Goal: Information Seeking & Learning: Check status

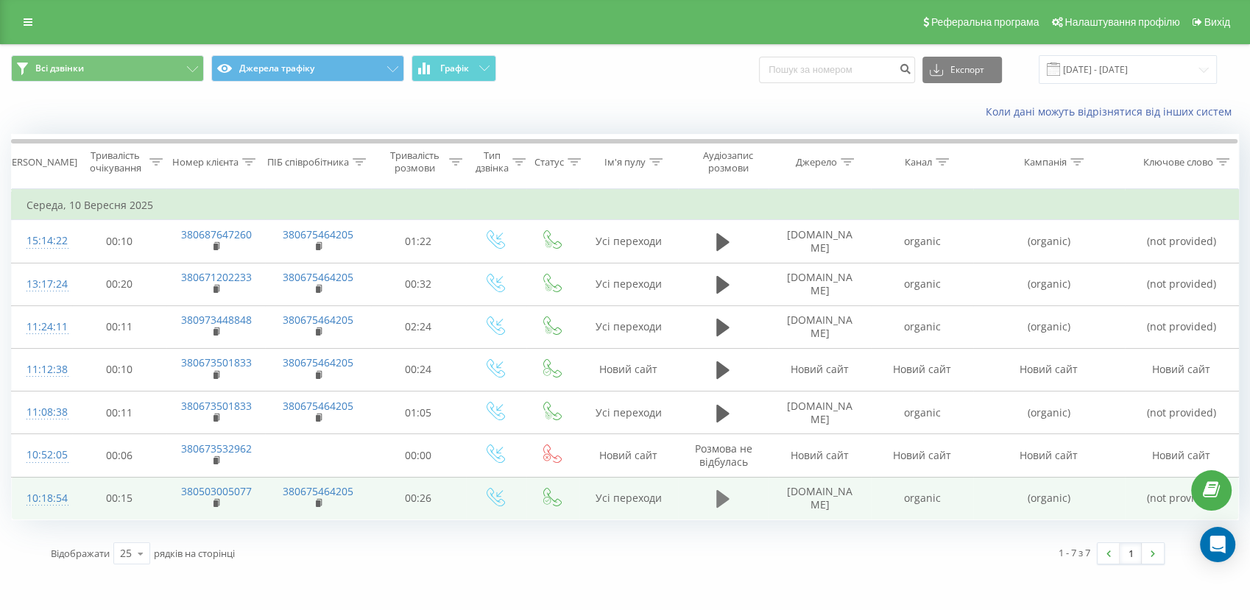
click at [721, 499] on icon at bounding box center [722, 499] width 13 height 18
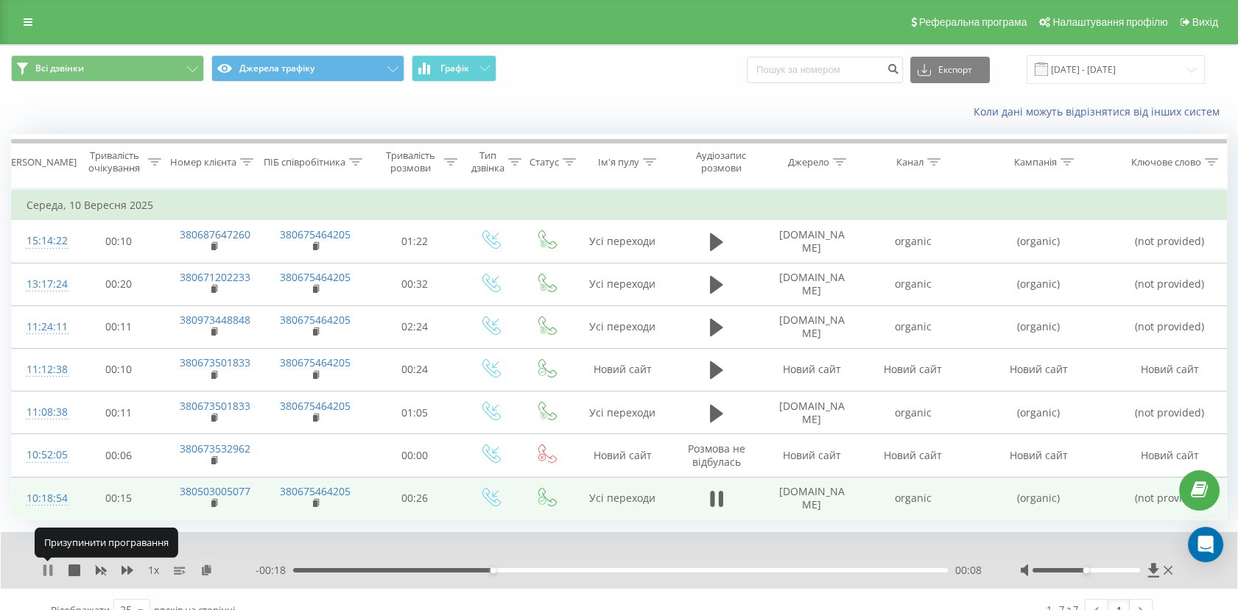
click at [49, 571] on icon at bounding box center [50, 571] width 3 height 12
click at [216, 506] on icon at bounding box center [215, 503] width 8 height 10
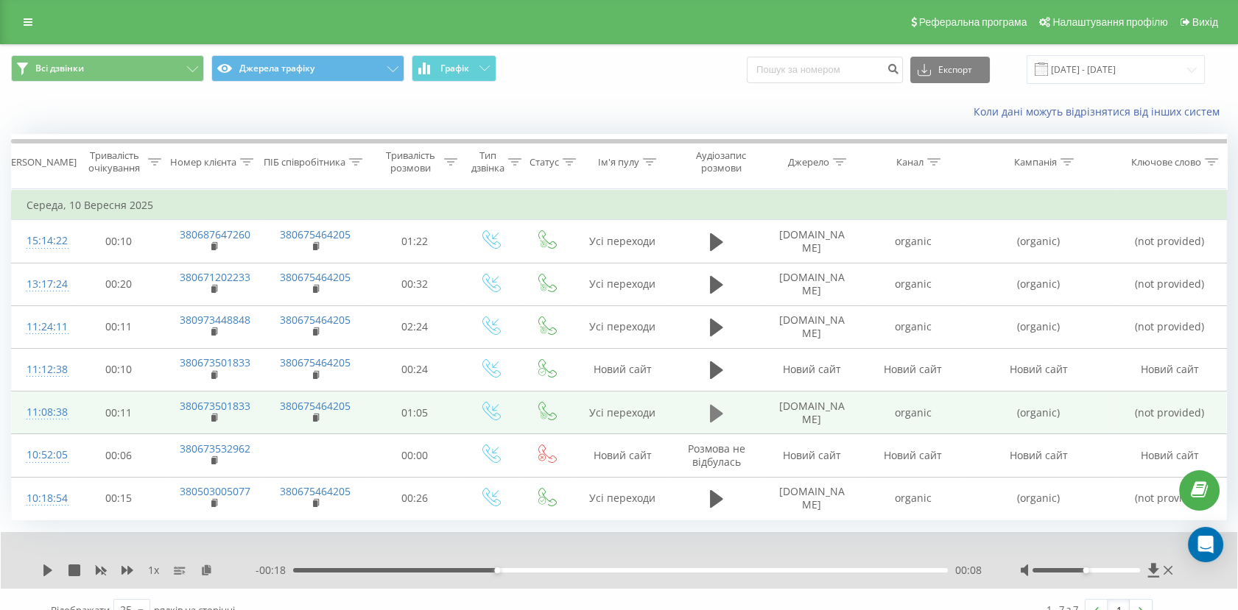
click at [713, 414] on icon at bounding box center [716, 413] width 13 height 18
click at [42, 573] on icon at bounding box center [48, 571] width 12 height 12
click at [213, 420] on rect at bounding box center [213, 418] width 4 height 7
click at [920, 415] on td "organic" at bounding box center [912, 413] width 101 height 43
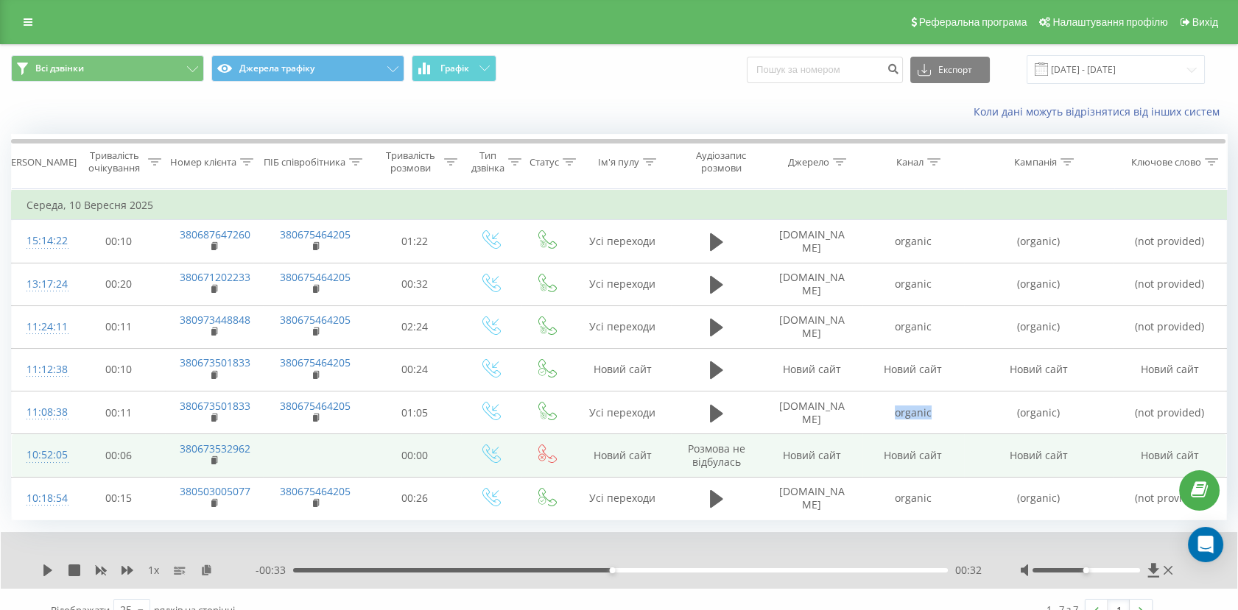
copy td "organic"
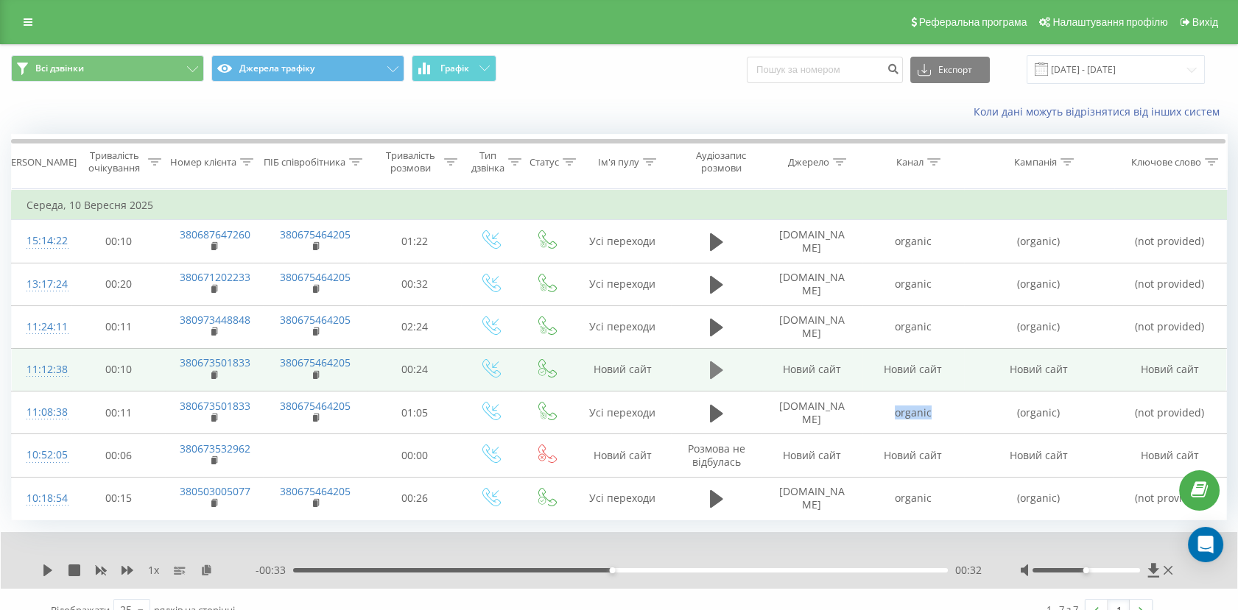
click at [719, 365] on icon at bounding box center [716, 370] width 13 height 21
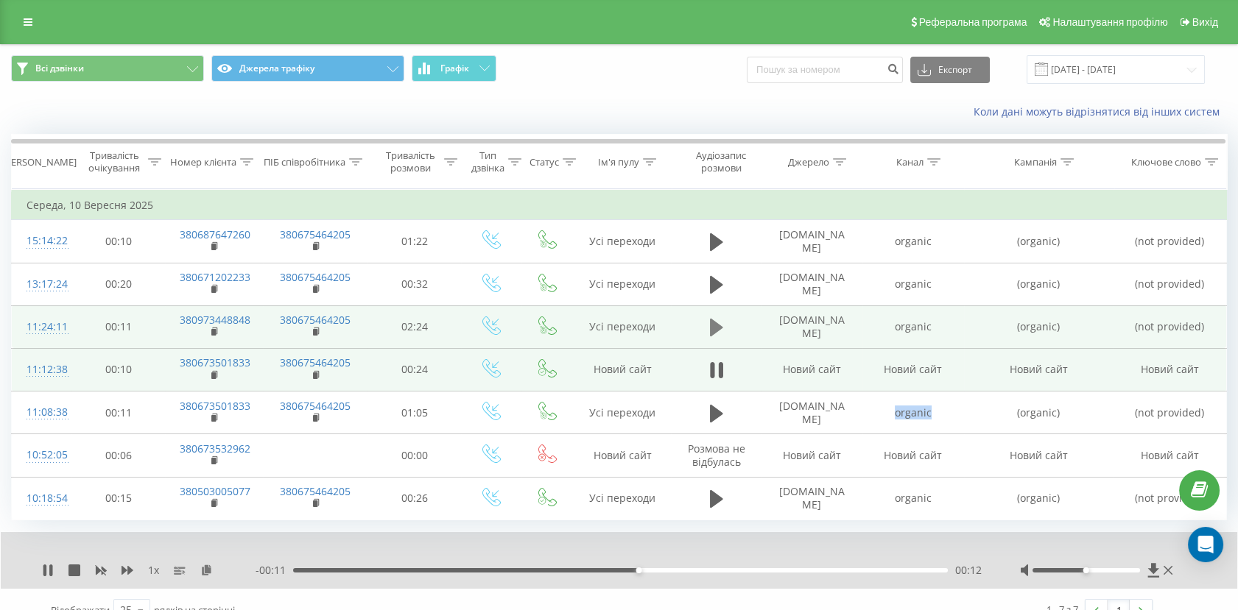
click at [719, 325] on icon at bounding box center [716, 327] width 13 height 21
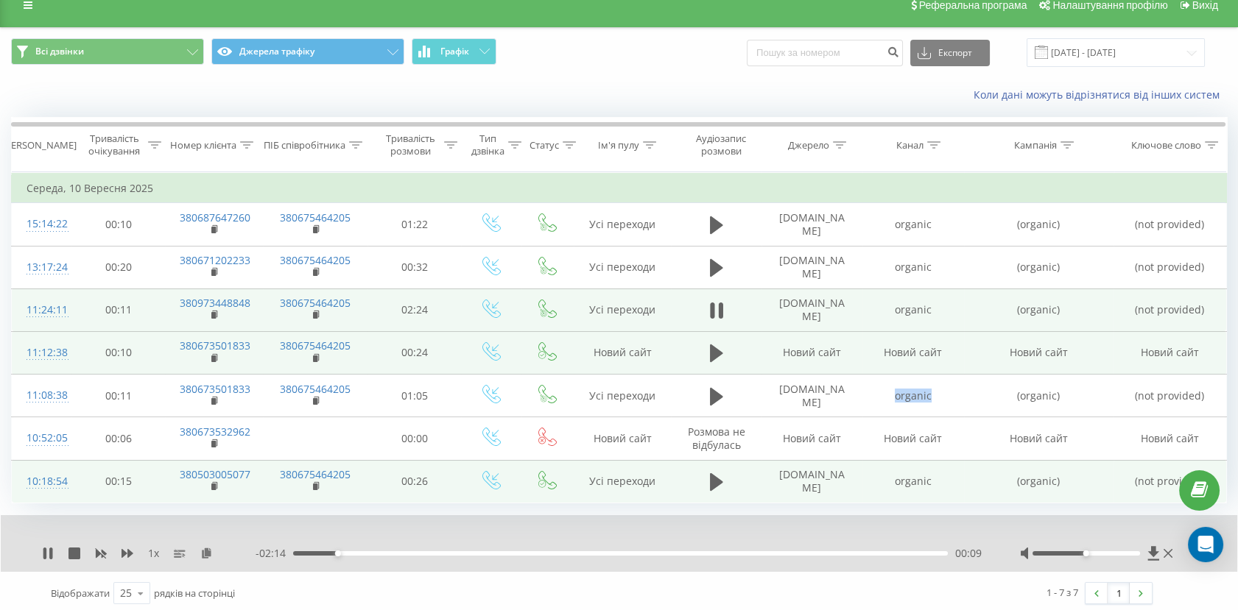
scroll to position [21, 0]
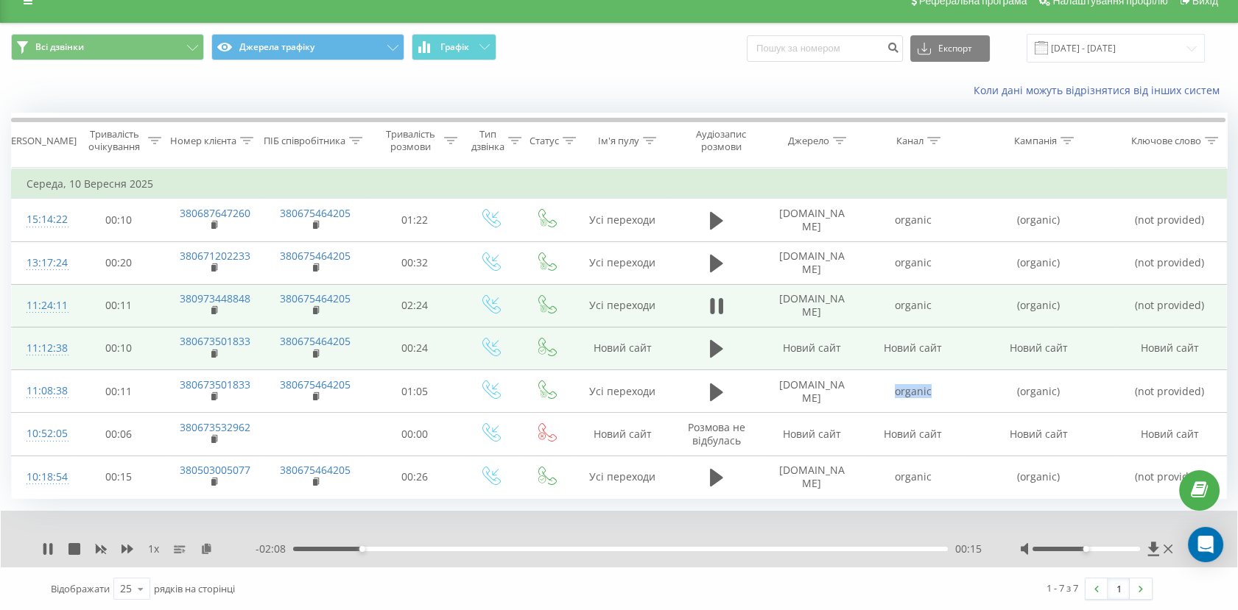
click at [411, 547] on div "00:15" at bounding box center [620, 549] width 654 height 4
click at [45, 551] on icon at bounding box center [44, 549] width 3 height 12
click at [214, 309] on rect at bounding box center [213, 311] width 4 height 7
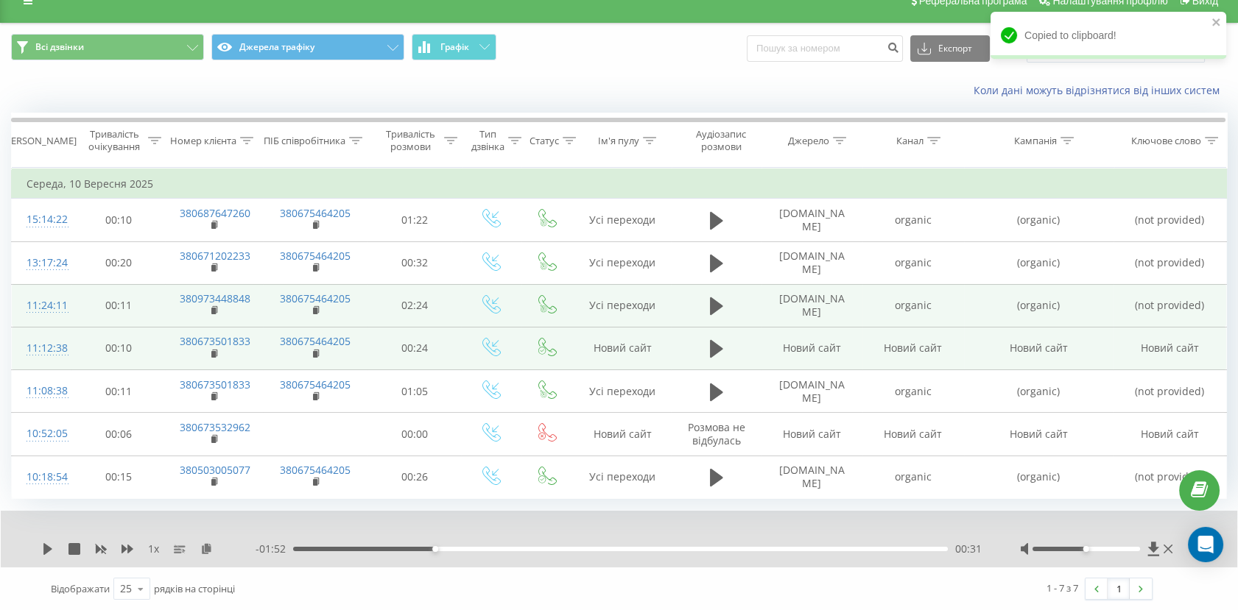
click at [898, 307] on td "organic" at bounding box center [912, 305] width 101 height 43
click at [899, 306] on td "organic" at bounding box center [912, 305] width 101 height 43
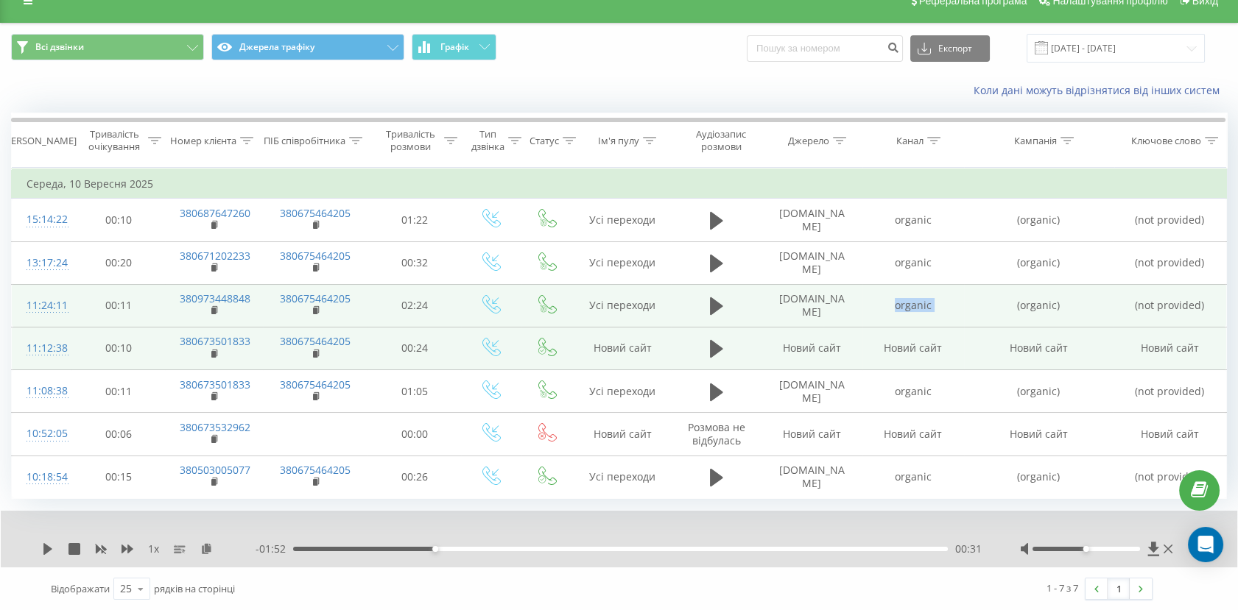
copy td "organic"
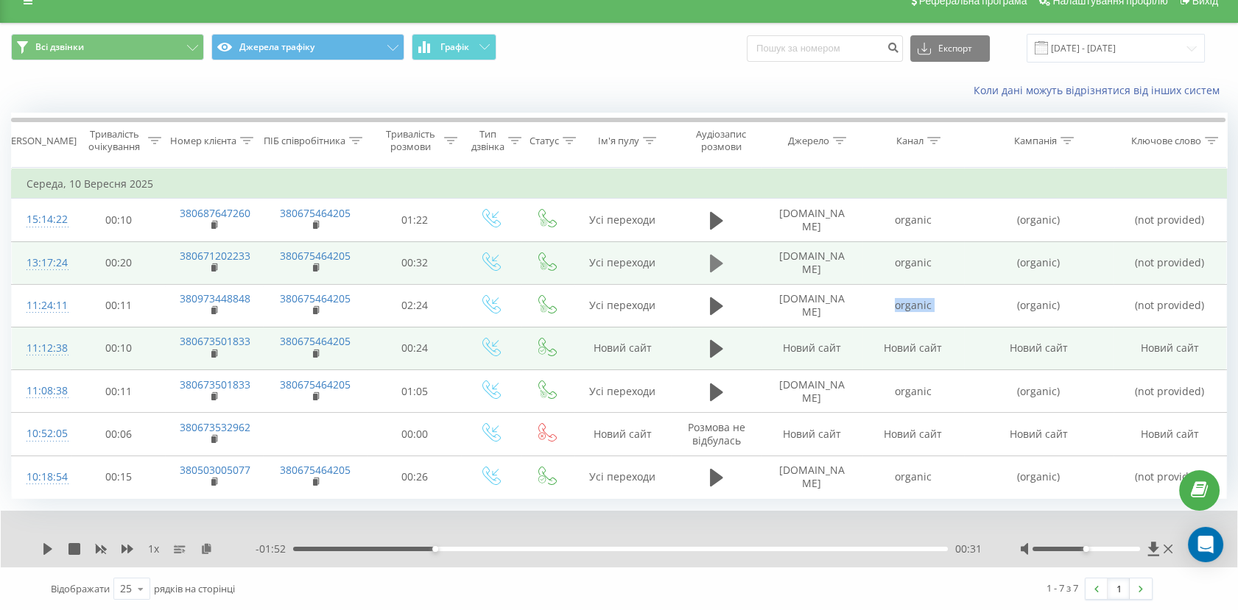
click at [713, 265] on icon at bounding box center [716, 264] width 13 height 18
click at [54, 551] on div "1 x" at bounding box center [148, 549] width 213 height 15
click at [43, 543] on icon at bounding box center [48, 549] width 12 height 12
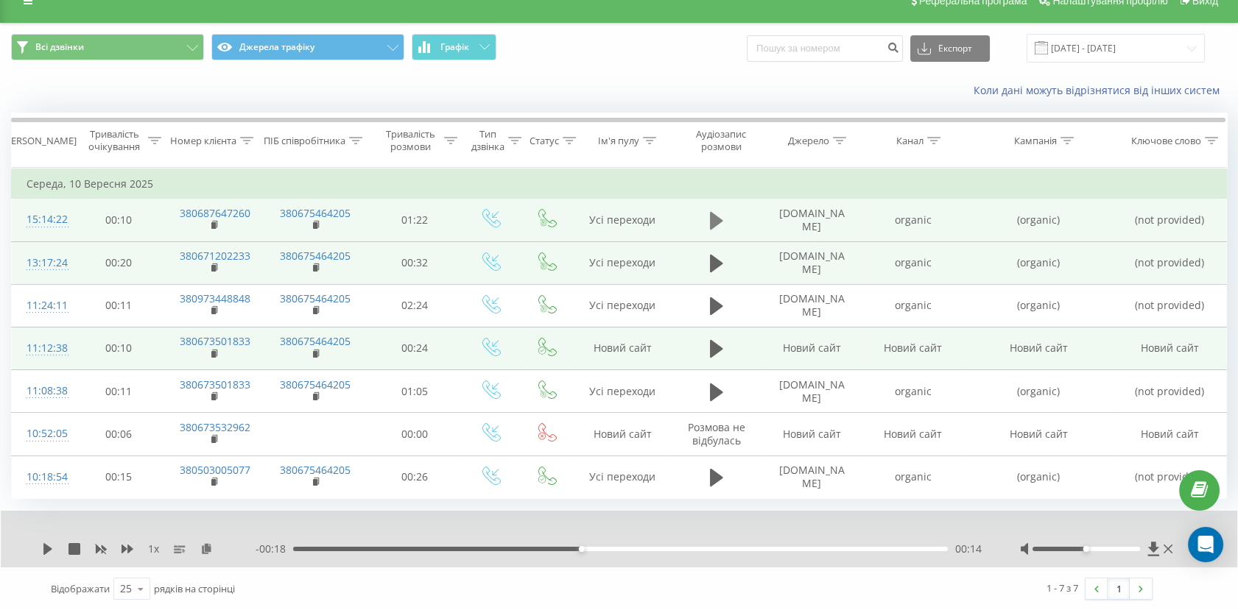
click at [716, 225] on icon at bounding box center [716, 221] width 13 height 18
click at [506, 549] on div "00:17" at bounding box center [620, 549] width 654 height 4
click at [722, 551] on div "00:27" at bounding box center [620, 549] width 654 height 4
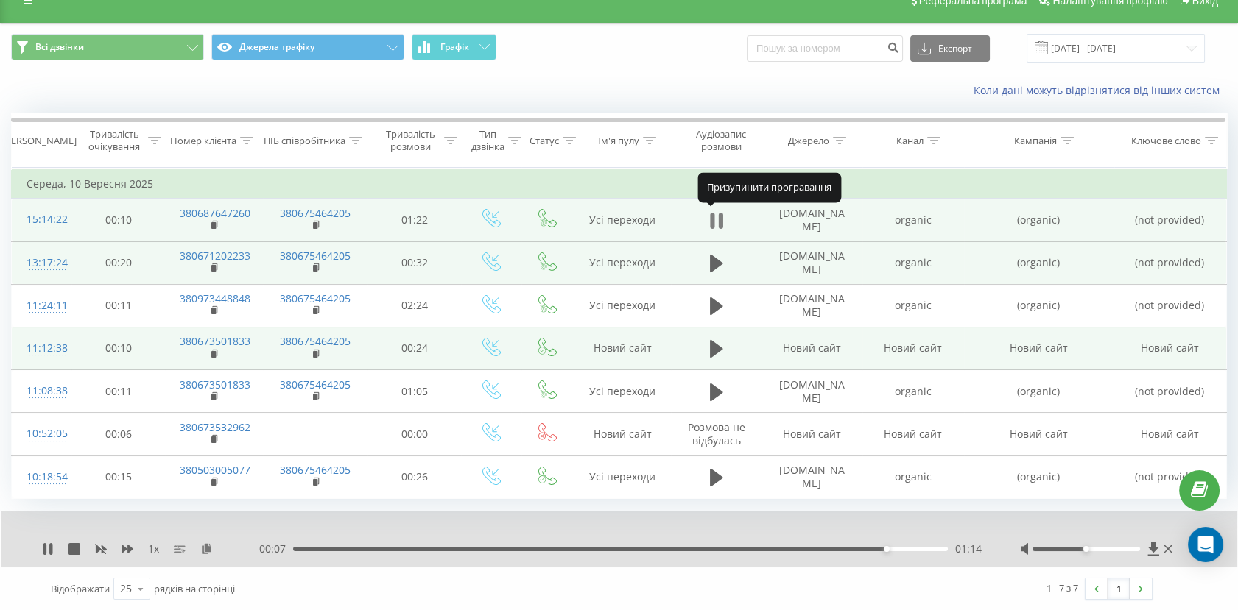
click at [716, 219] on icon at bounding box center [716, 221] width 13 height 21
click at [215, 221] on icon at bounding box center [215, 224] width 5 height 7
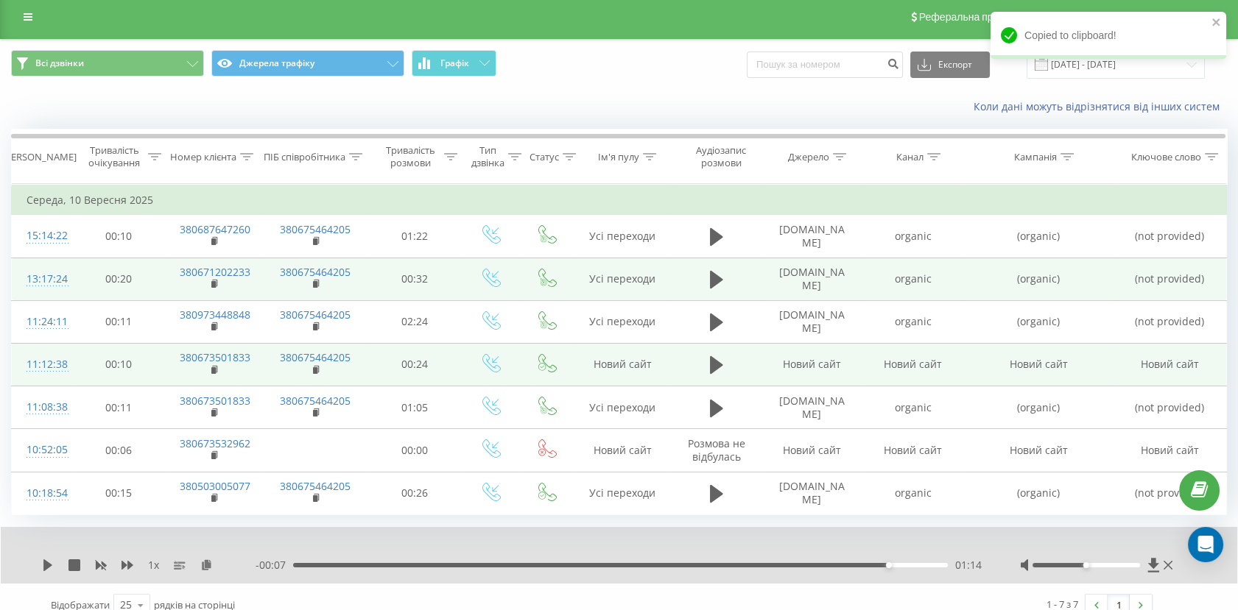
scroll to position [0, 0]
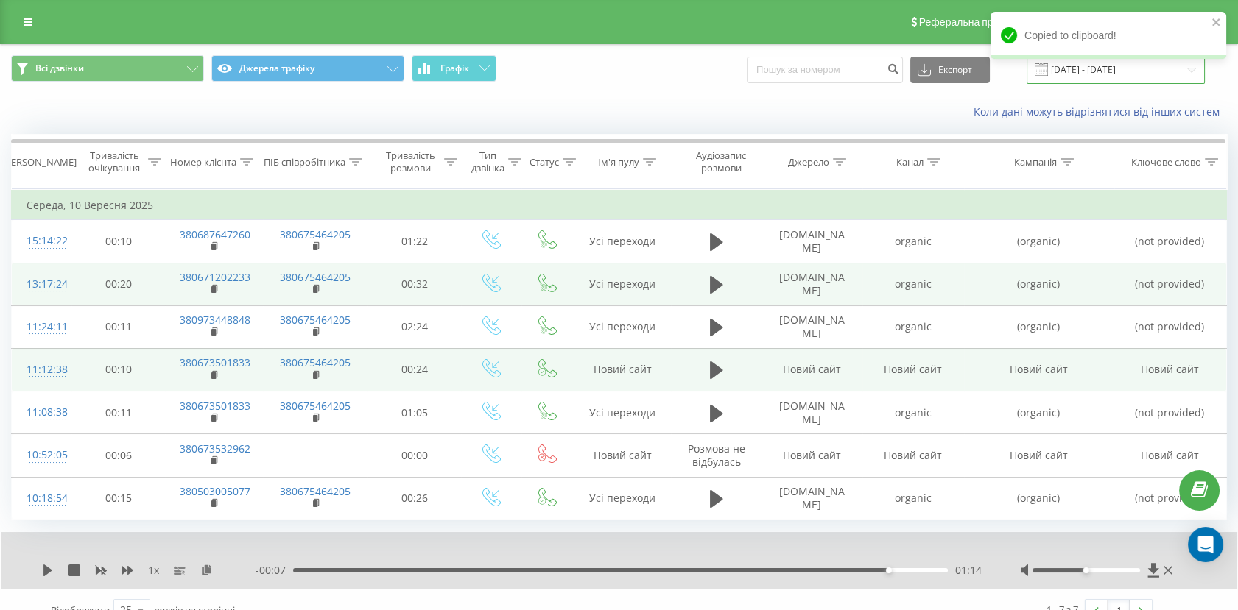
click at [1099, 69] on input "[DATE] - [DATE]" at bounding box center [1115, 69] width 178 height 29
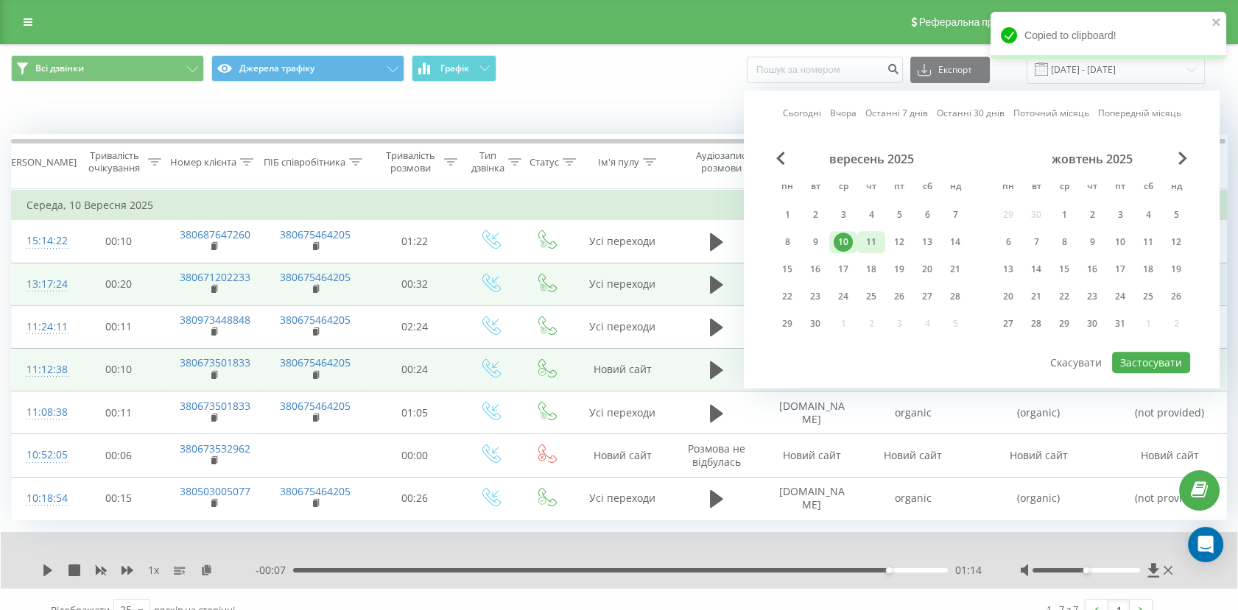
click at [872, 242] on div "11" at bounding box center [870, 242] width 19 height 19
click at [1176, 356] on button "Застосувати" at bounding box center [1151, 362] width 78 height 21
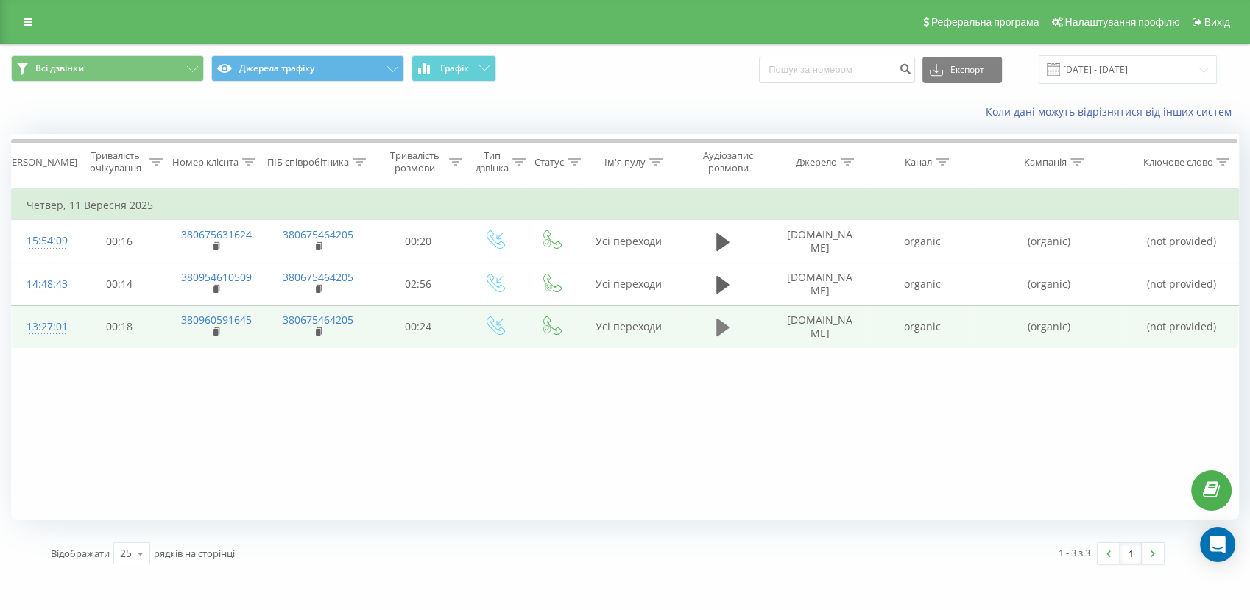
click at [723, 330] on icon at bounding box center [722, 328] width 13 height 18
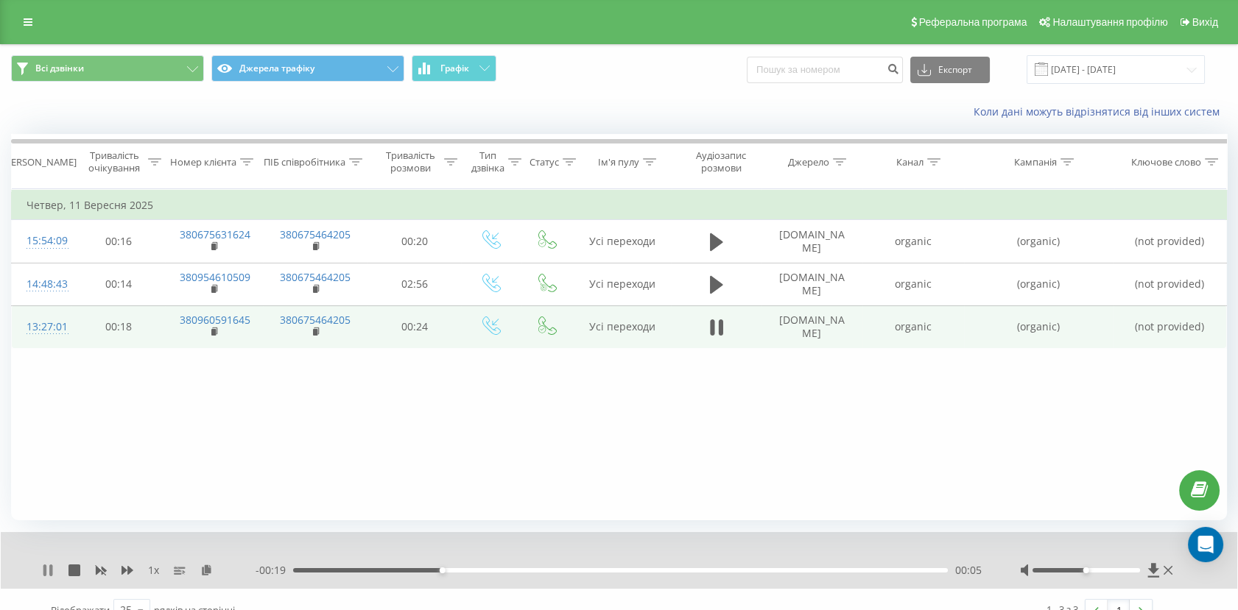
click at [48, 574] on icon at bounding box center [48, 571] width 12 height 12
click at [216, 329] on rect at bounding box center [213, 332] width 4 height 7
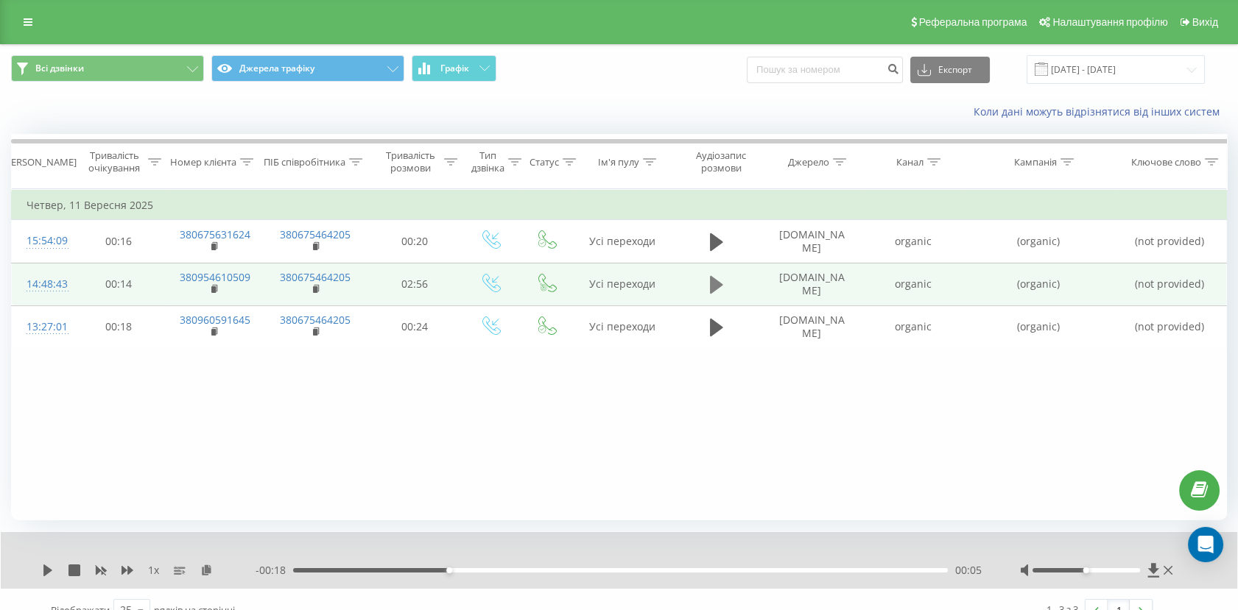
click at [710, 278] on icon at bounding box center [716, 285] width 13 height 18
click at [716, 286] on icon at bounding box center [716, 285] width 13 height 21
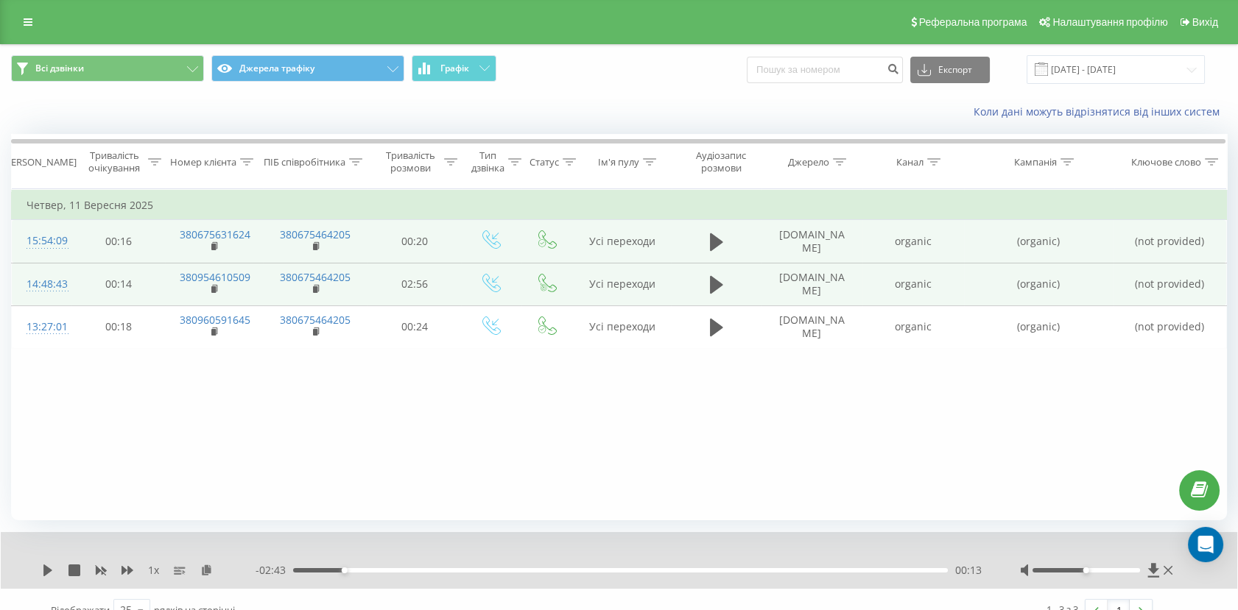
click at [695, 241] on td at bounding box center [716, 241] width 90 height 43
click at [710, 241] on icon at bounding box center [716, 242] width 13 height 18
click at [361, 573] on div "- 00:20 00:00 00:00" at bounding box center [618, 570] width 727 height 15
drag, startPoint x: 379, startPoint y: 571, endPoint x: 425, endPoint y: 576, distance: 46.0
click at [380, 570] on div "00:01" at bounding box center [620, 570] width 654 height 4
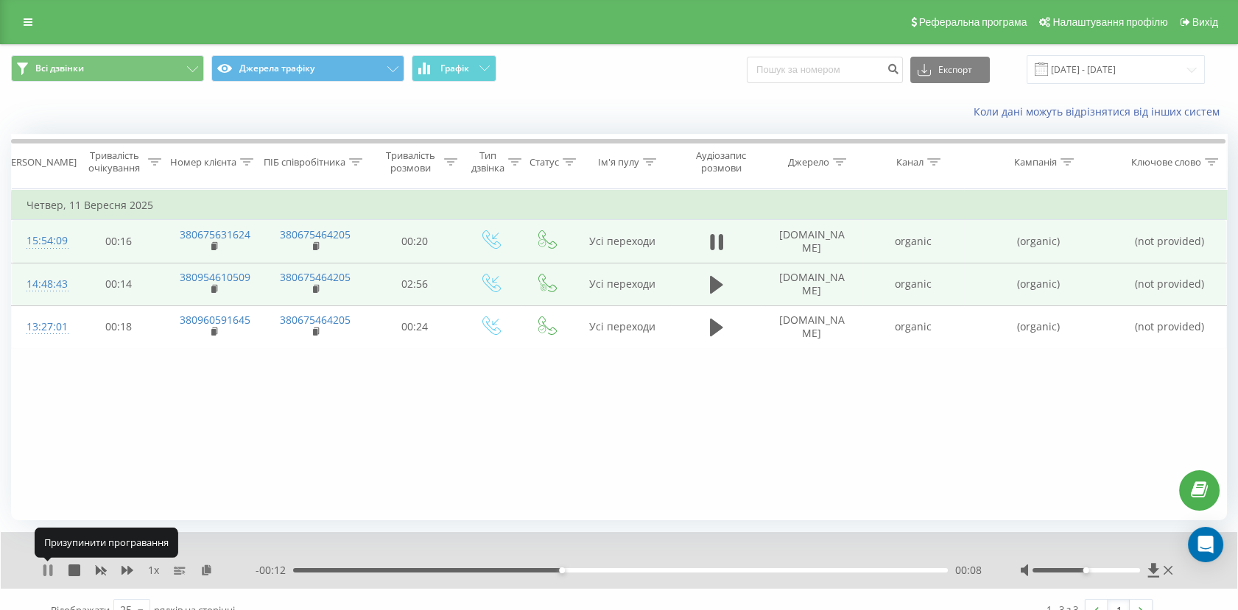
click at [49, 574] on icon at bounding box center [48, 571] width 12 height 12
click at [212, 244] on icon at bounding box center [215, 246] width 8 height 10
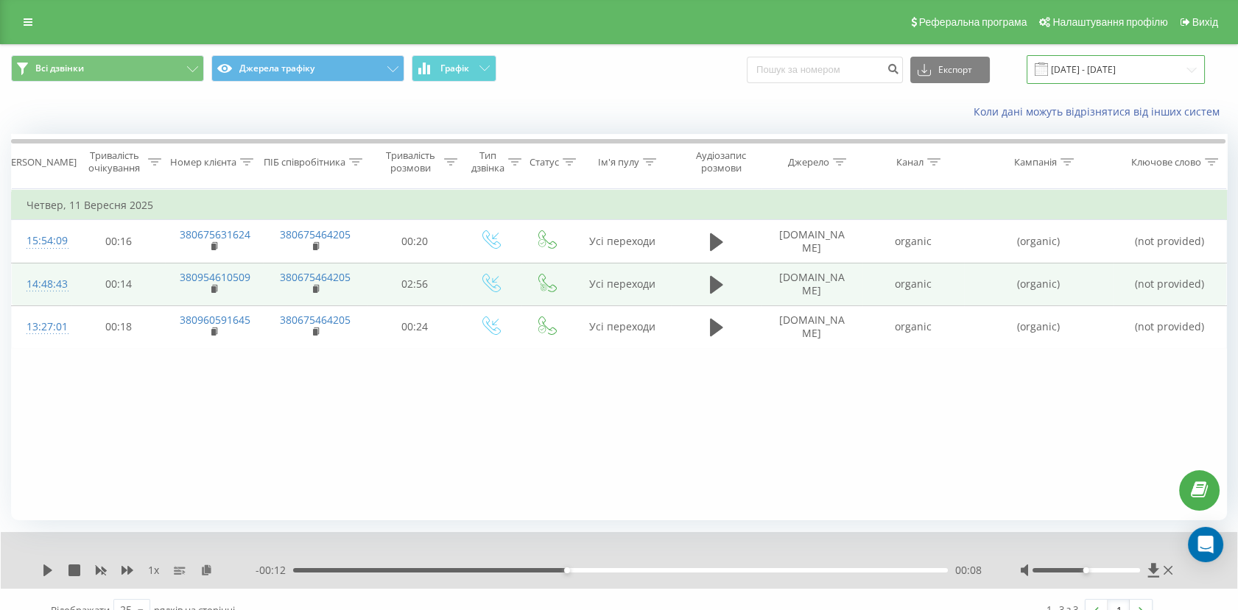
click at [1137, 68] on input "[DATE] - [DATE]" at bounding box center [1115, 69] width 178 height 29
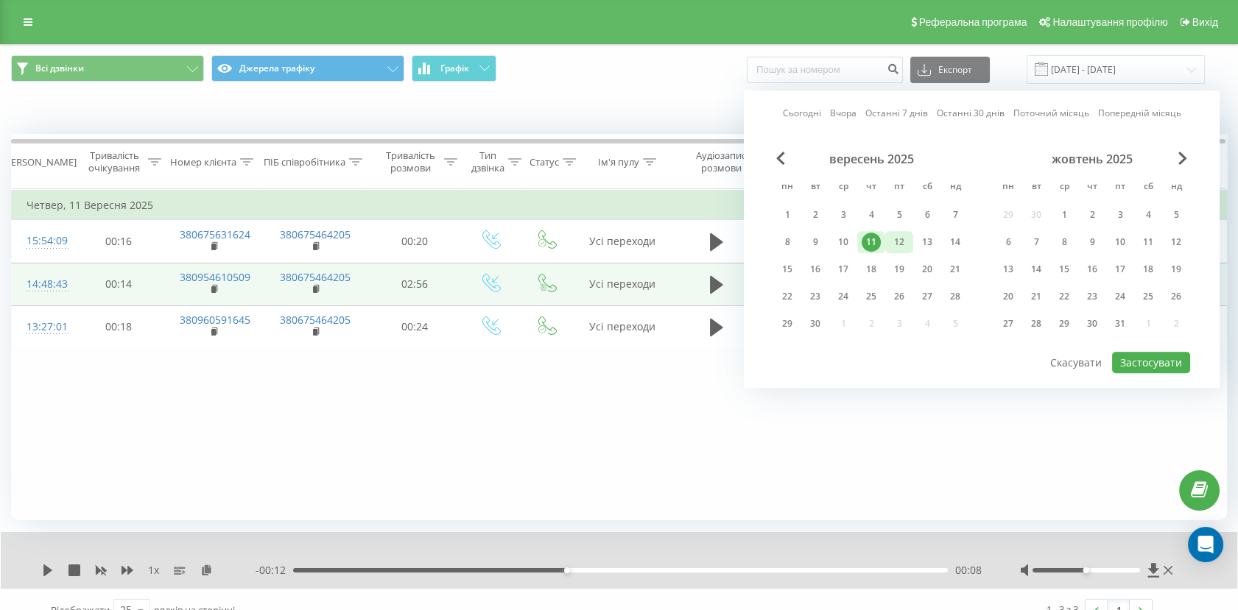
click at [900, 236] on div "12" at bounding box center [898, 242] width 19 height 19
click at [1162, 352] on button "Застосувати" at bounding box center [1151, 362] width 78 height 21
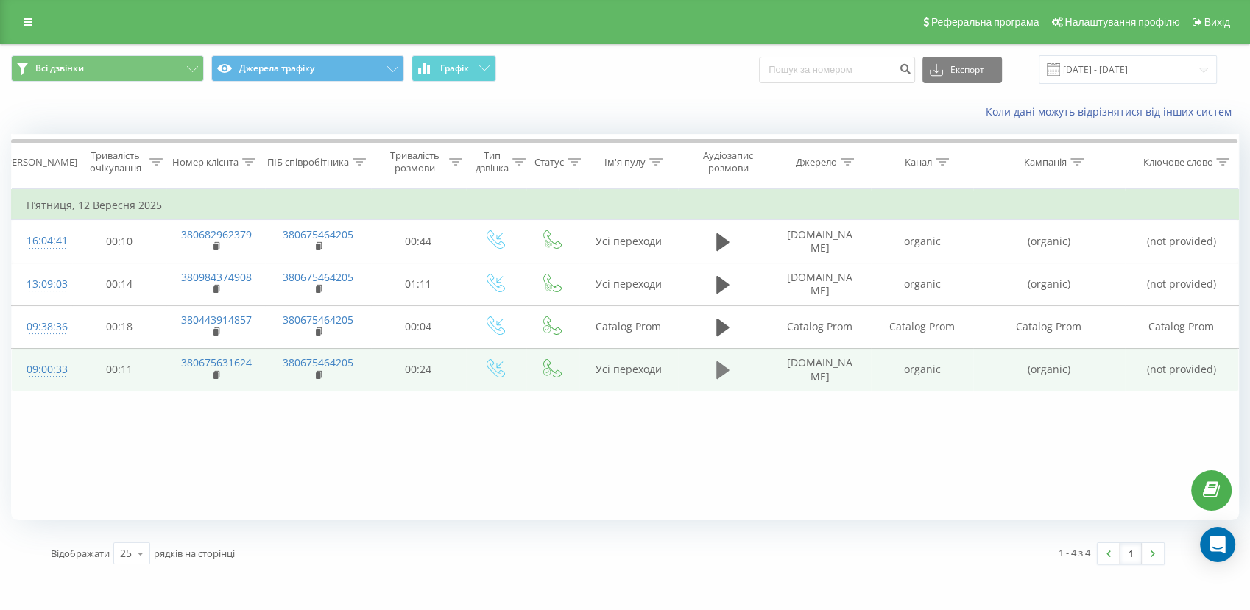
click at [729, 374] on icon at bounding box center [722, 370] width 13 height 21
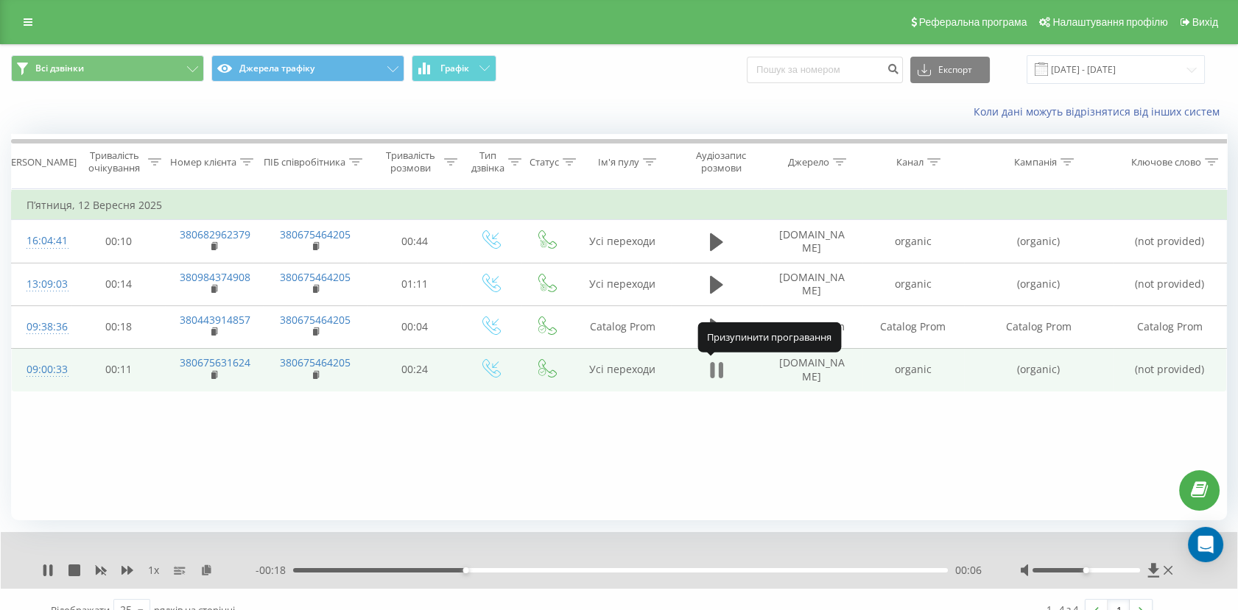
click at [713, 373] on icon at bounding box center [712, 370] width 4 height 16
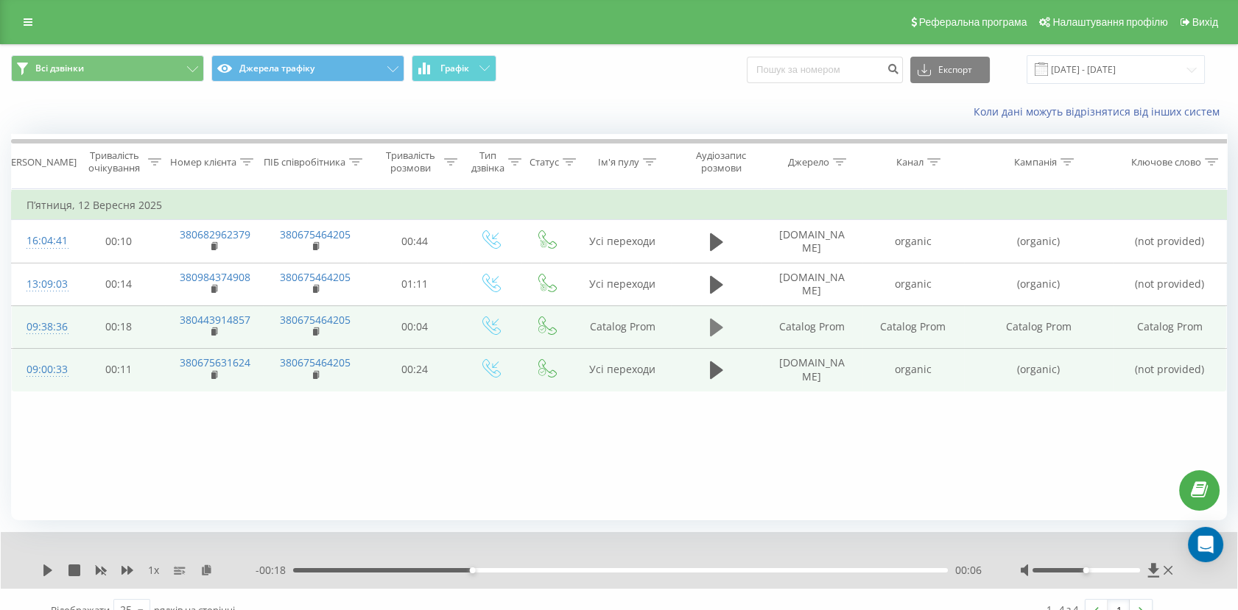
click at [710, 334] on icon at bounding box center [716, 328] width 13 height 18
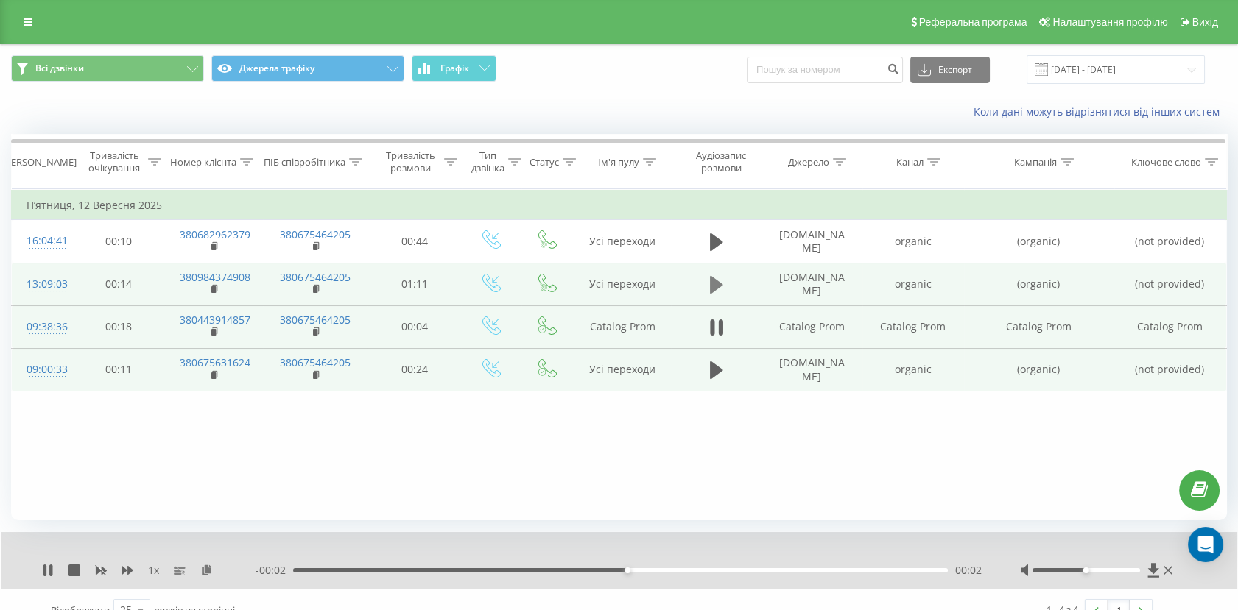
click at [716, 286] on icon at bounding box center [716, 285] width 13 height 18
click at [347, 571] on div "00:02" at bounding box center [620, 570] width 654 height 4
click at [48, 573] on icon at bounding box center [48, 571] width 12 height 12
click at [216, 287] on icon at bounding box center [215, 289] width 8 height 10
click at [909, 288] on td "organic" at bounding box center [912, 284] width 101 height 43
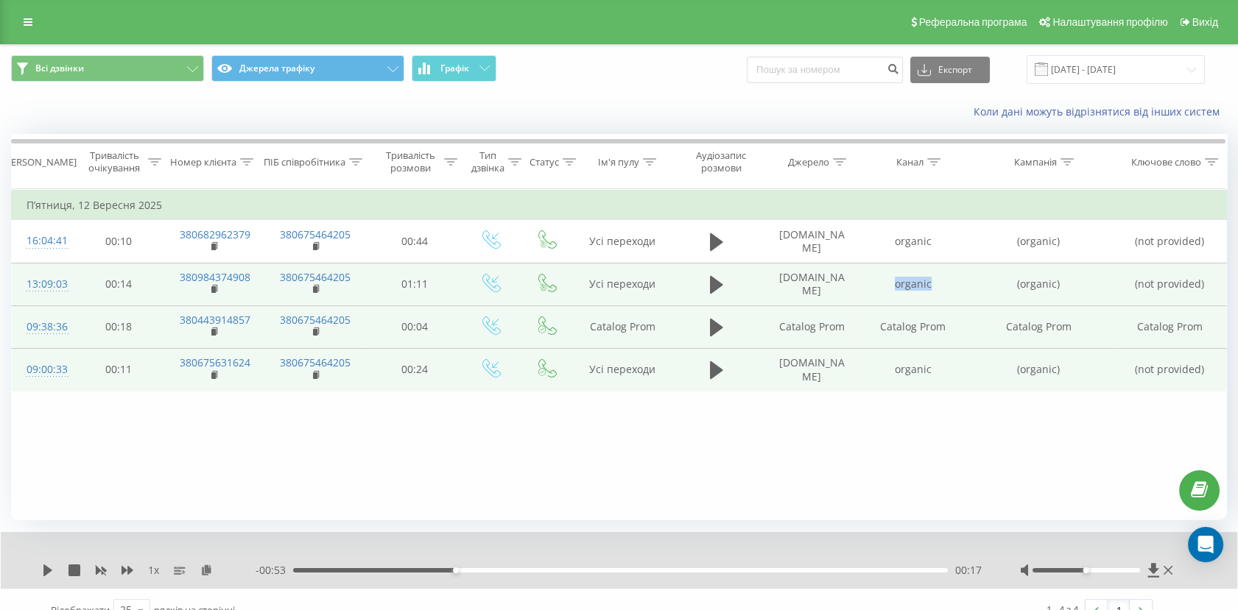
click at [909, 288] on td "organic" at bounding box center [912, 284] width 101 height 43
copy td "organic"
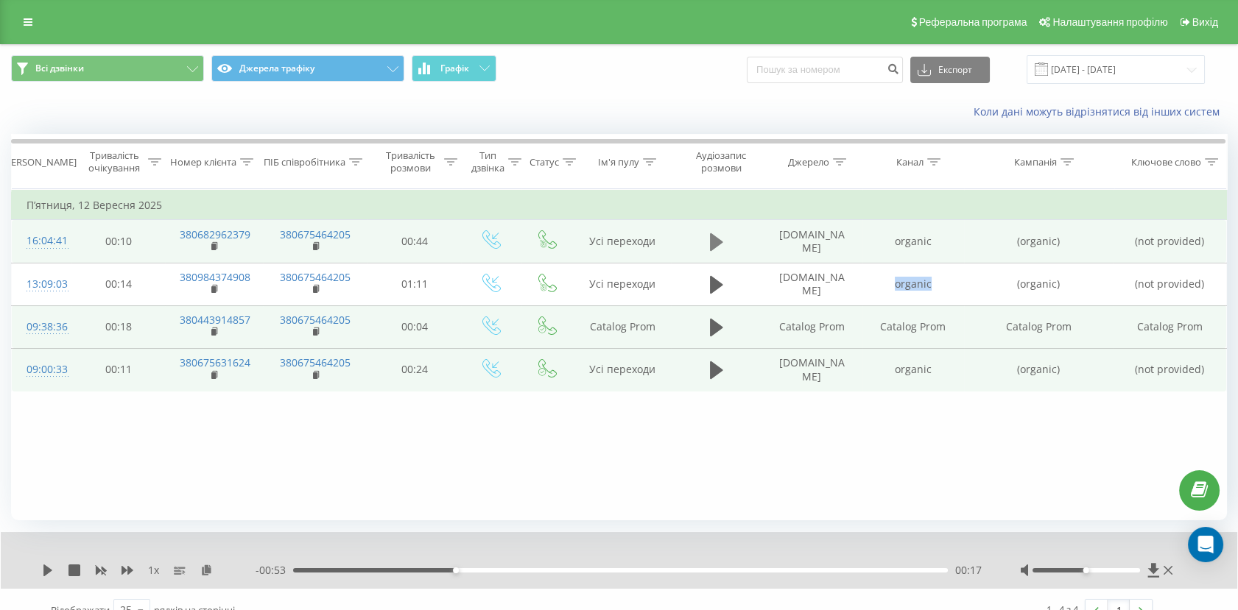
click at [714, 246] on icon at bounding box center [716, 242] width 13 height 18
click at [400, 573] on div "- 00:23 00:21 00:21" at bounding box center [618, 570] width 727 height 15
click at [391, 573] on div "- 00:22 00:22 00:22" at bounding box center [618, 570] width 727 height 15
click at [389, 573] on div "- 00:22 00:22 00:22" at bounding box center [618, 570] width 727 height 15
click at [389, 571] on div "00:22" at bounding box center [620, 570] width 654 height 4
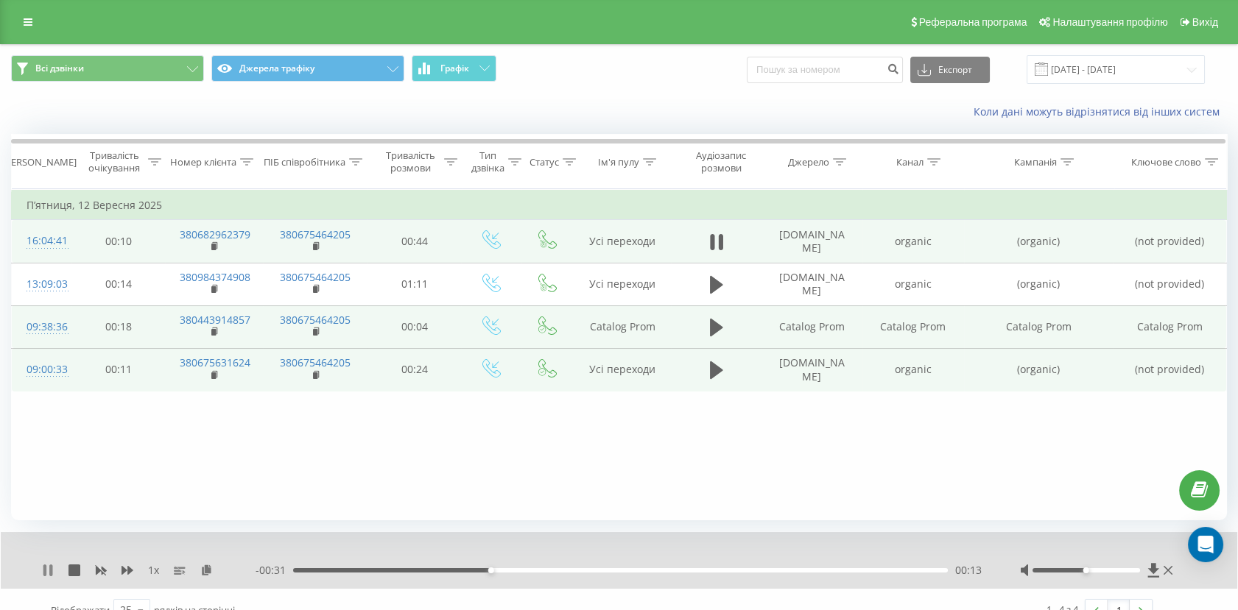
click at [44, 573] on icon at bounding box center [44, 571] width 3 height 12
click at [218, 244] on icon at bounding box center [215, 246] width 8 height 10
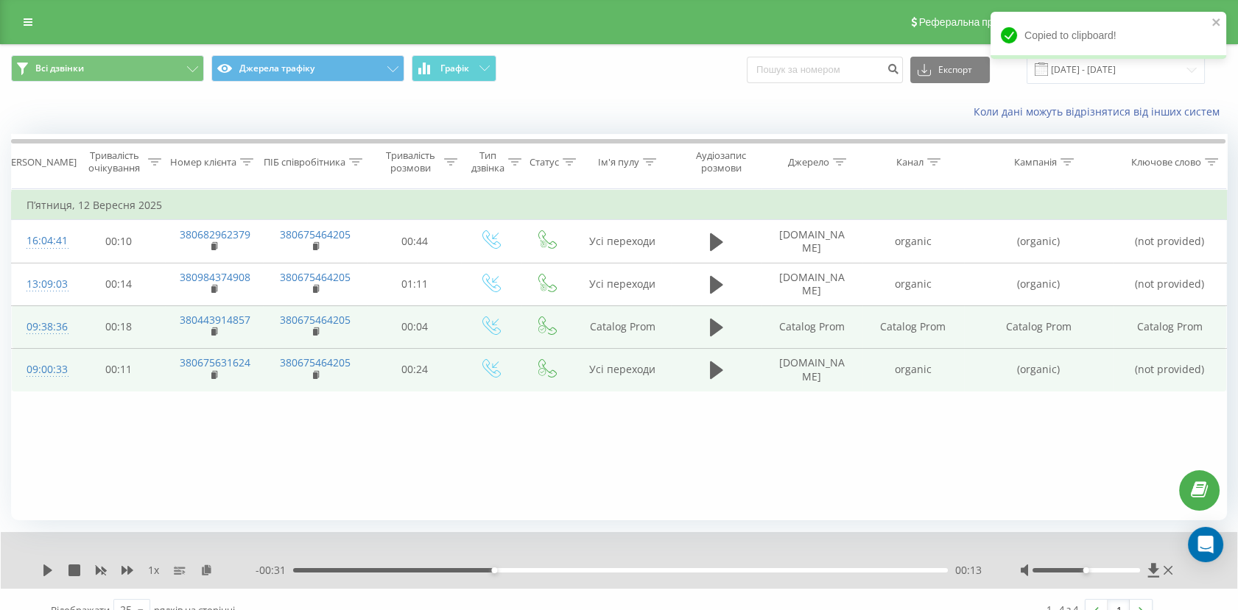
click at [716, 483] on div "Фільтрувати за умовою Дорівнює Скасувати OK Фільтрувати за умовою Містить Скасу…" at bounding box center [618, 354] width 1215 height 331
click at [1074, 61] on div "Copied to clipboard!" at bounding box center [1108, 40] width 236 height 57
click at [1093, 71] on input "[DATE] - [DATE]" at bounding box center [1115, 69] width 178 height 29
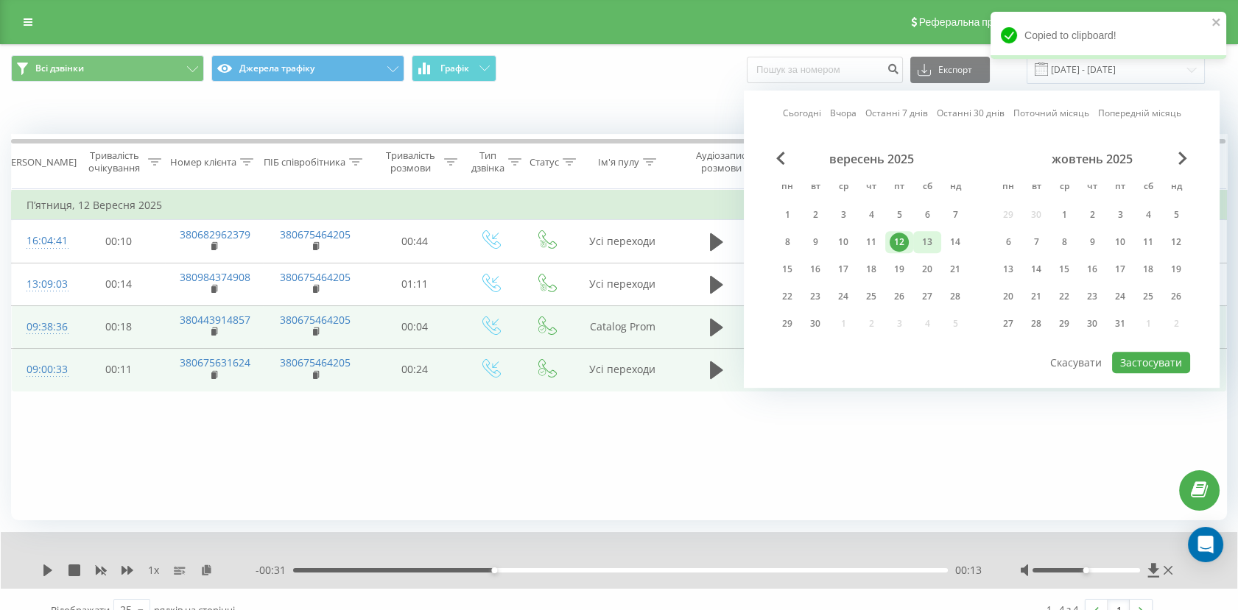
click at [930, 239] on div "13" at bounding box center [926, 242] width 19 height 19
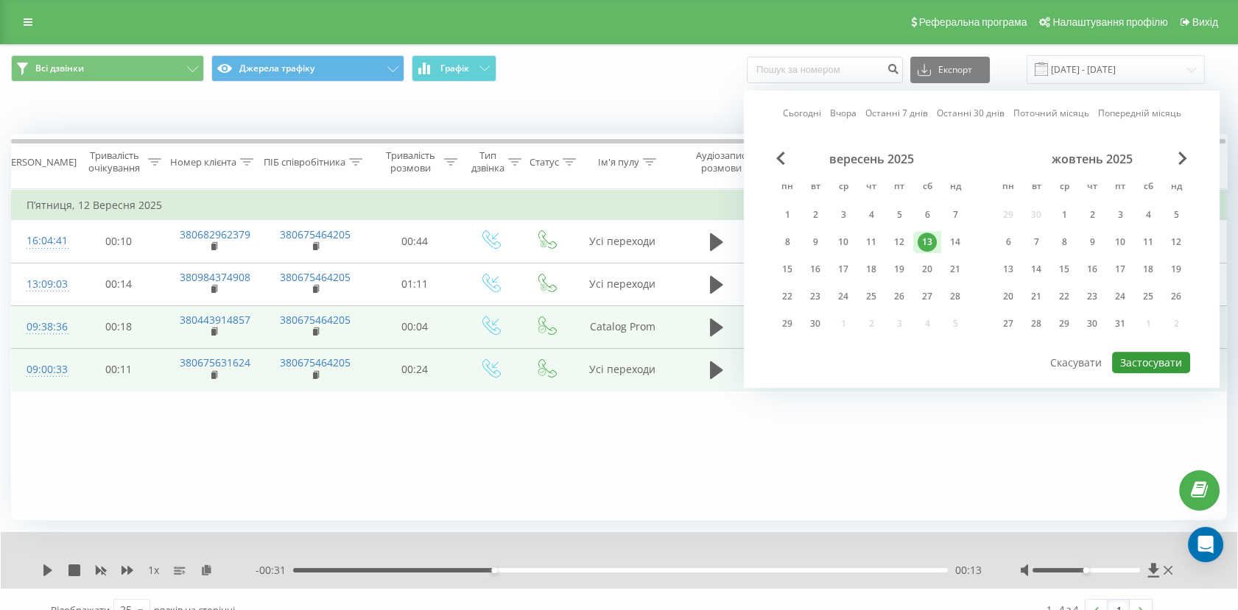
click at [1154, 360] on button "Застосувати" at bounding box center [1151, 362] width 78 height 21
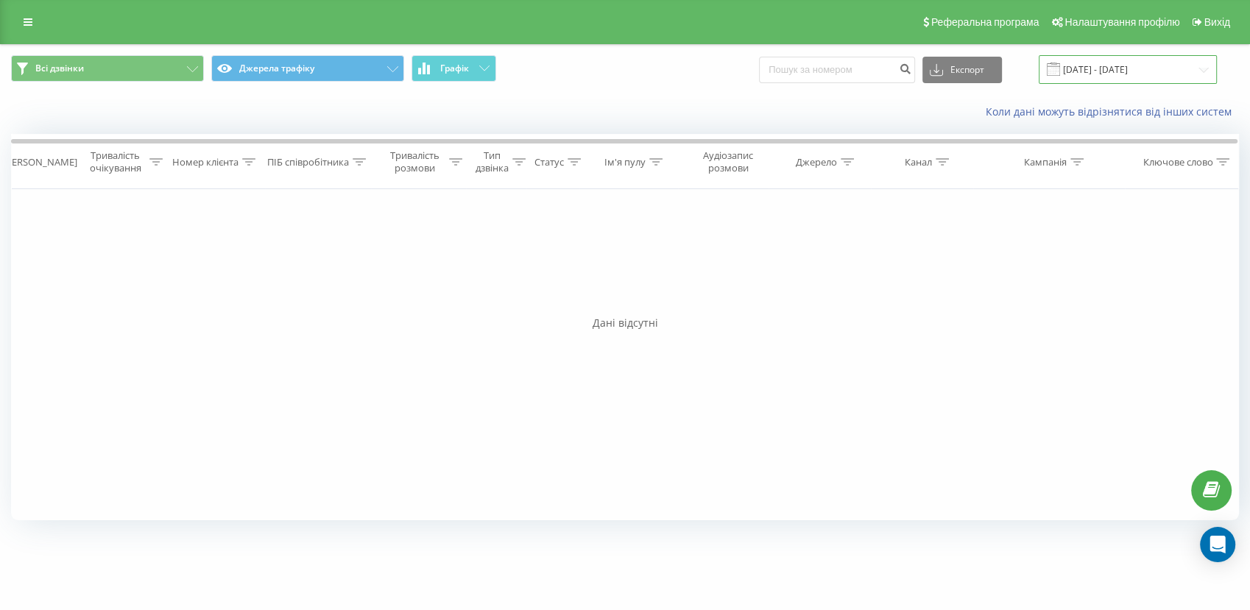
click at [1091, 63] on input "[DATE] - [DATE]" at bounding box center [1128, 69] width 178 height 29
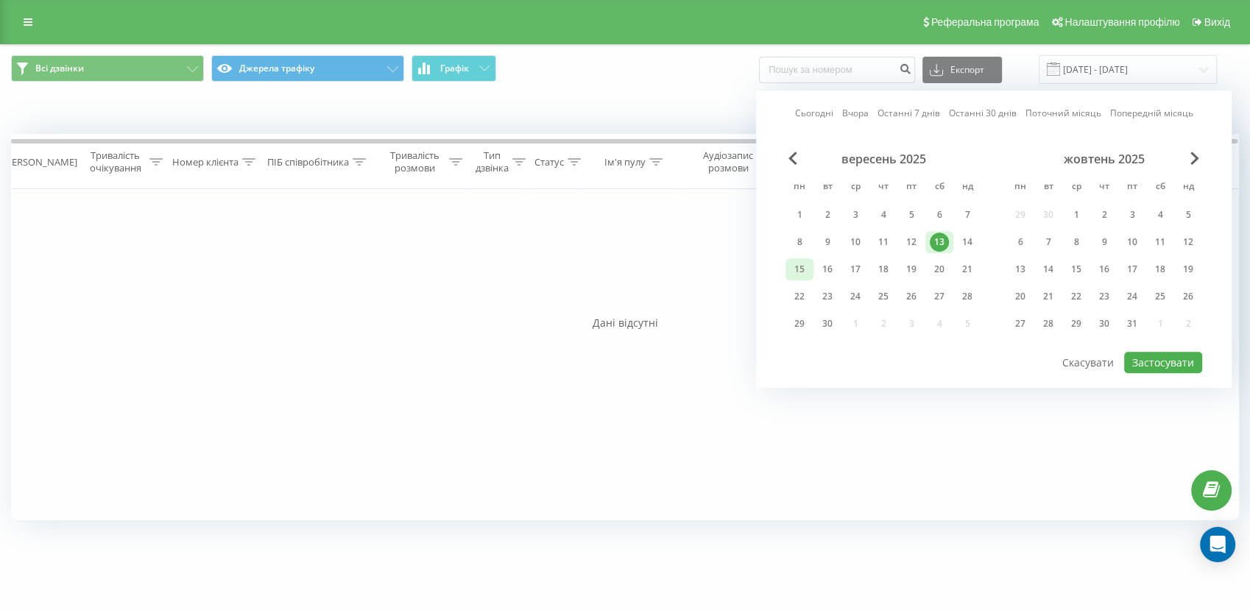
click at [794, 268] on div "15" at bounding box center [799, 269] width 19 height 19
click at [1176, 356] on button "Застосувати" at bounding box center [1163, 362] width 78 height 21
type input "[DATE] - [DATE]"
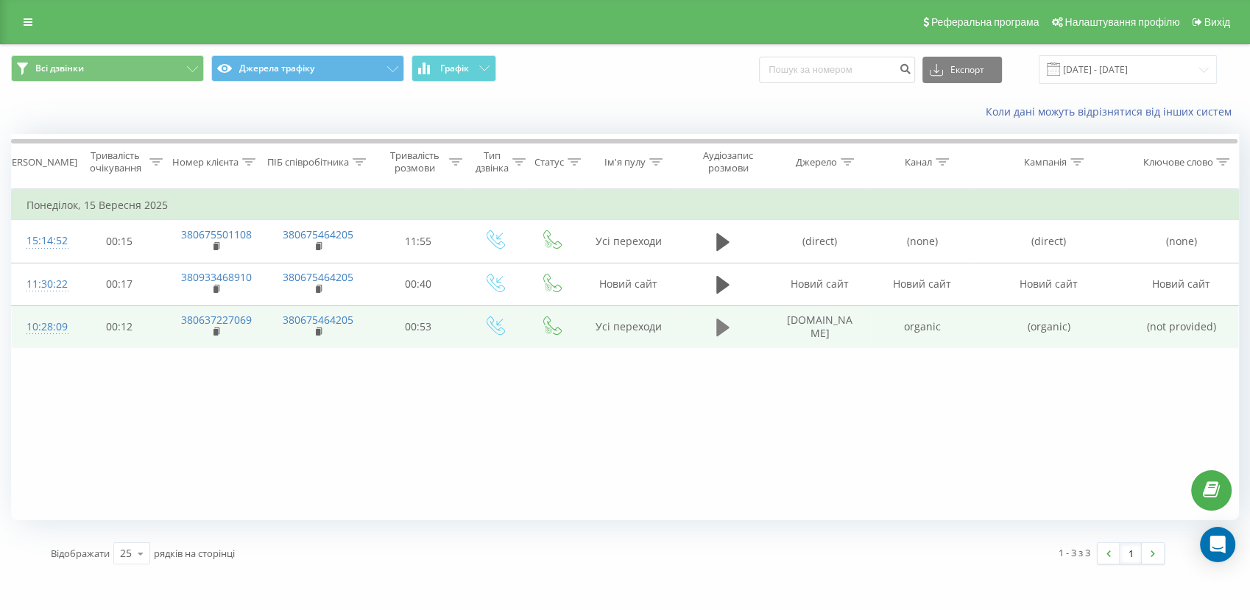
click at [722, 328] on icon at bounding box center [722, 328] width 13 height 18
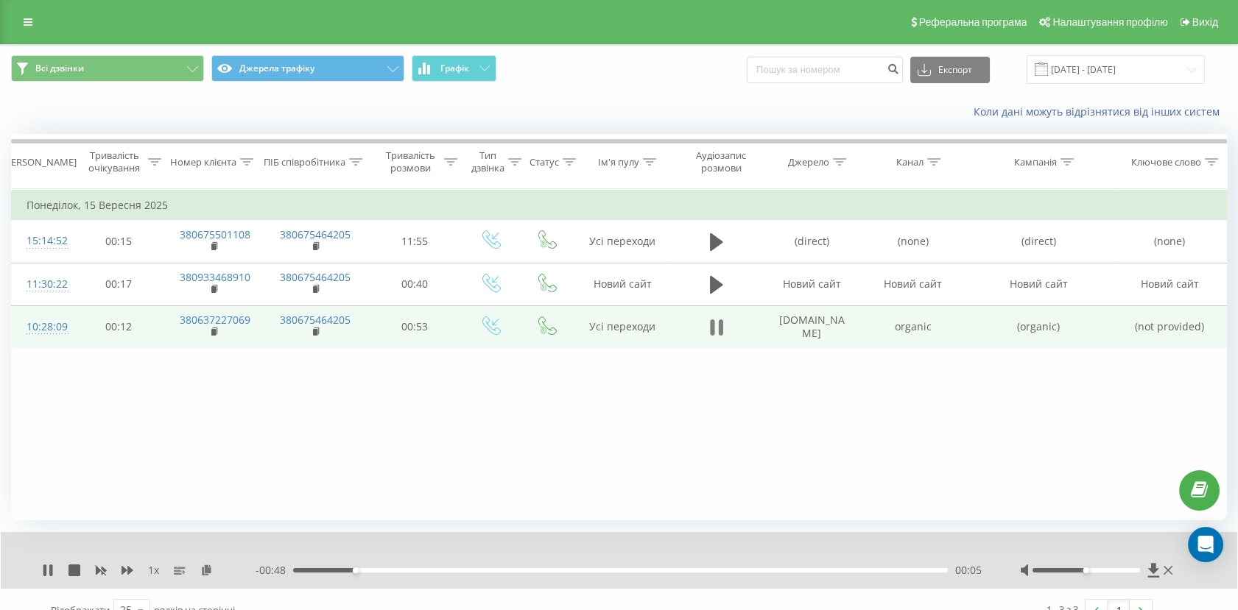
click at [711, 333] on icon at bounding box center [712, 328] width 4 height 16
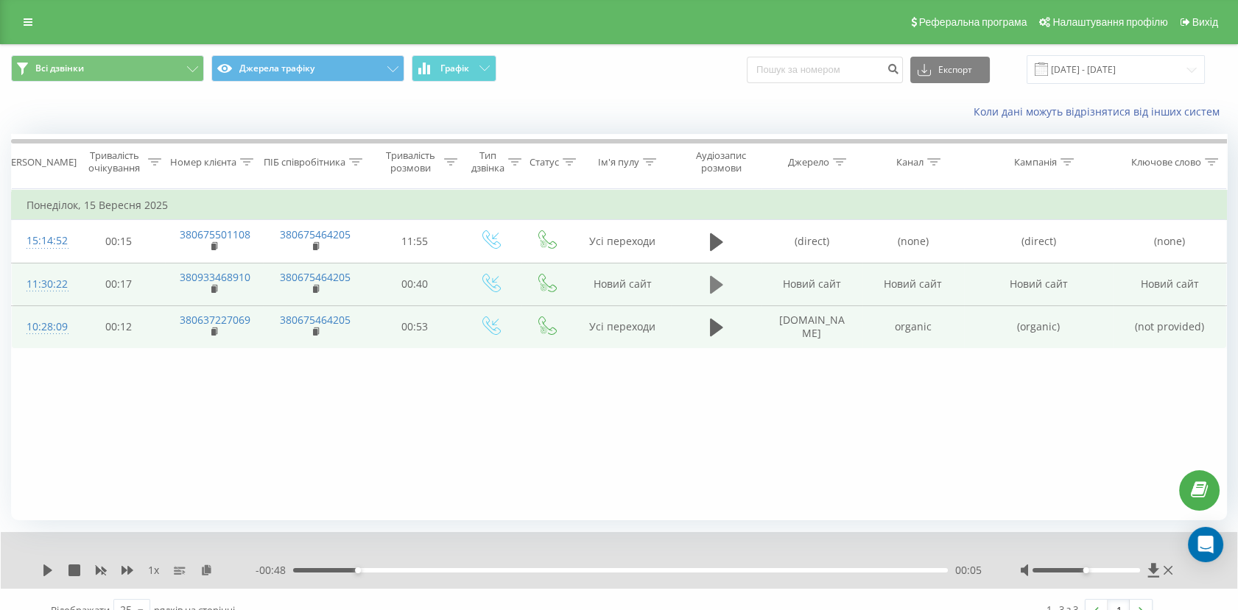
click at [714, 283] on icon at bounding box center [716, 285] width 13 height 18
click at [42, 570] on icon at bounding box center [48, 571] width 12 height 12
click at [214, 289] on rect at bounding box center [213, 289] width 4 height 7
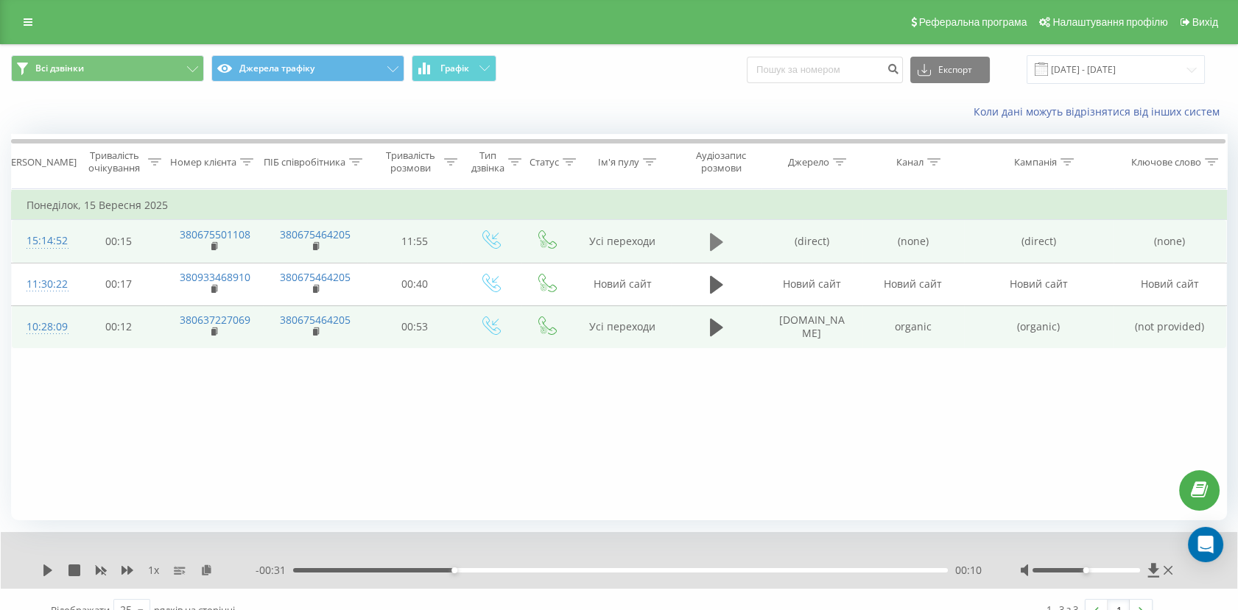
click at [713, 244] on icon at bounding box center [716, 242] width 13 height 18
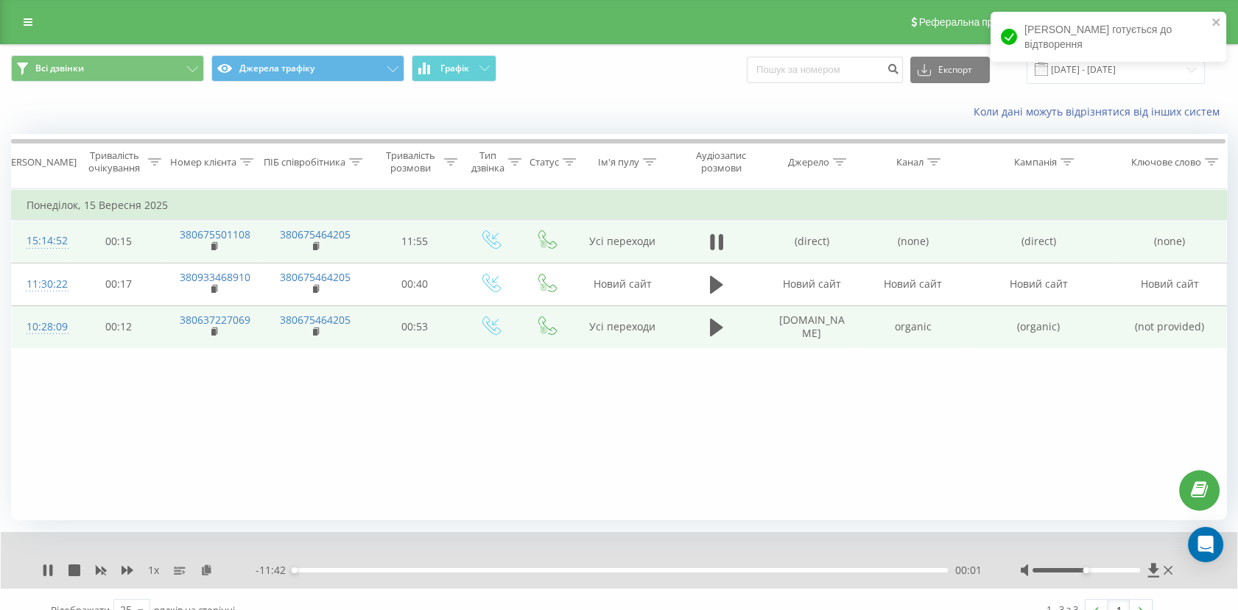
click at [314, 571] on div "00:01" at bounding box center [620, 570] width 654 height 4
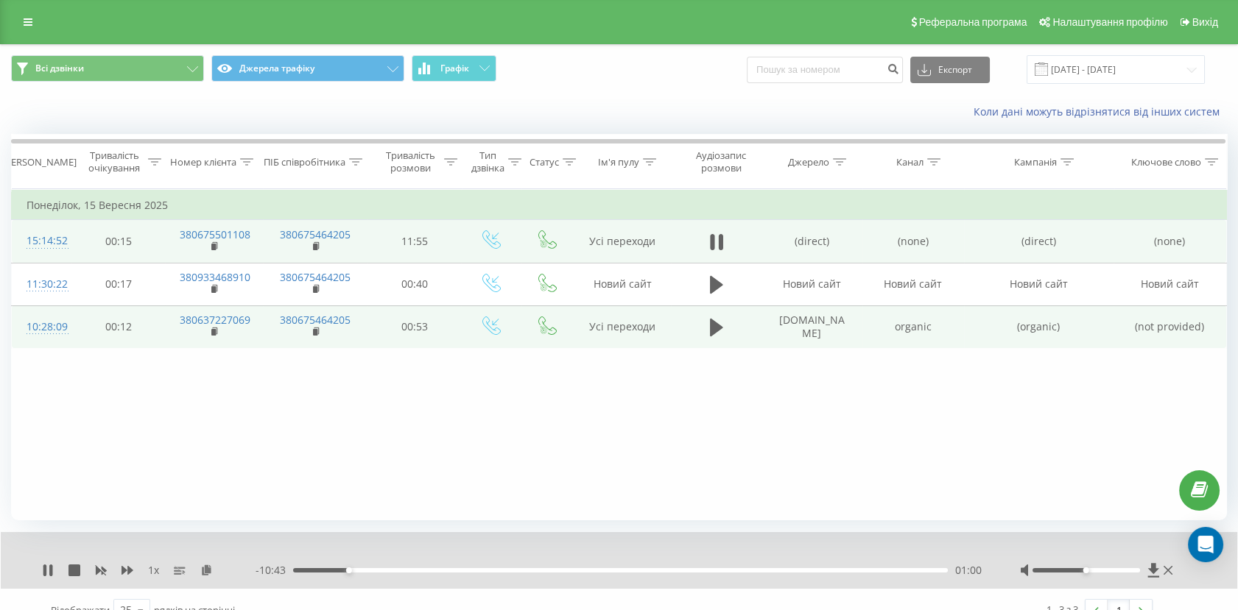
click at [412, 571] on div "01:00" at bounding box center [620, 570] width 654 height 4
click at [534, 571] on div "02:11" at bounding box center [620, 570] width 654 height 4
click at [699, 571] on div "04:22" at bounding box center [620, 570] width 654 height 4
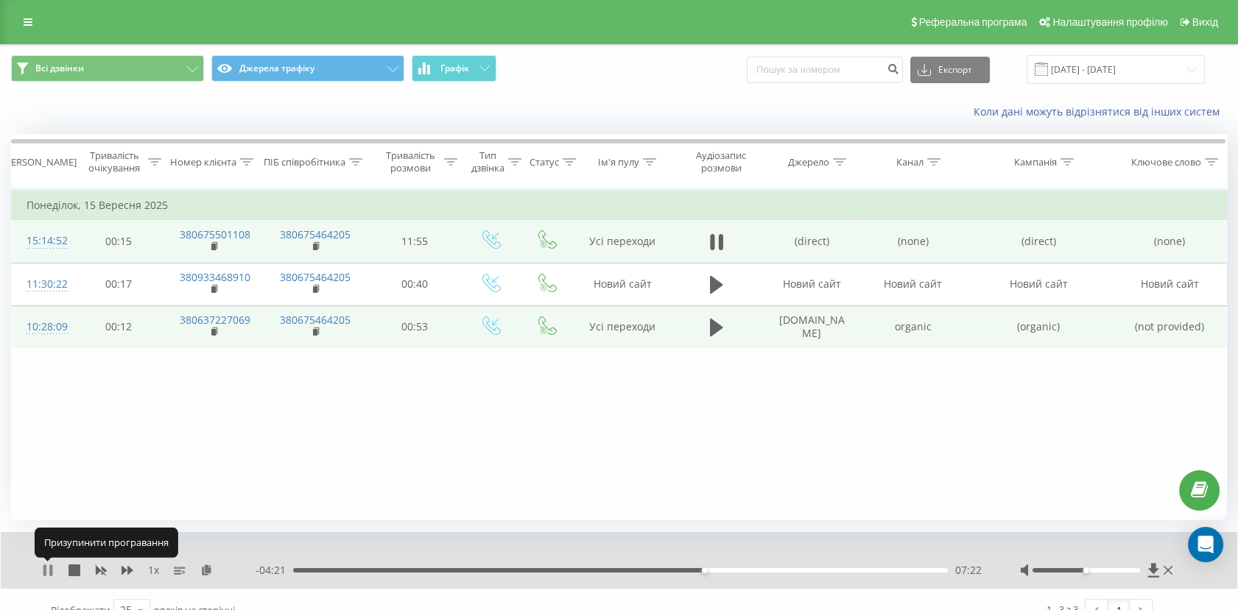
click at [46, 569] on icon at bounding box center [44, 571] width 3 height 12
click at [216, 243] on icon at bounding box center [215, 246] width 8 height 10
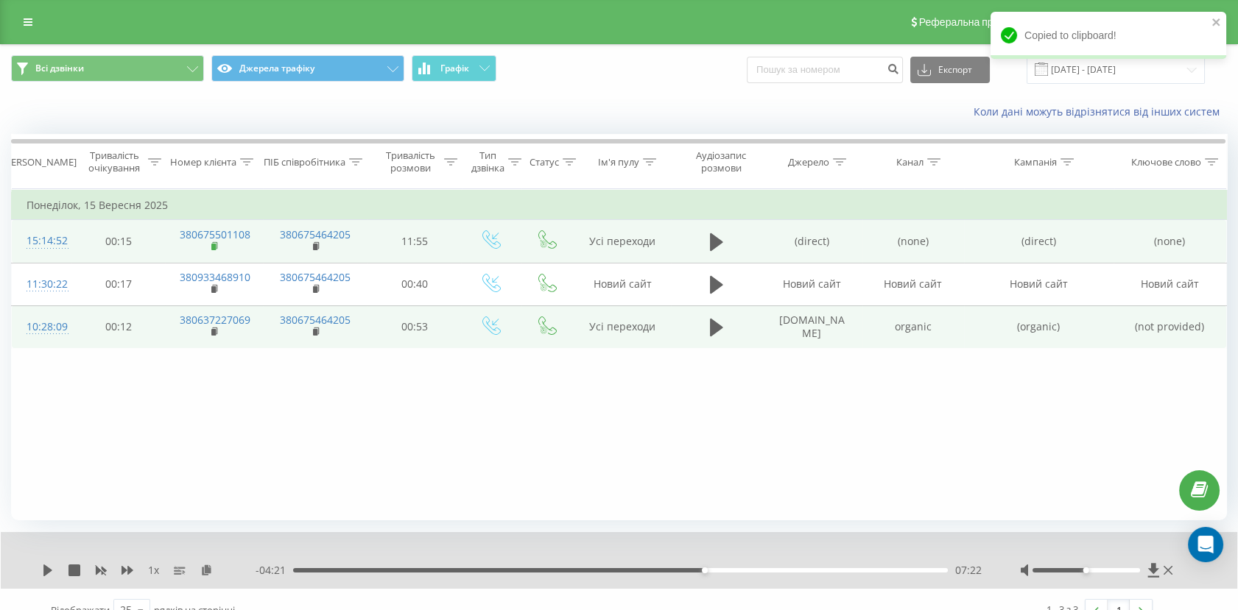
click at [213, 245] on rect at bounding box center [213, 247] width 4 height 7
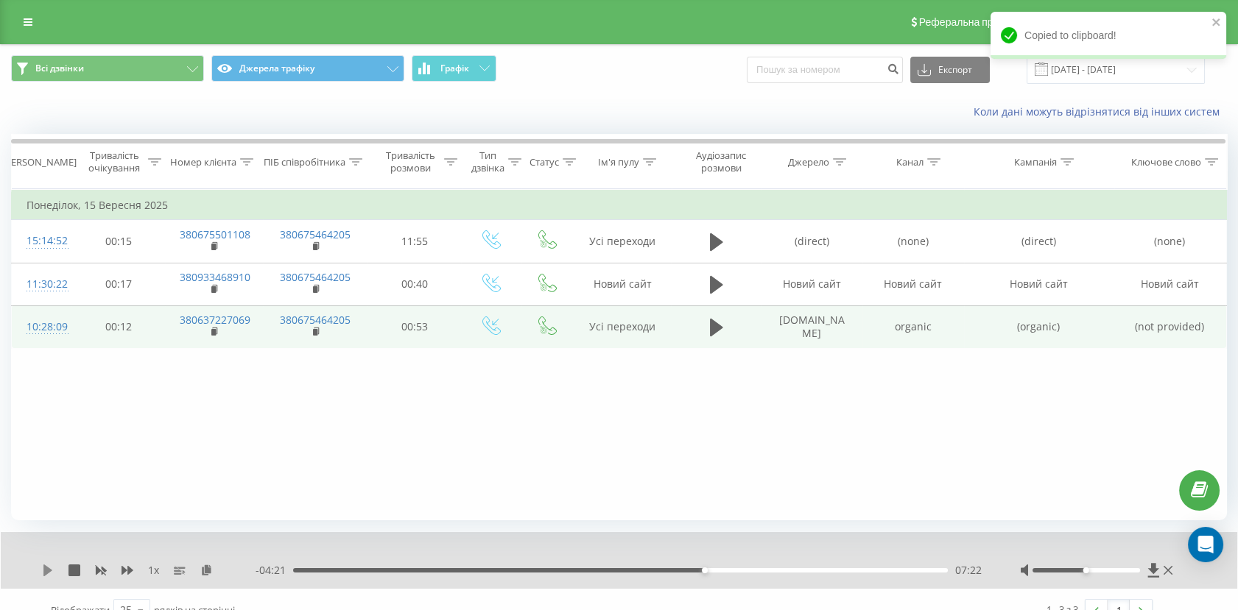
click at [47, 568] on icon at bounding box center [47, 571] width 9 height 12
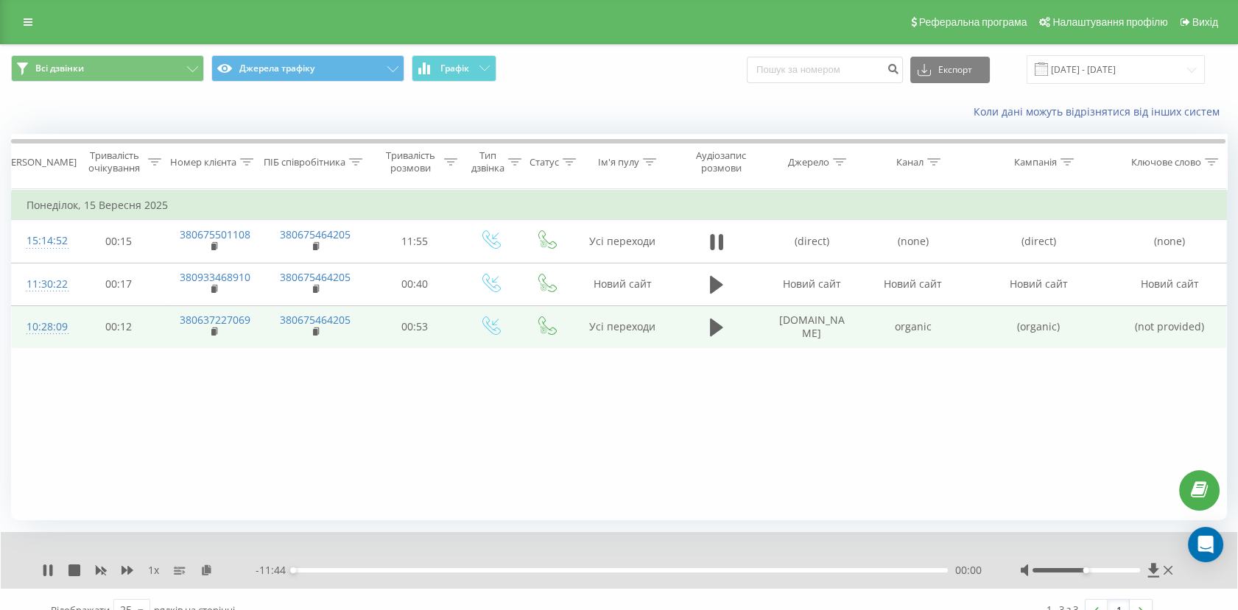
click at [792, 571] on div "00:00" at bounding box center [620, 570] width 654 height 4
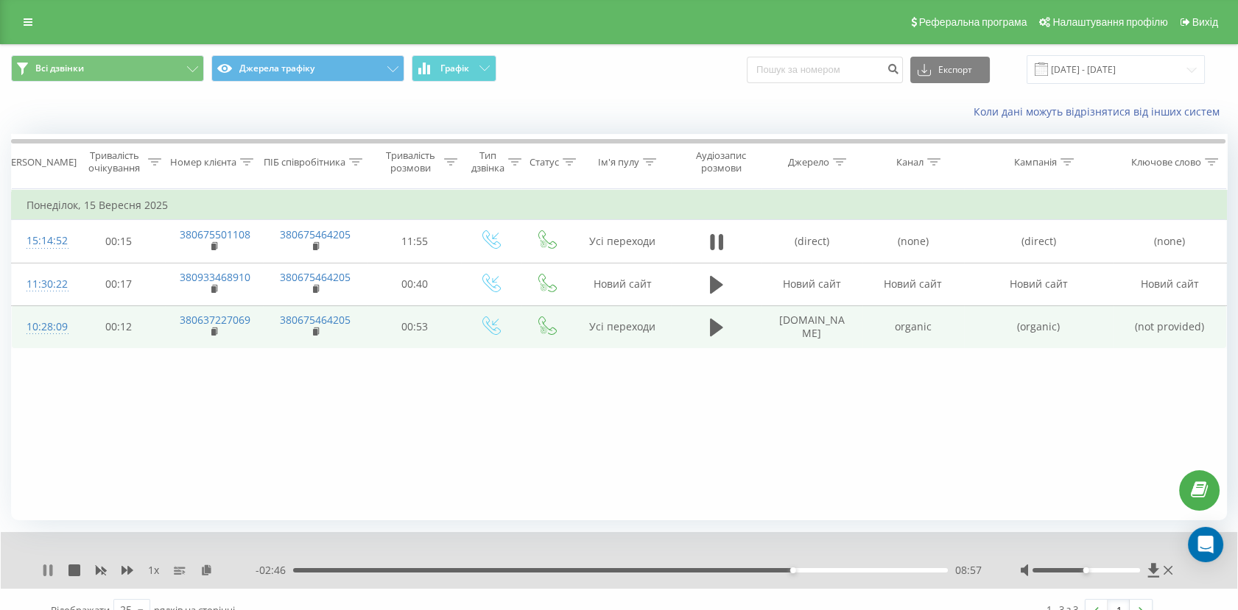
click at [46, 569] on icon at bounding box center [44, 571] width 3 height 12
click at [46, 569] on icon at bounding box center [47, 571] width 9 height 12
click at [812, 571] on div "09:18" at bounding box center [620, 570] width 654 height 4
click at [858, 571] on div "09:18" at bounding box center [620, 570] width 654 height 4
click at [71, 568] on icon at bounding box center [74, 571] width 12 height 12
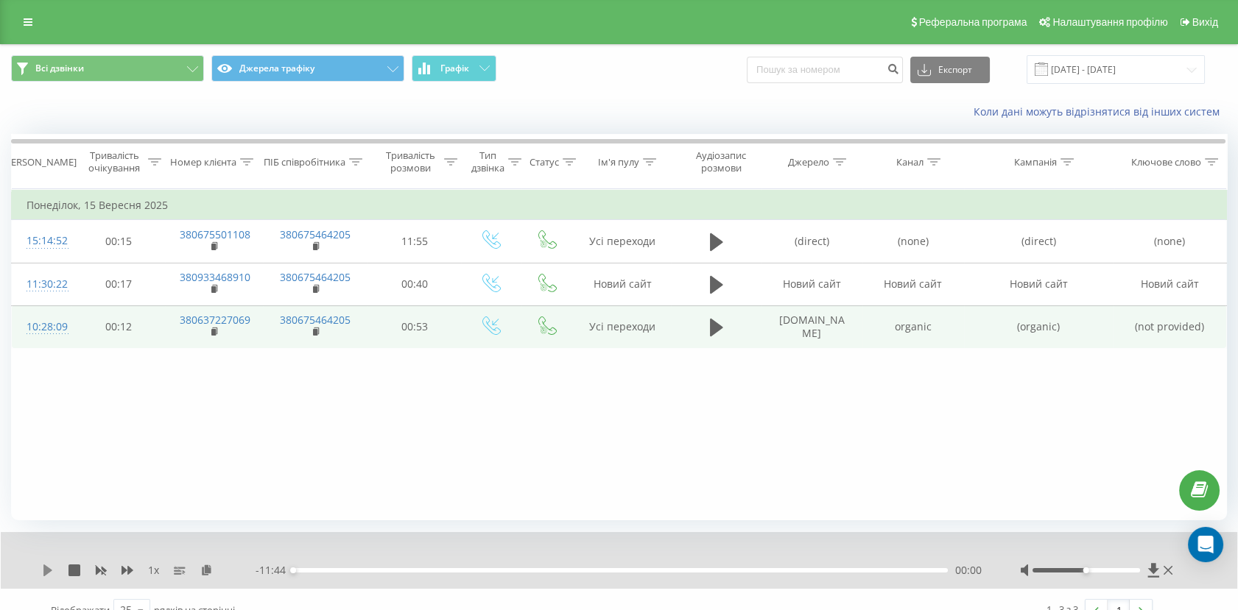
click at [47, 574] on icon at bounding box center [48, 571] width 12 height 12
click at [629, 569] on div "00:00" at bounding box center [620, 570] width 654 height 4
click at [480, 501] on div "Фільтрувати за умовою Дорівнює Скасувати OK Фільтрувати за умовою Містить Скасу…" at bounding box center [618, 354] width 1215 height 331
click at [44, 572] on icon at bounding box center [44, 571] width 3 height 12
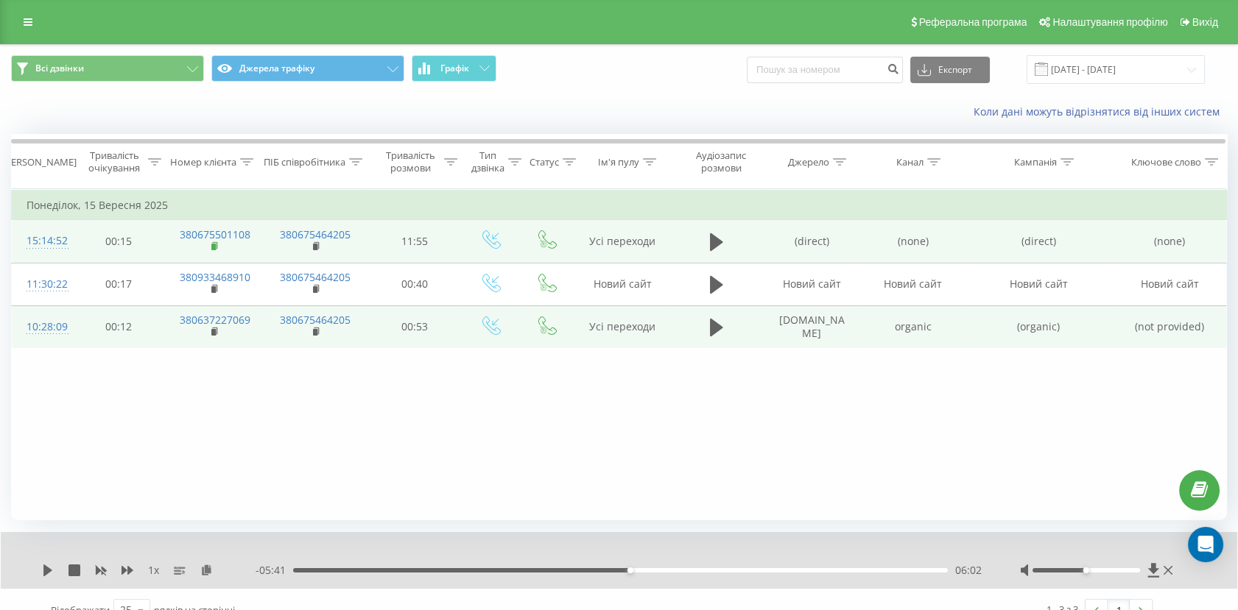
click at [216, 248] on rect at bounding box center [213, 247] width 4 height 7
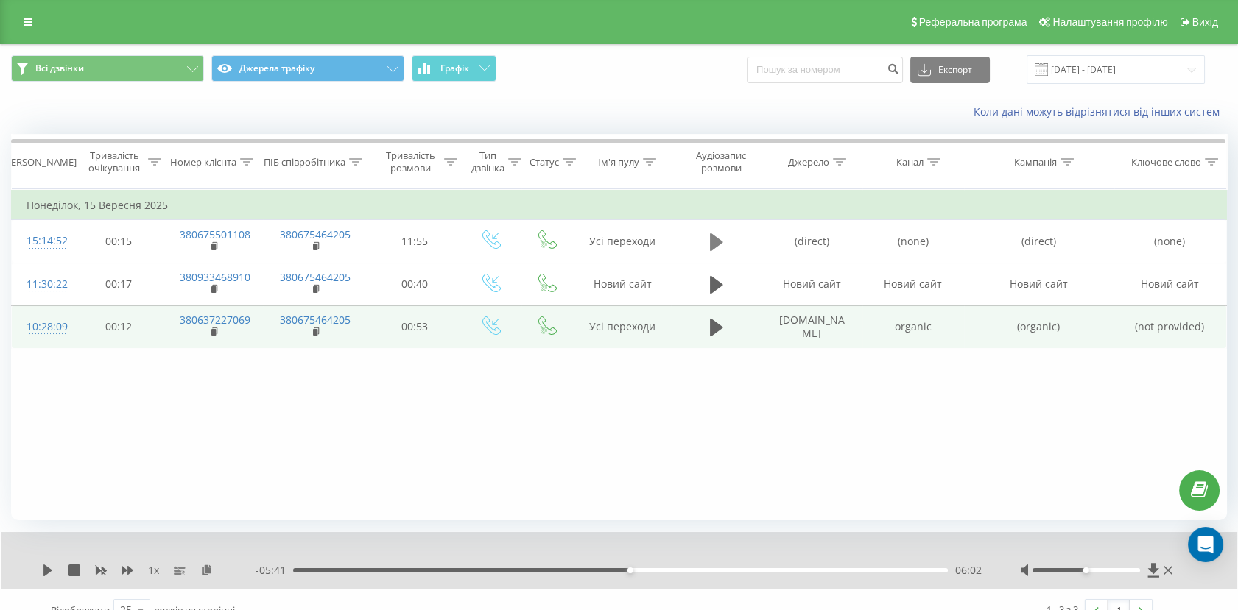
click at [715, 244] on icon at bounding box center [716, 242] width 13 height 18
click at [43, 568] on icon at bounding box center [47, 571] width 9 height 12
click at [679, 571] on div "06:56" at bounding box center [620, 570] width 654 height 4
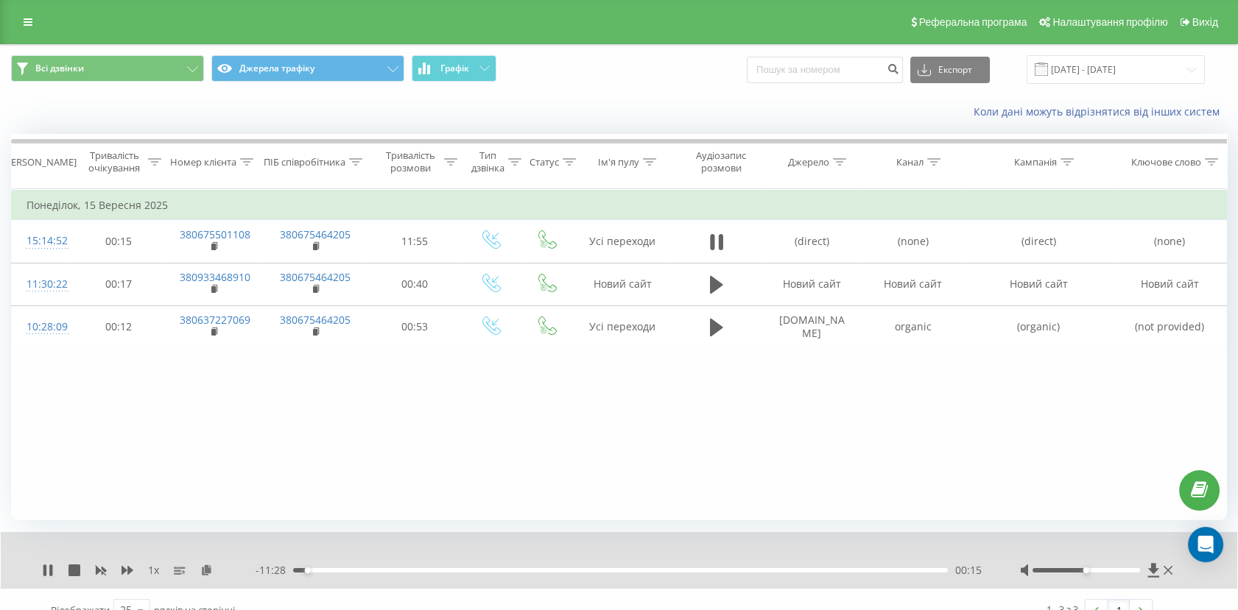
click at [439, 571] on div "00:15" at bounding box center [620, 570] width 654 height 4
click at [608, 572] on div "02:38" at bounding box center [620, 570] width 654 height 4
click at [860, 569] on div "05:40" at bounding box center [620, 570] width 654 height 4
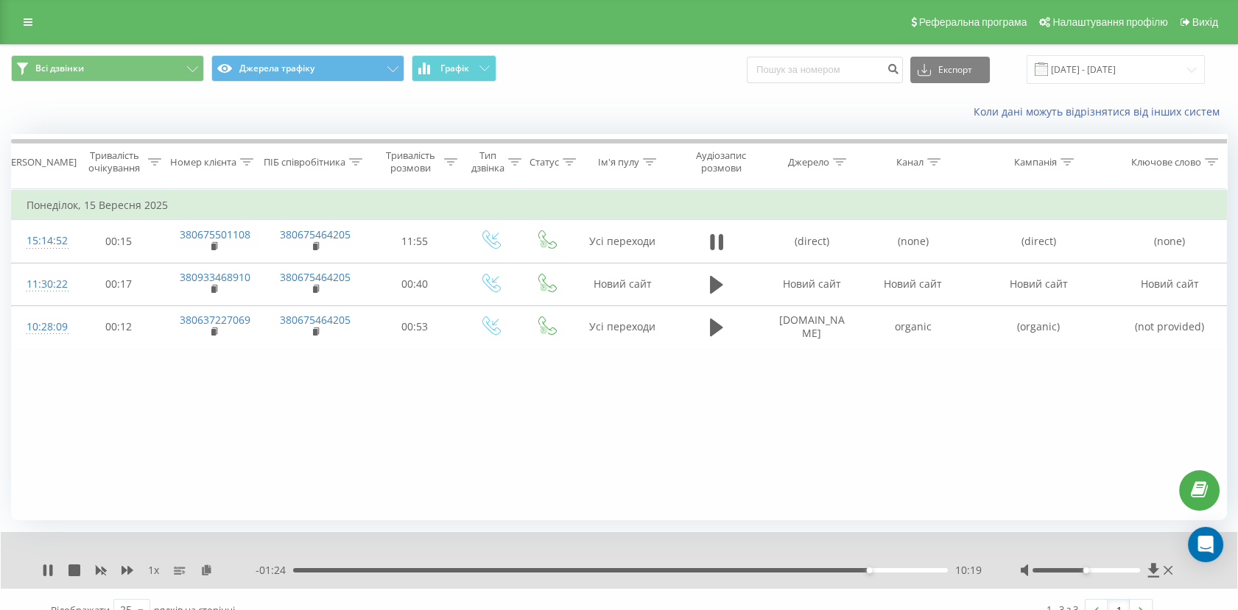
click at [903, 571] on div "10:19" at bounding box center [620, 570] width 654 height 4
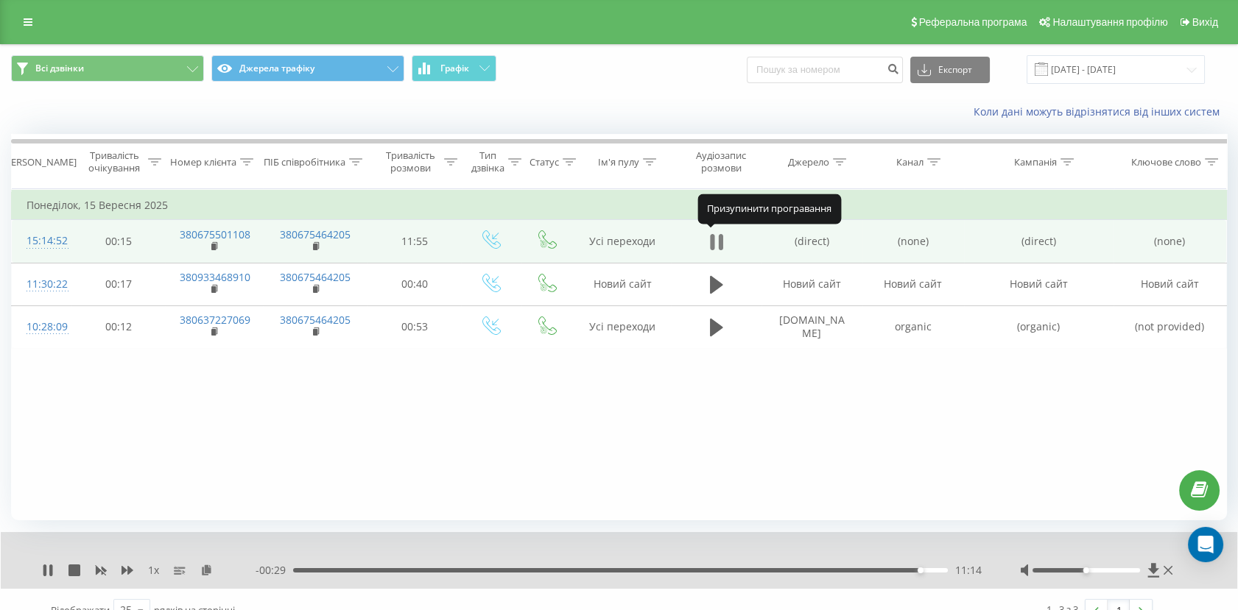
click at [713, 244] on icon at bounding box center [712, 242] width 4 height 16
click at [213, 244] on rect at bounding box center [213, 247] width 4 height 7
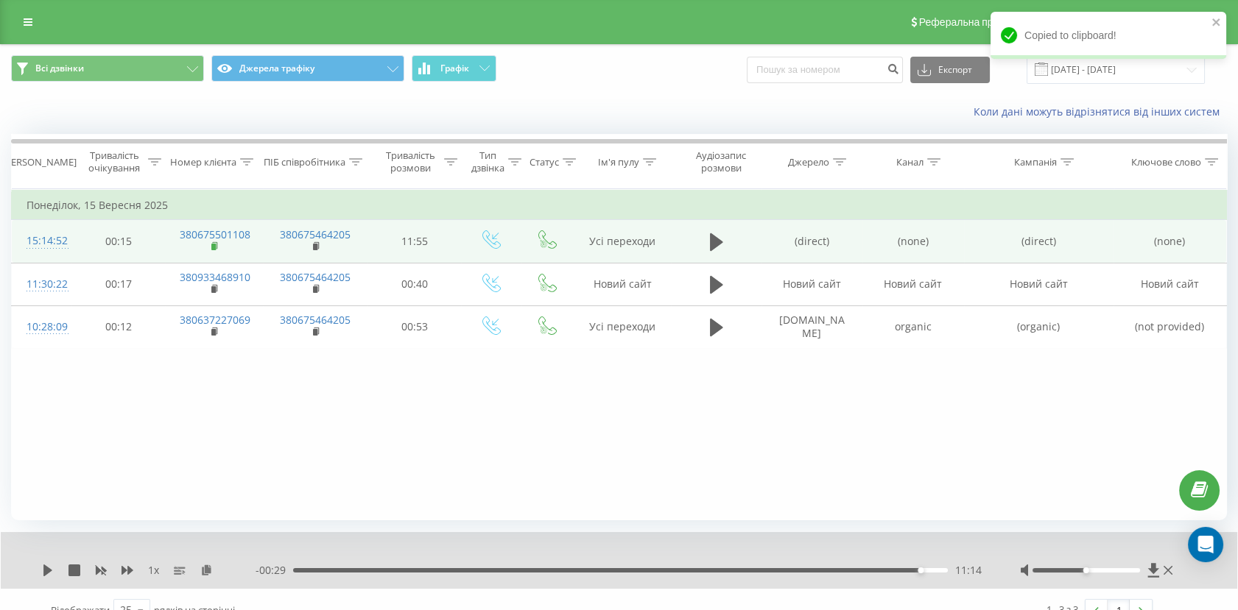
click at [217, 246] on icon at bounding box center [215, 245] width 5 height 7
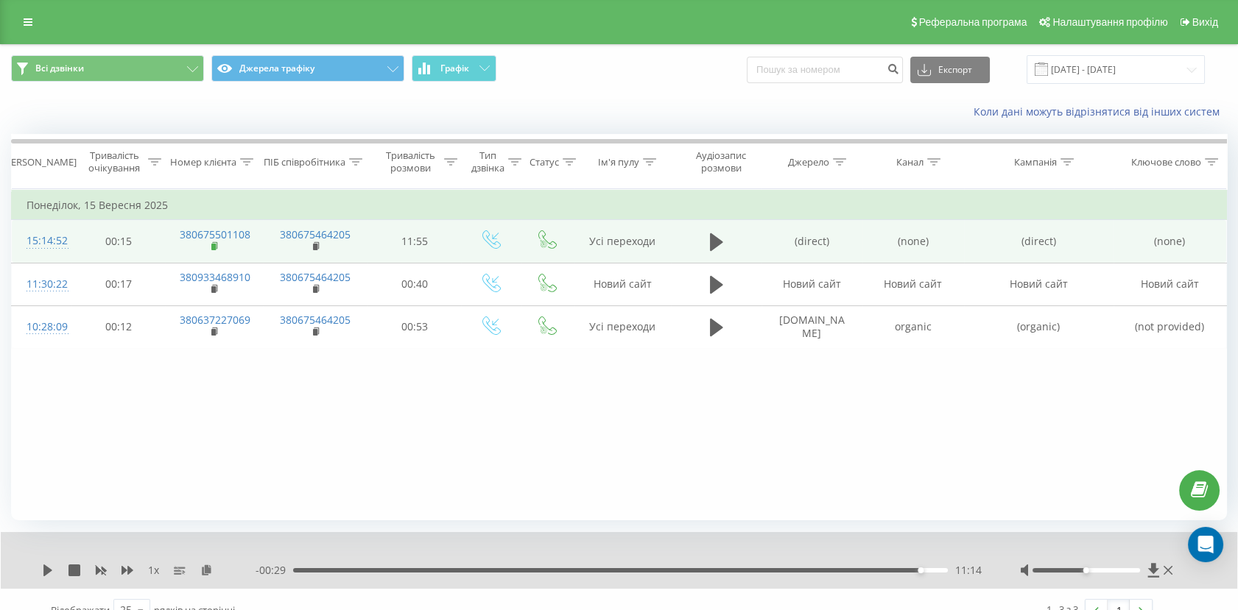
click at [217, 247] on icon at bounding box center [215, 245] width 5 height 7
click at [919, 244] on td "(none)" at bounding box center [912, 241] width 101 height 43
click at [813, 235] on td "(direct)" at bounding box center [811, 241] width 101 height 43
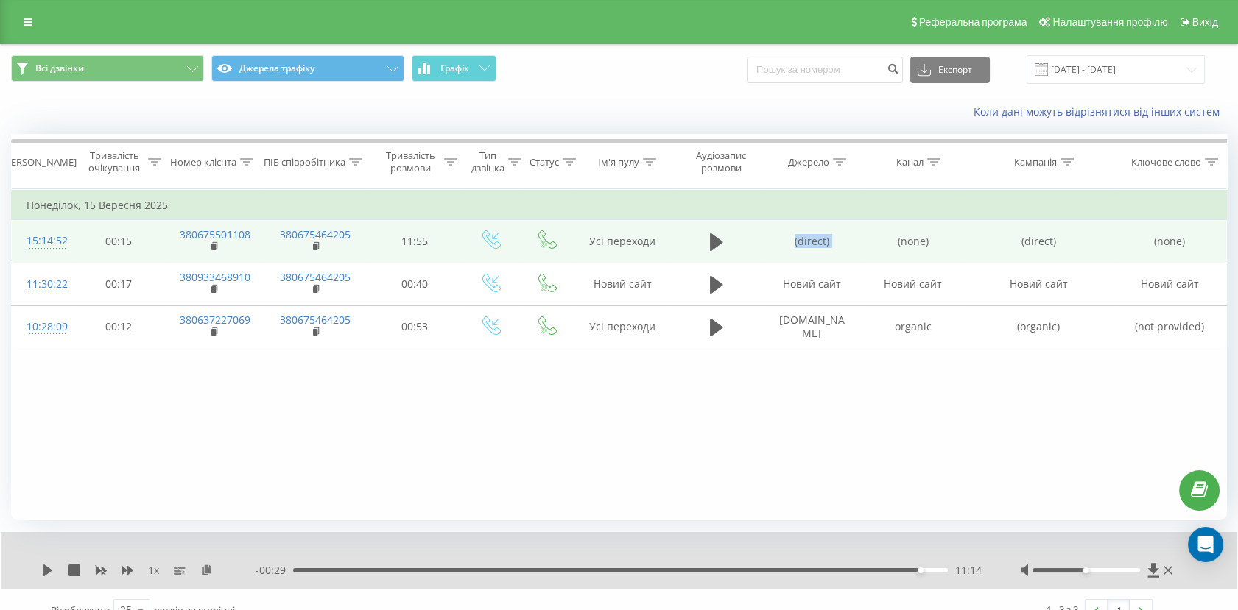
copy td "(direct)"
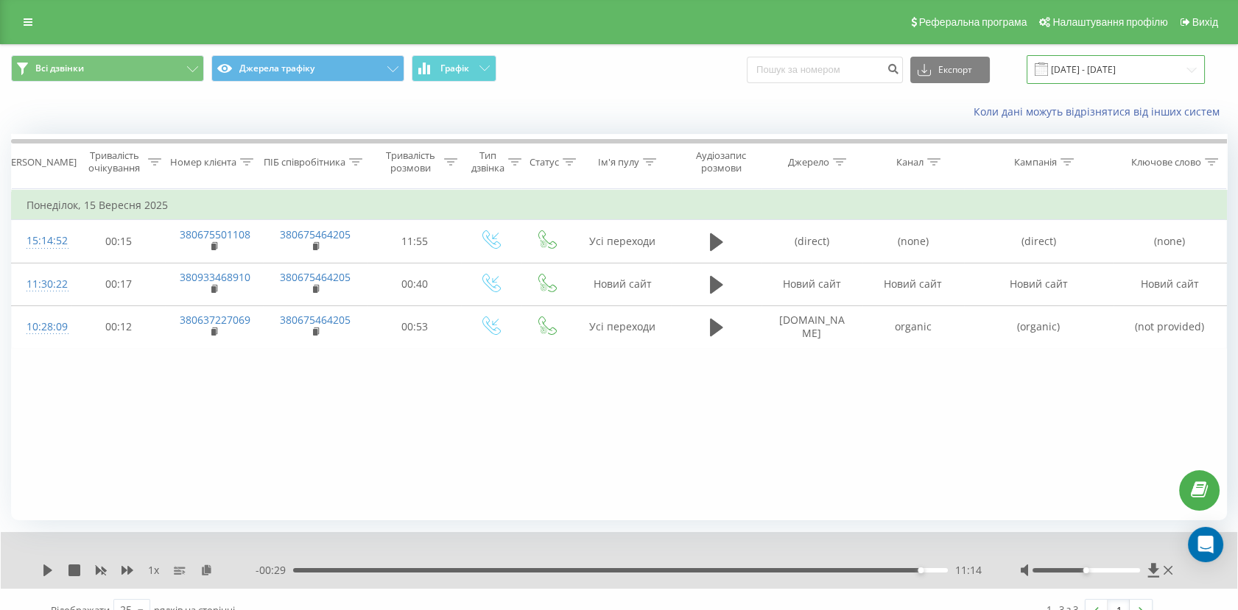
click at [1092, 71] on input "[DATE] - [DATE]" at bounding box center [1115, 69] width 178 height 29
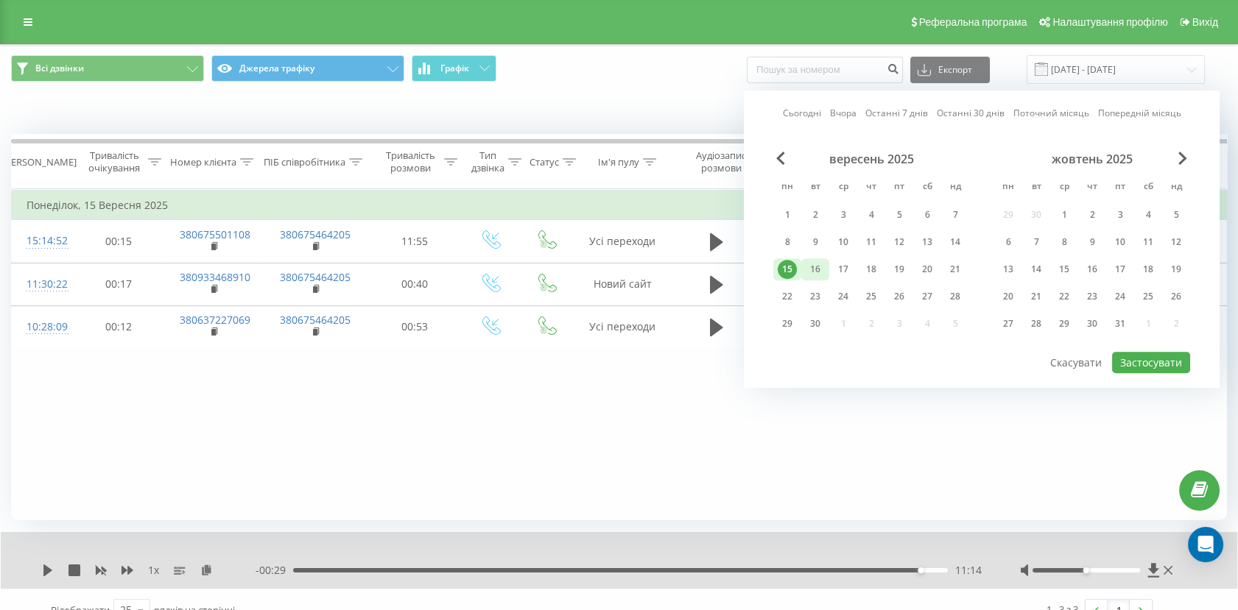
click at [819, 260] on div "16" at bounding box center [814, 269] width 19 height 19
click at [789, 270] on div "15" at bounding box center [786, 269] width 19 height 19
click at [818, 266] on div "16" at bounding box center [814, 269] width 19 height 19
click at [1164, 361] on button "Застосувати" at bounding box center [1151, 362] width 78 height 21
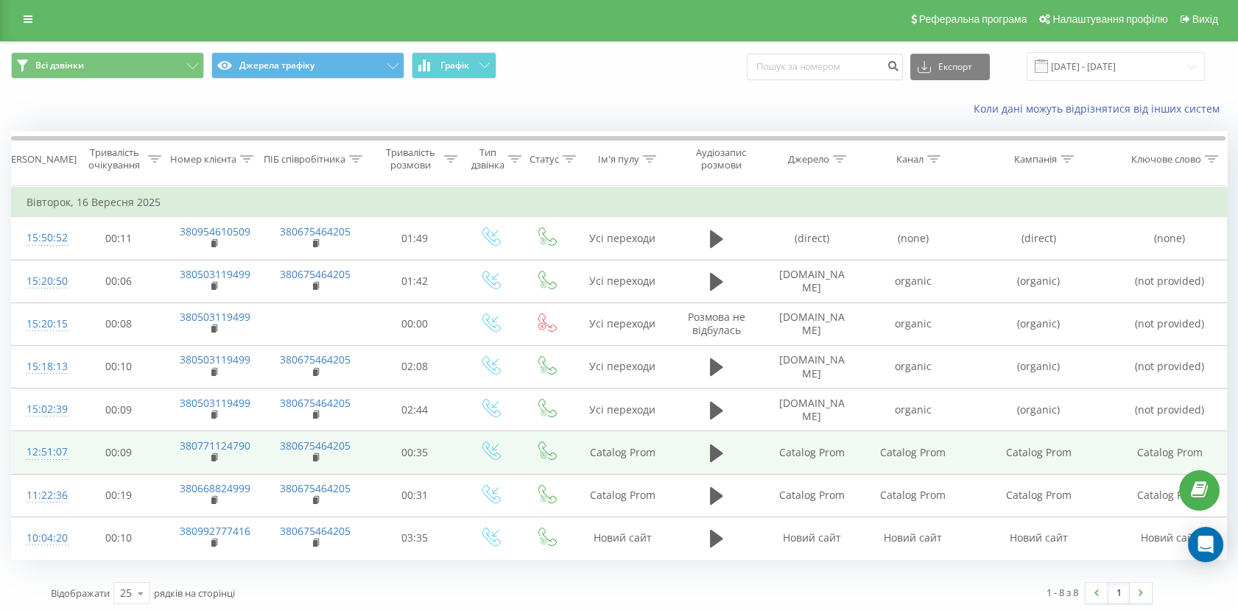
scroll to position [6, 0]
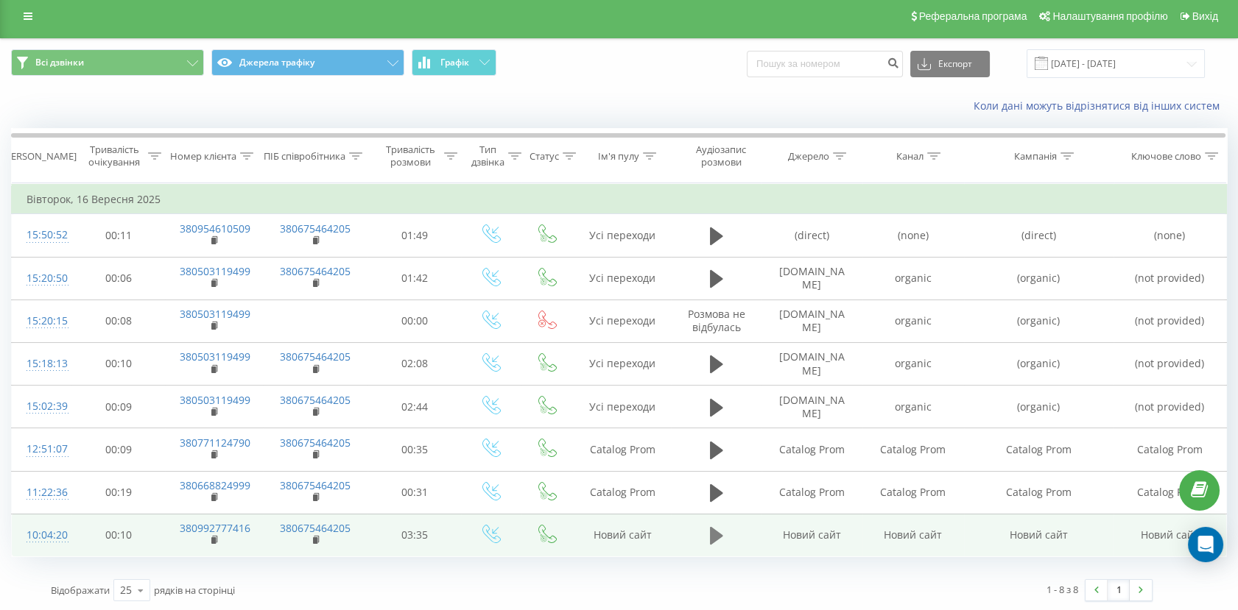
click at [710, 529] on icon at bounding box center [716, 536] width 13 height 18
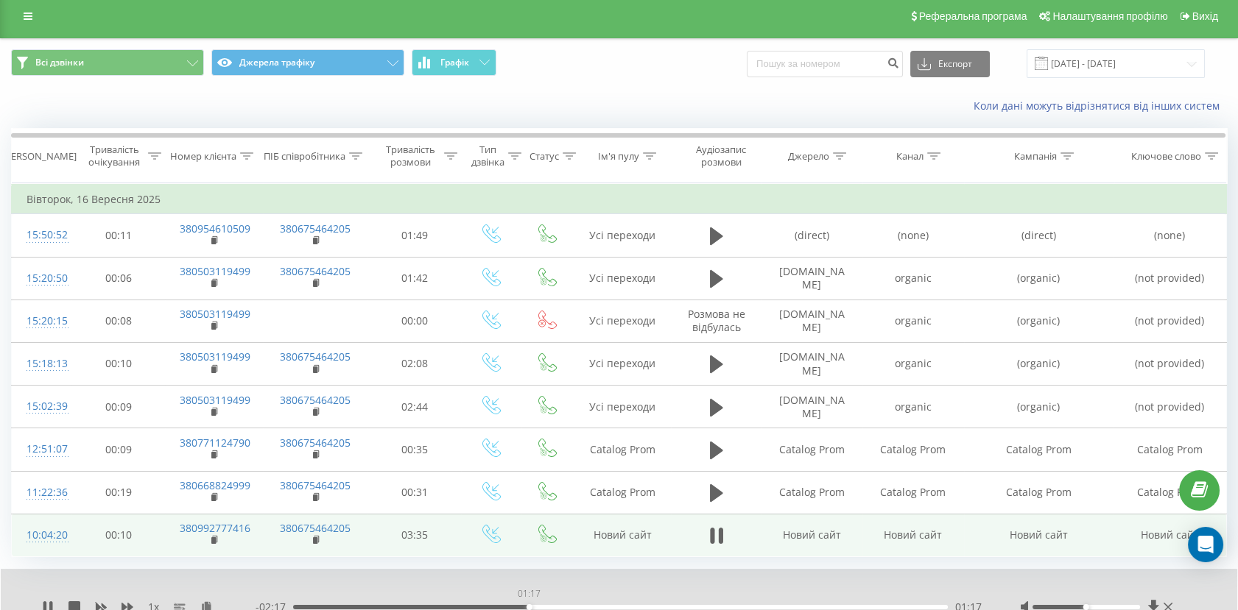
click at [529, 605] on div "01:17" at bounding box center [620, 607] width 654 height 4
click at [716, 540] on icon at bounding box center [716, 536] width 13 height 21
click at [214, 536] on icon at bounding box center [215, 539] width 5 height 7
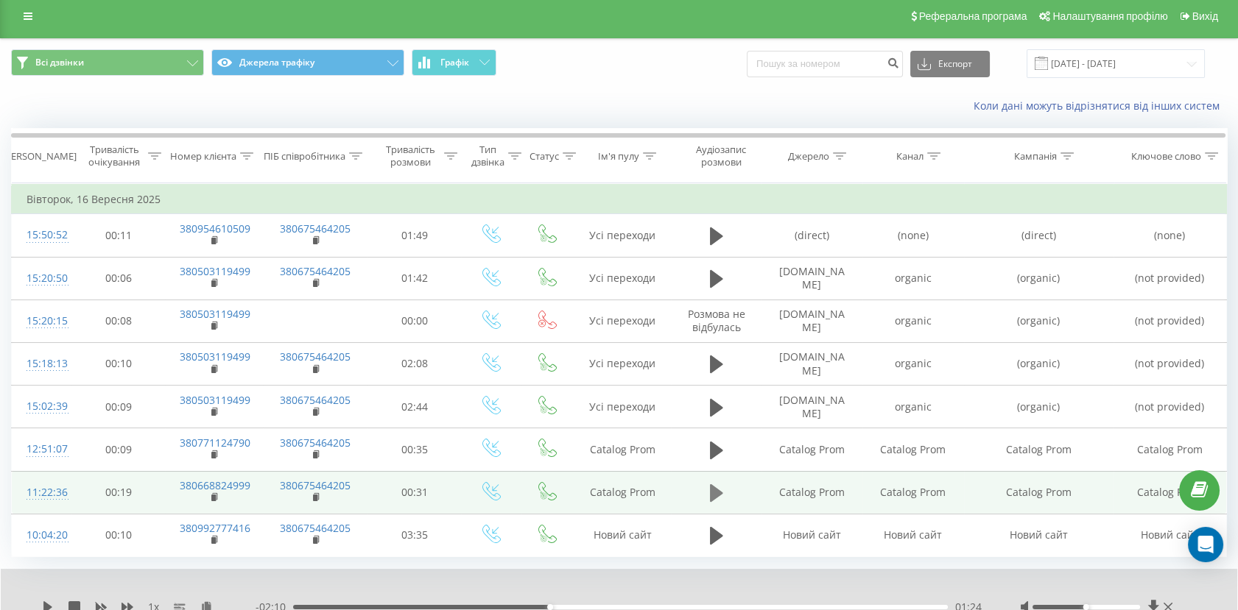
click at [712, 489] on icon at bounding box center [716, 493] width 13 height 18
click at [52, 604] on icon at bounding box center [50, 607] width 3 height 12
click at [212, 495] on rect at bounding box center [213, 498] width 4 height 7
click at [896, 498] on td "Catalog Prom" at bounding box center [912, 492] width 101 height 43
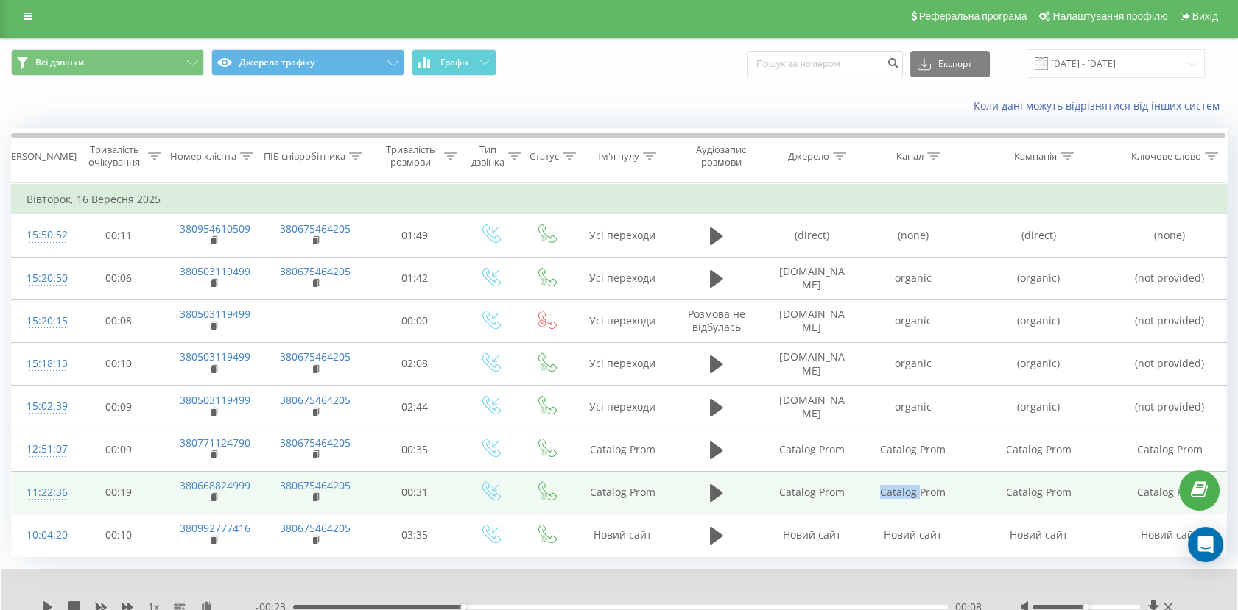
click at [904, 493] on td "Catalog Prom" at bounding box center [912, 492] width 101 height 43
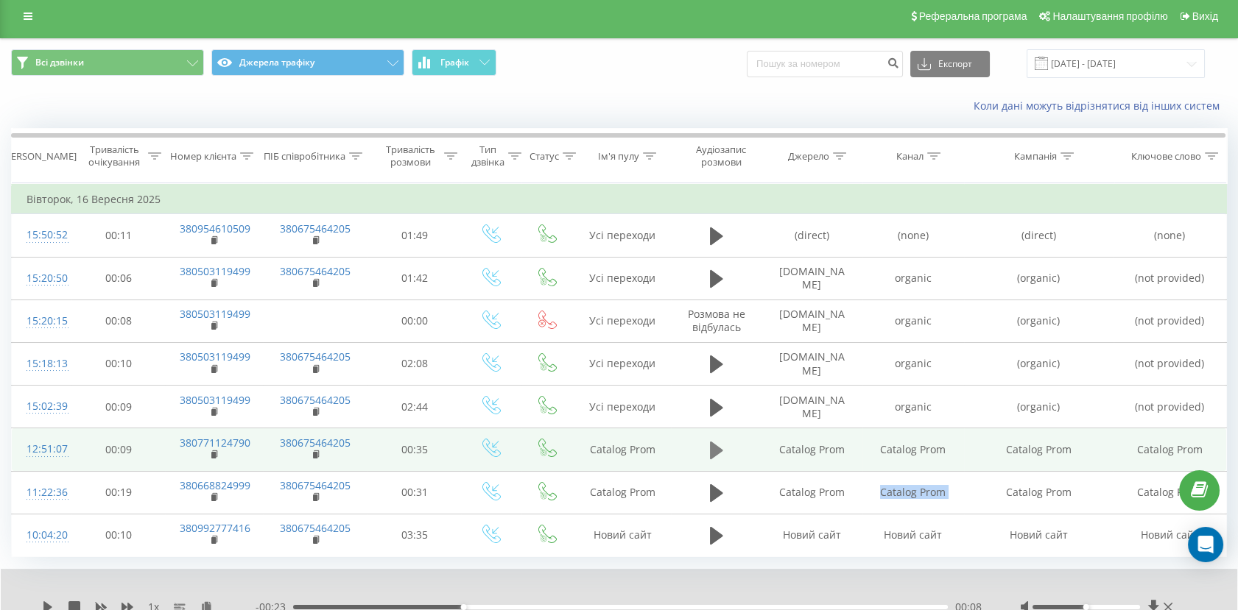
click at [715, 445] on icon at bounding box center [716, 451] width 13 height 18
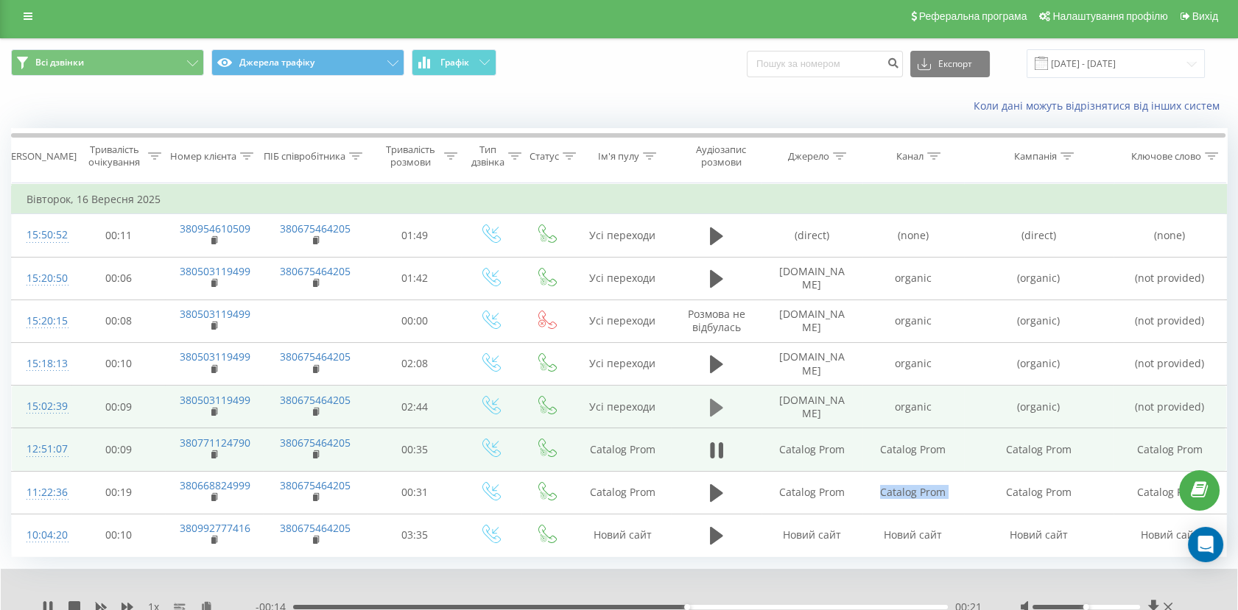
click at [710, 406] on icon at bounding box center [716, 407] width 13 height 18
click at [329, 605] on div "00:09" at bounding box center [620, 607] width 654 height 4
click at [311, 605] on div "00:11" at bounding box center [620, 607] width 654 height 4
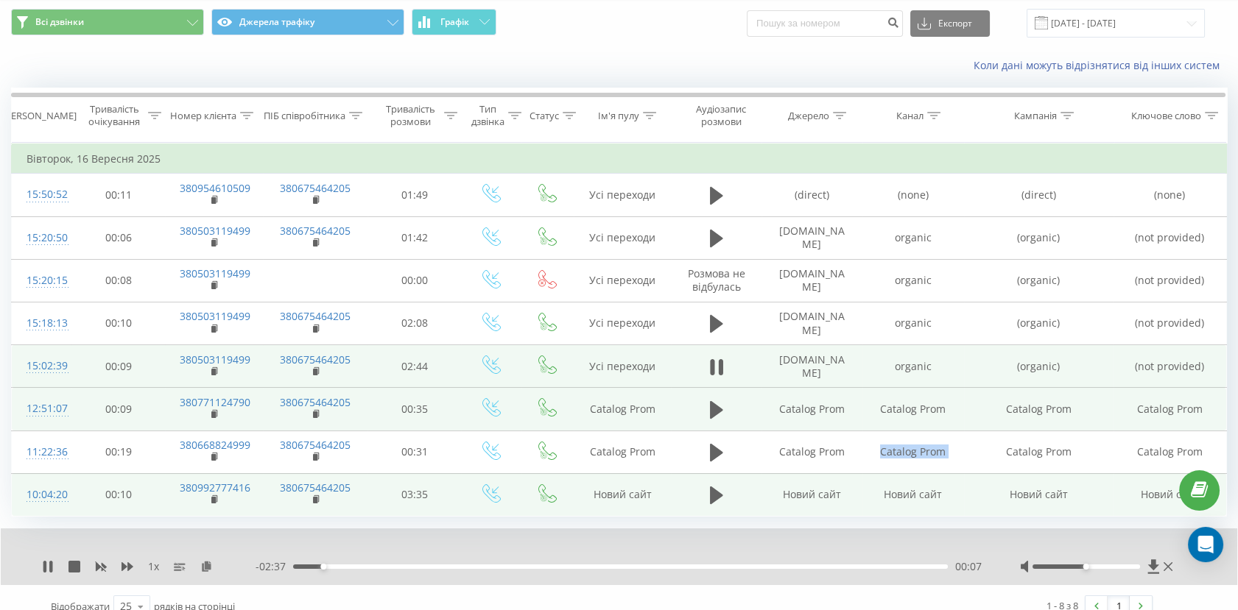
scroll to position [63, 0]
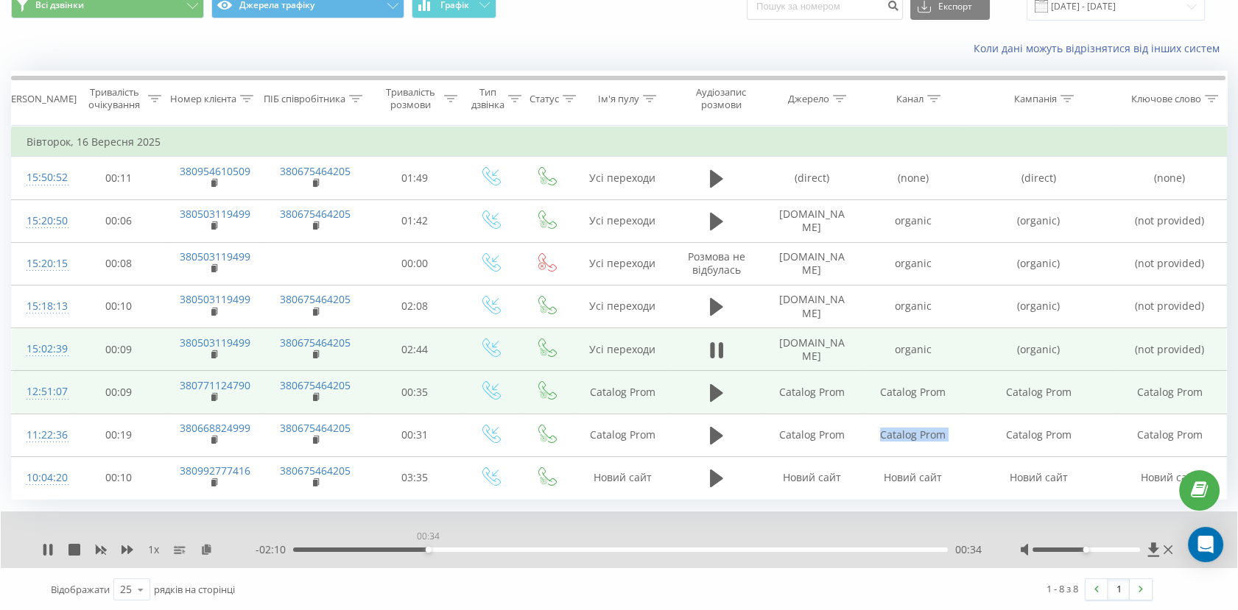
click at [428, 548] on div "00:34" at bounding box center [620, 550] width 654 height 4
click at [583, 549] on div "00:36" at bounding box center [620, 550] width 654 height 4
click at [743, 548] on div "01:15" at bounding box center [620, 550] width 654 height 4
click at [870, 548] on div "02:25" at bounding box center [620, 550] width 654 height 4
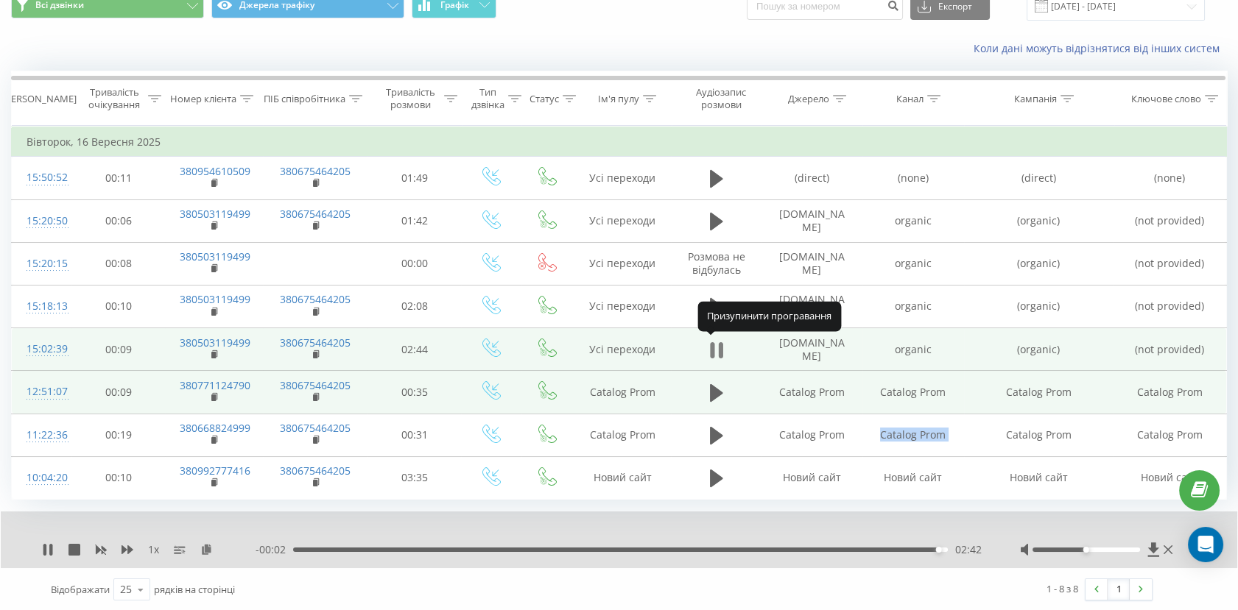
click at [716, 350] on icon at bounding box center [716, 350] width 13 height 21
click at [212, 354] on rect at bounding box center [213, 355] width 4 height 7
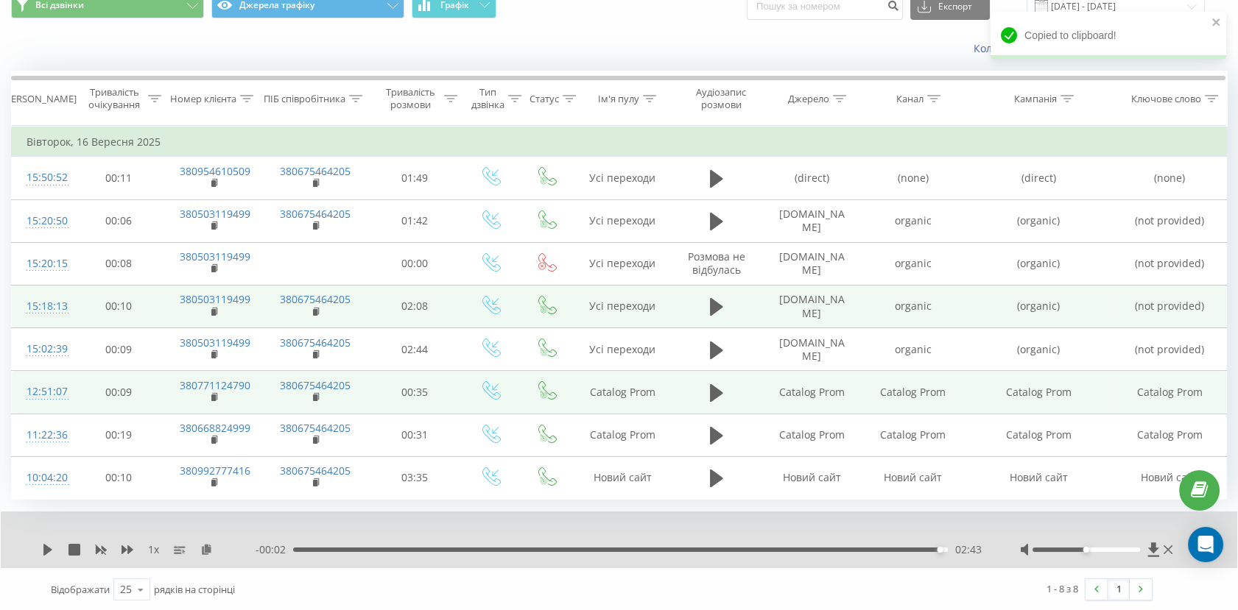
click at [911, 308] on td "organic" at bounding box center [912, 306] width 101 height 43
copy td "organic"
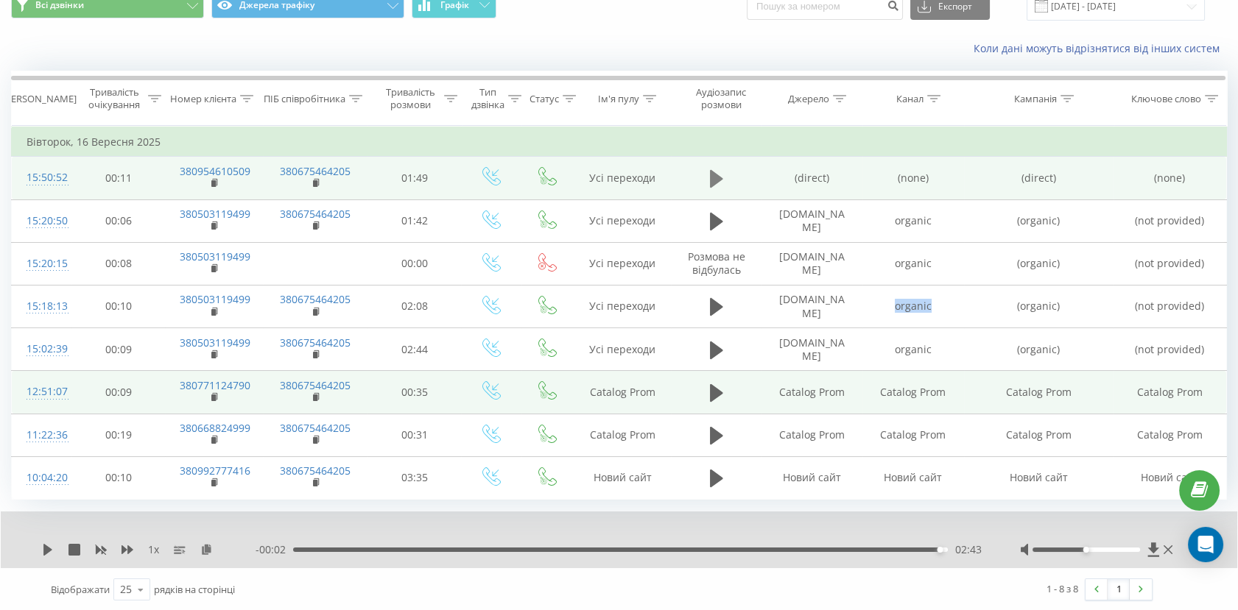
click at [711, 177] on icon at bounding box center [716, 179] width 13 height 18
click at [353, 548] on div "00:01" at bounding box center [620, 550] width 654 height 4
click at [43, 548] on icon at bounding box center [44, 550] width 3 height 12
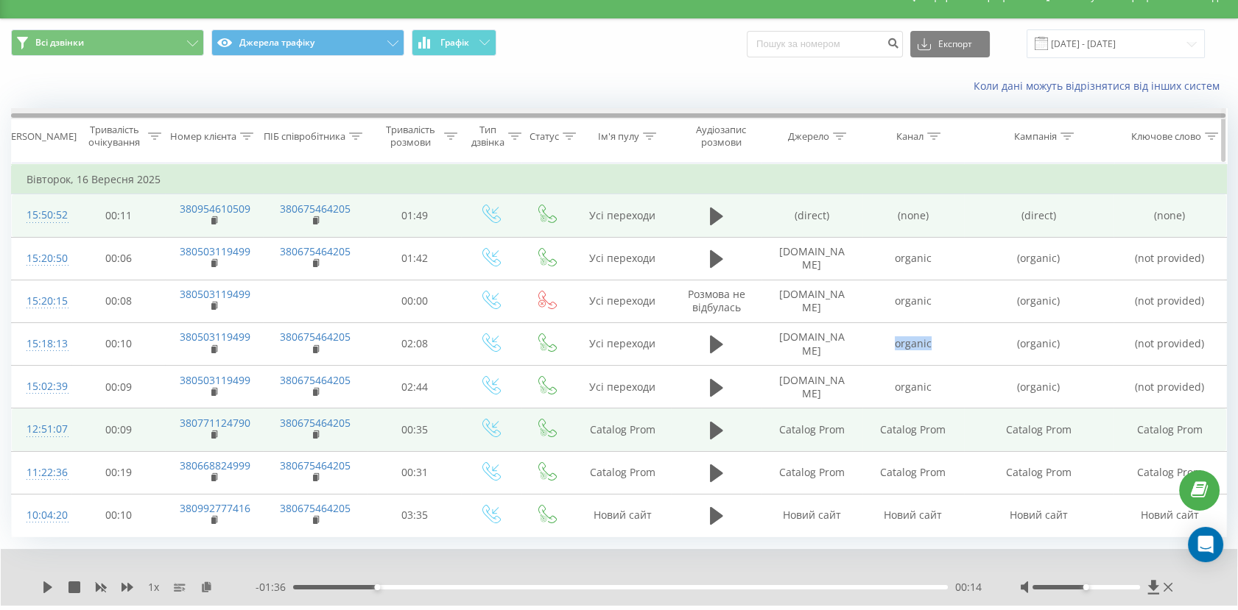
scroll to position [0, 0]
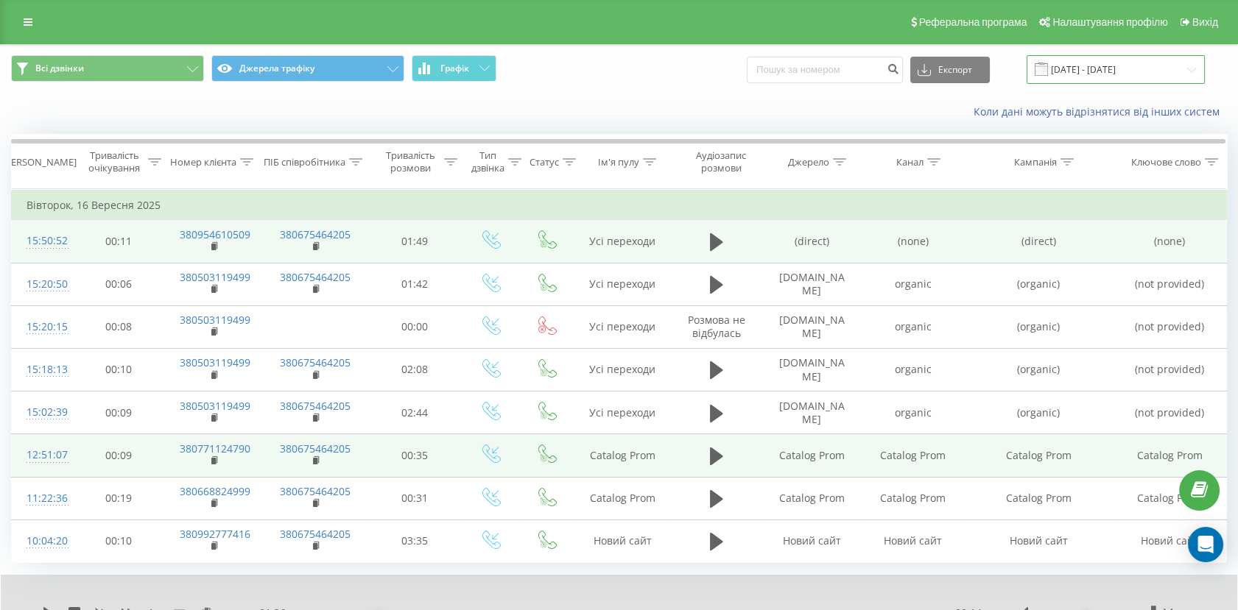
click at [1079, 74] on input "16.09.2025 - 16.09.2025" at bounding box center [1115, 69] width 178 height 29
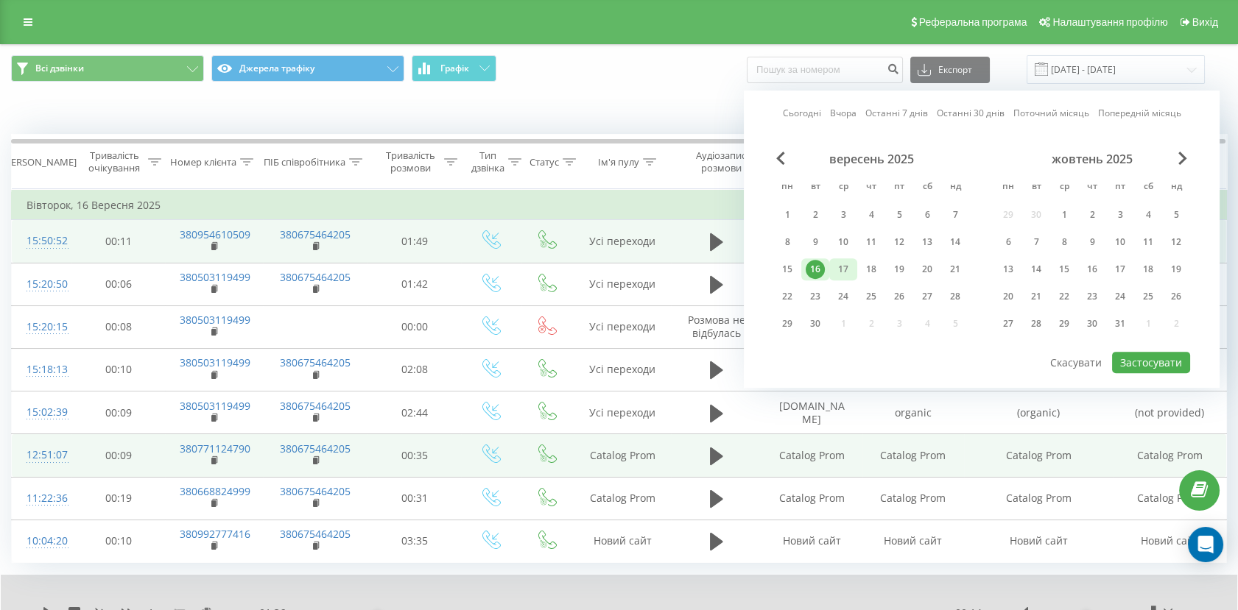
click at [845, 270] on div "17" at bounding box center [842, 269] width 19 height 19
click at [1134, 360] on button "Застосувати" at bounding box center [1151, 362] width 78 height 21
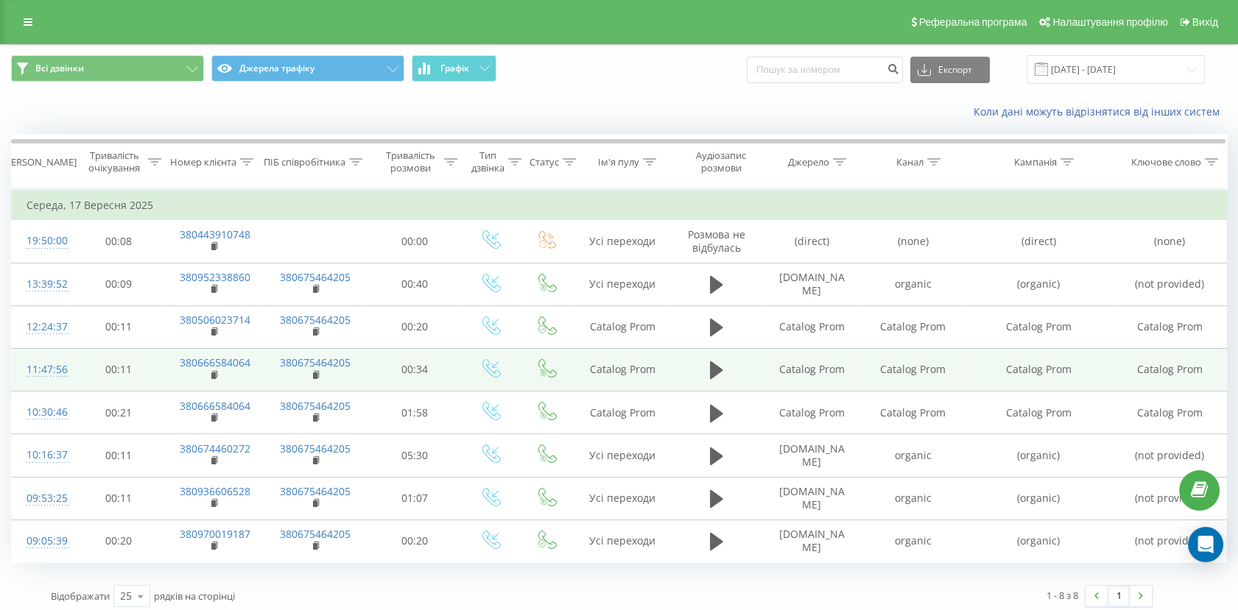
scroll to position [6, 0]
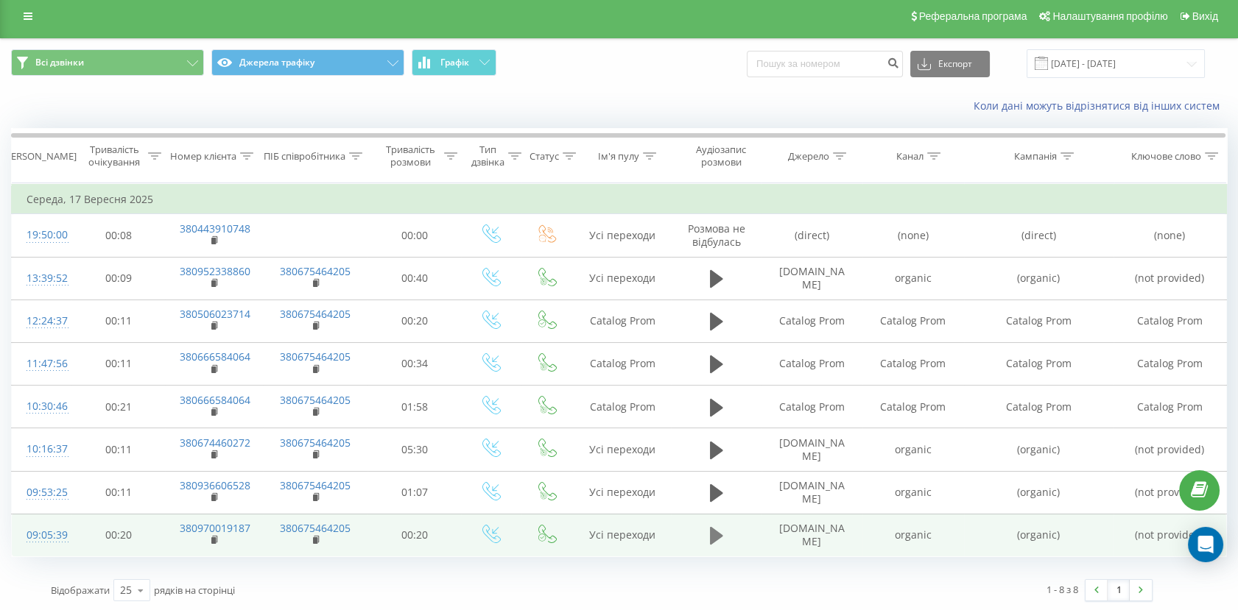
click at [715, 534] on icon at bounding box center [716, 536] width 13 height 18
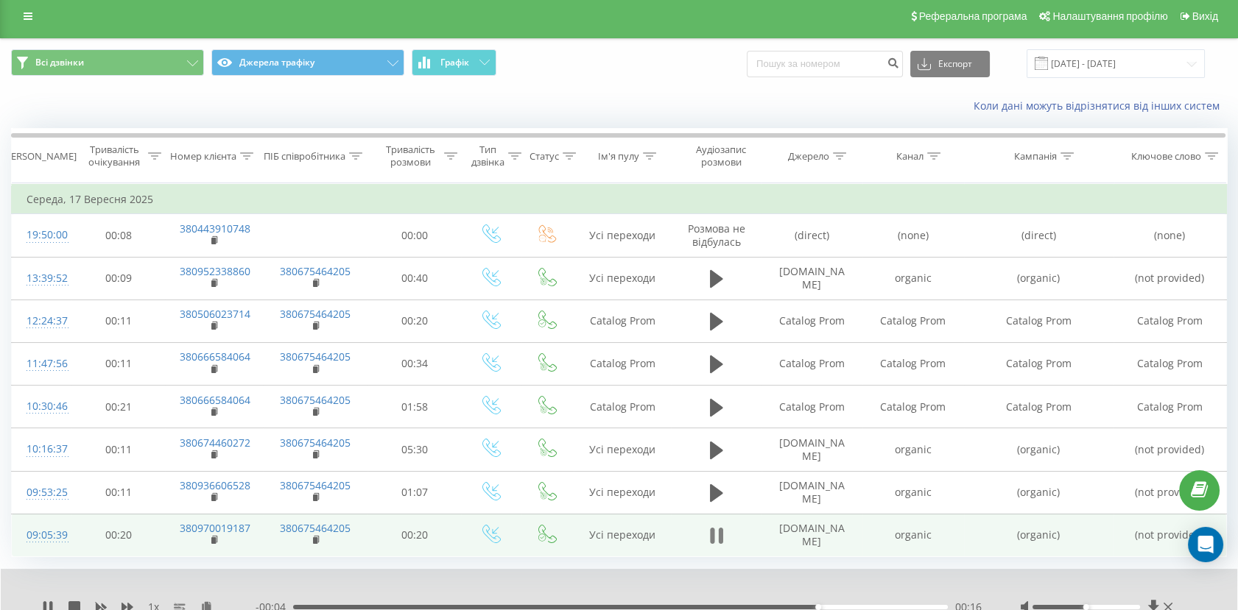
click at [717, 533] on icon at bounding box center [716, 536] width 13 height 21
click at [213, 539] on rect at bounding box center [213, 540] width 4 height 7
click at [910, 537] on td "organic" at bounding box center [912, 535] width 101 height 43
copy td "organic"
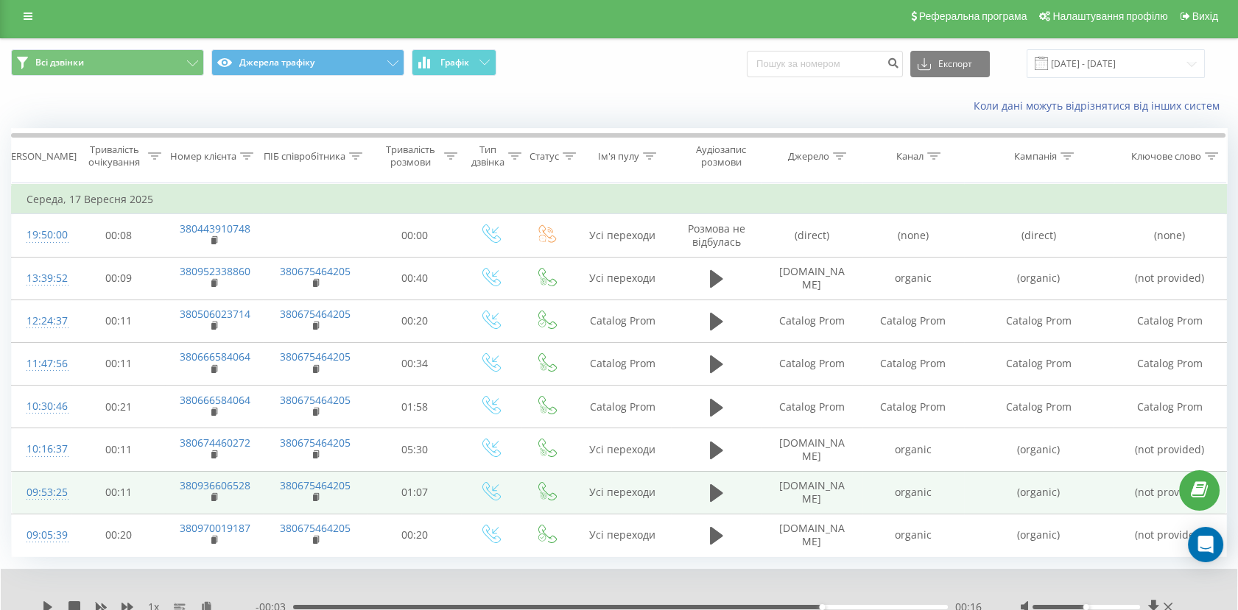
click at [702, 485] on td at bounding box center [716, 492] width 90 height 43
click at [710, 487] on icon at bounding box center [716, 493] width 13 height 18
click at [526, 601] on div "- 00:56 00:10 00:10" at bounding box center [618, 607] width 727 height 15
click at [529, 606] on div "00:24" at bounding box center [620, 607] width 654 height 4
click at [783, 606] on div "00:50" at bounding box center [620, 607] width 654 height 4
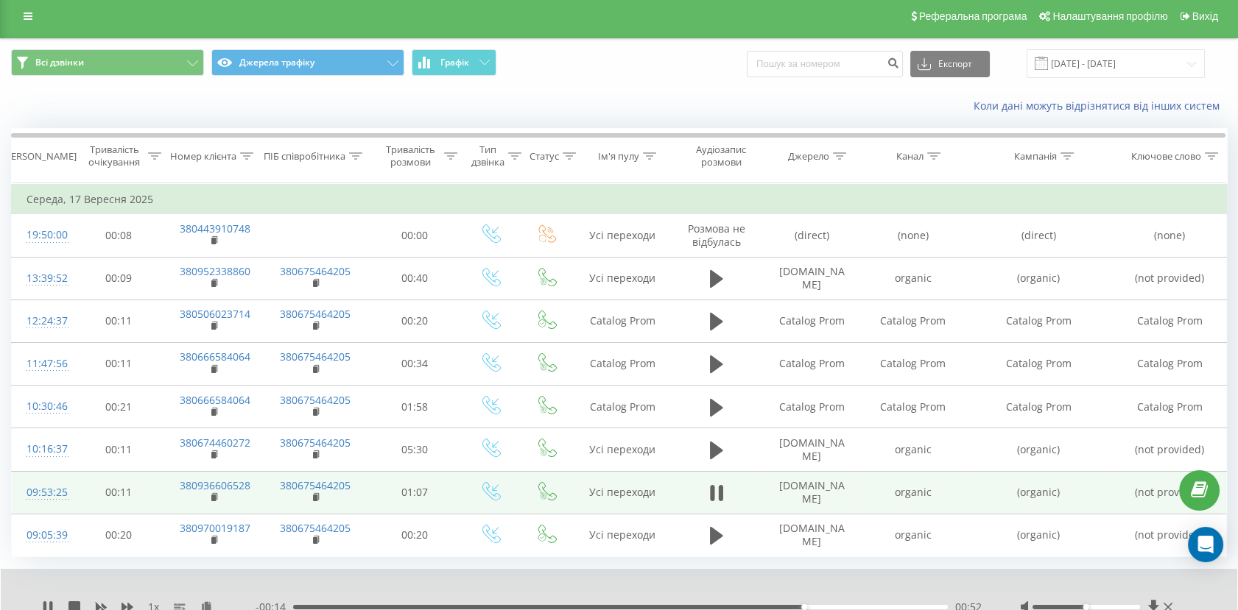
click at [895, 607] on div "00:52" at bounding box center [620, 607] width 654 height 4
click at [716, 493] on icon at bounding box center [716, 493] width 13 height 21
click at [216, 493] on icon at bounding box center [215, 498] width 8 height 10
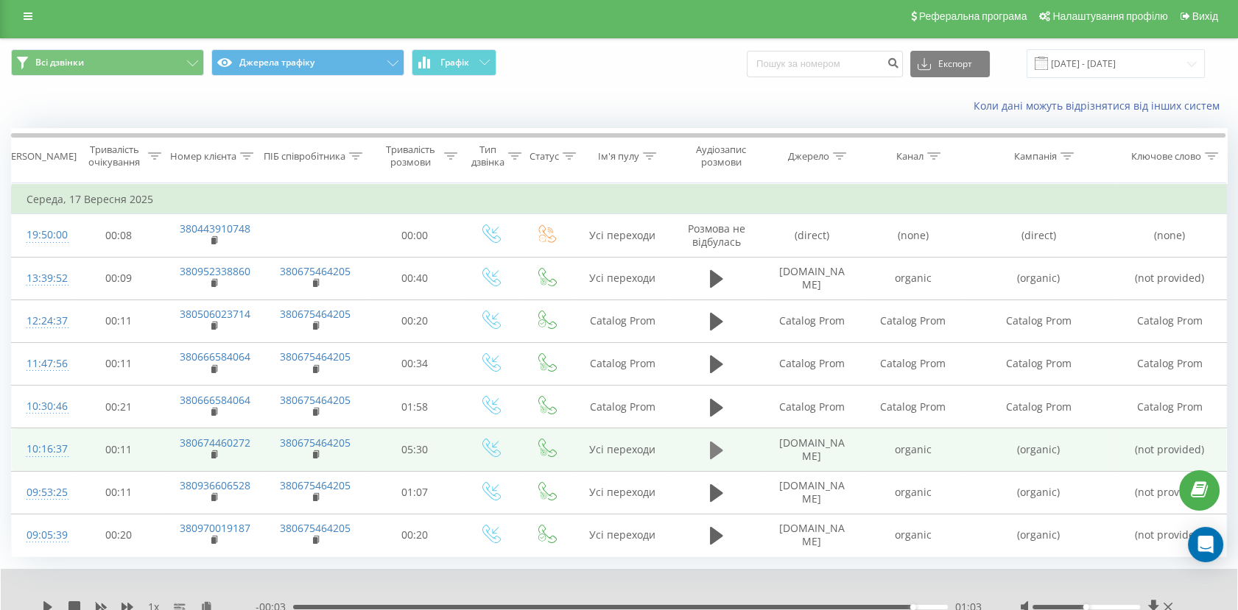
click at [711, 454] on icon at bounding box center [716, 451] width 13 height 18
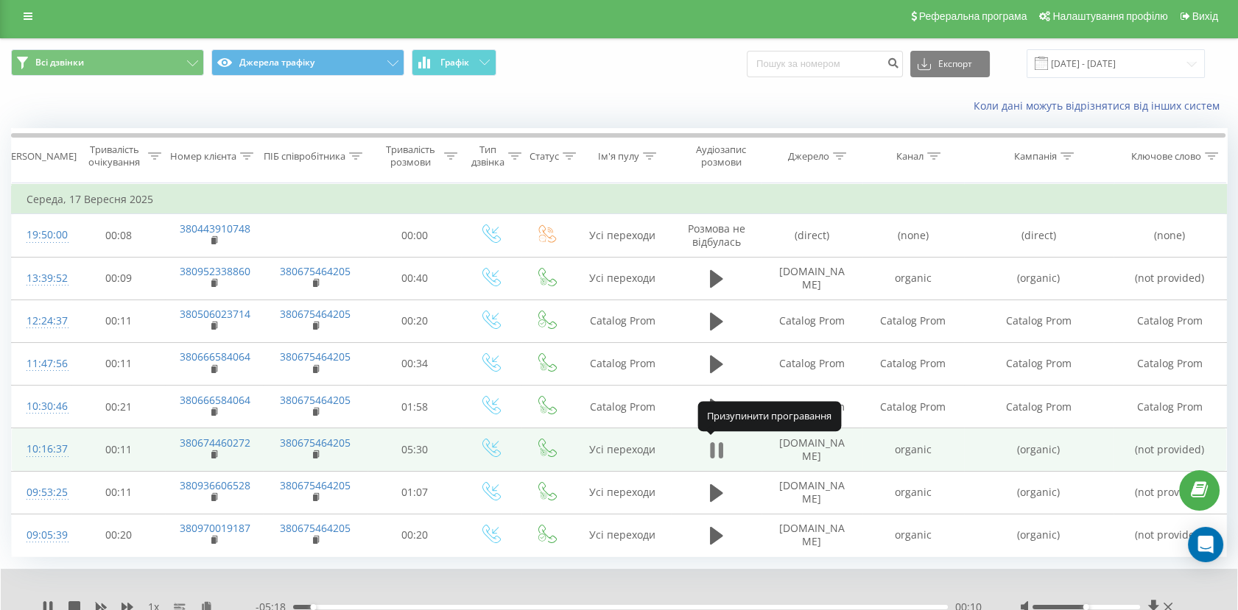
click at [720, 452] on icon at bounding box center [720, 450] width 4 height 16
click at [212, 456] on rect at bounding box center [213, 455] width 4 height 7
click at [911, 458] on td "organic" at bounding box center [912, 449] width 101 height 43
copy td "organic"
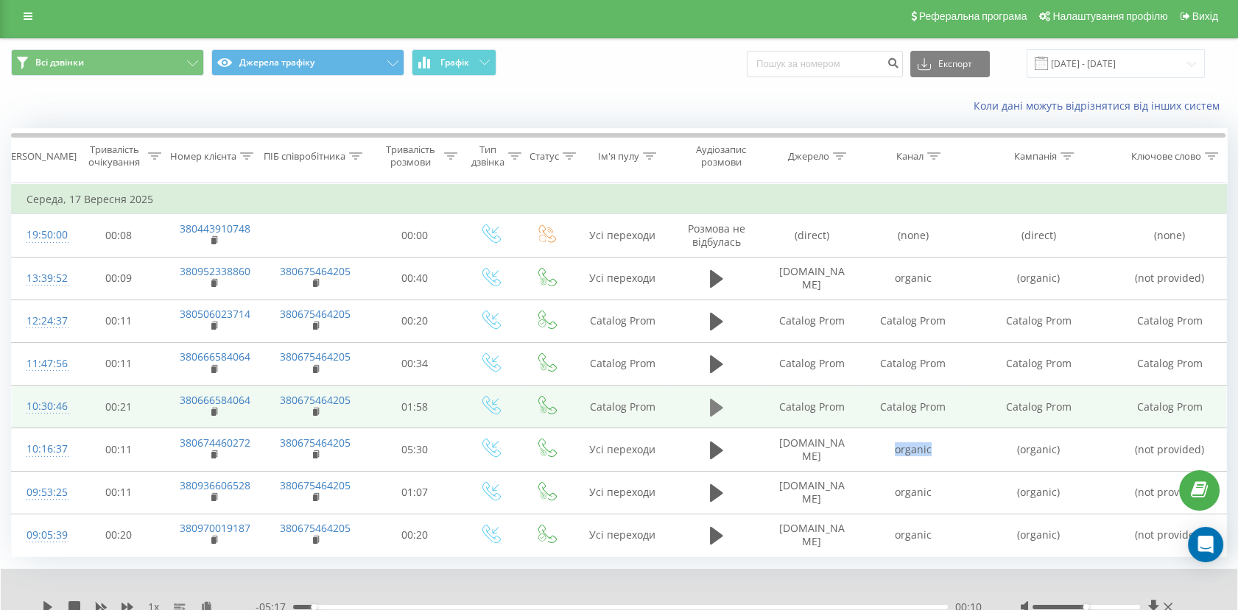
click at [714, 412] on icon at bounding box center [716, 408] width 13 height 21
click at [46, 601] on icon at bounding box center [44, 607] width 3 height 12
click at [213, 411] on rect at bounding box center [213, 412] width 4 height 7
click at [907, 412] on td "Catalog Prom" at bounding box center [912, 407] width 101 height 43
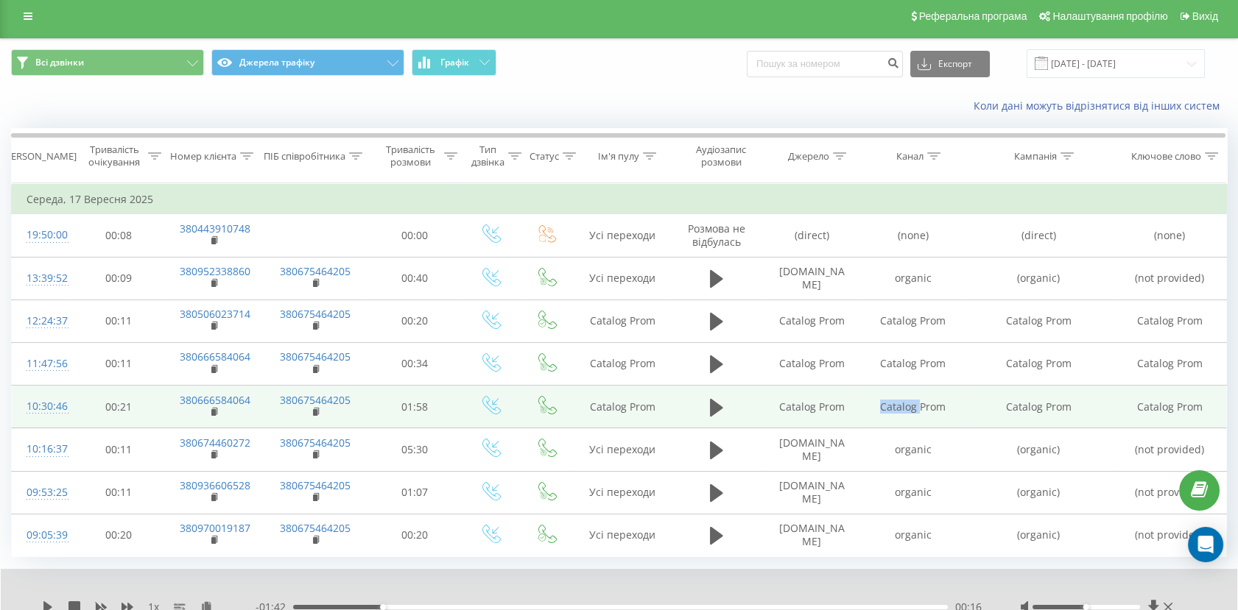
click at [907, 412] on td "Catalog Prom" at bounding box center [912, 407] width 101 height 43
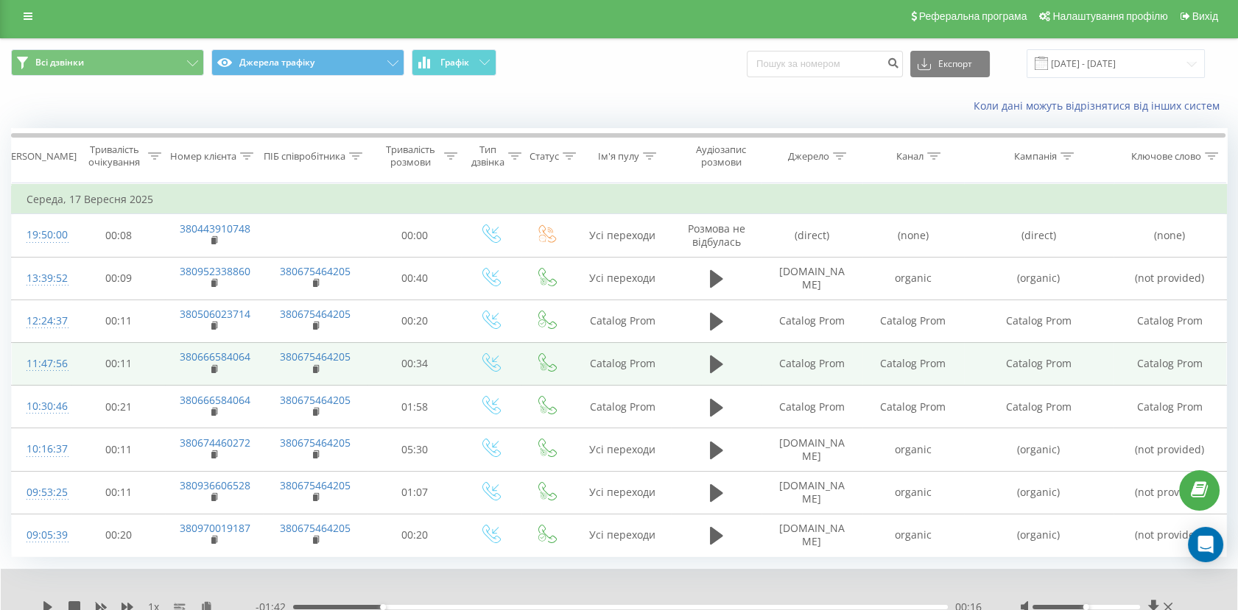
click at [700, 358] on td at bounding box center [716, 363] width 90 height 43
click at [712, 365] on icon at bounding box center [716, 365] width 13 height 18
click at [718, 370] on icon at bounding box center [716, 364] width 13 height 21
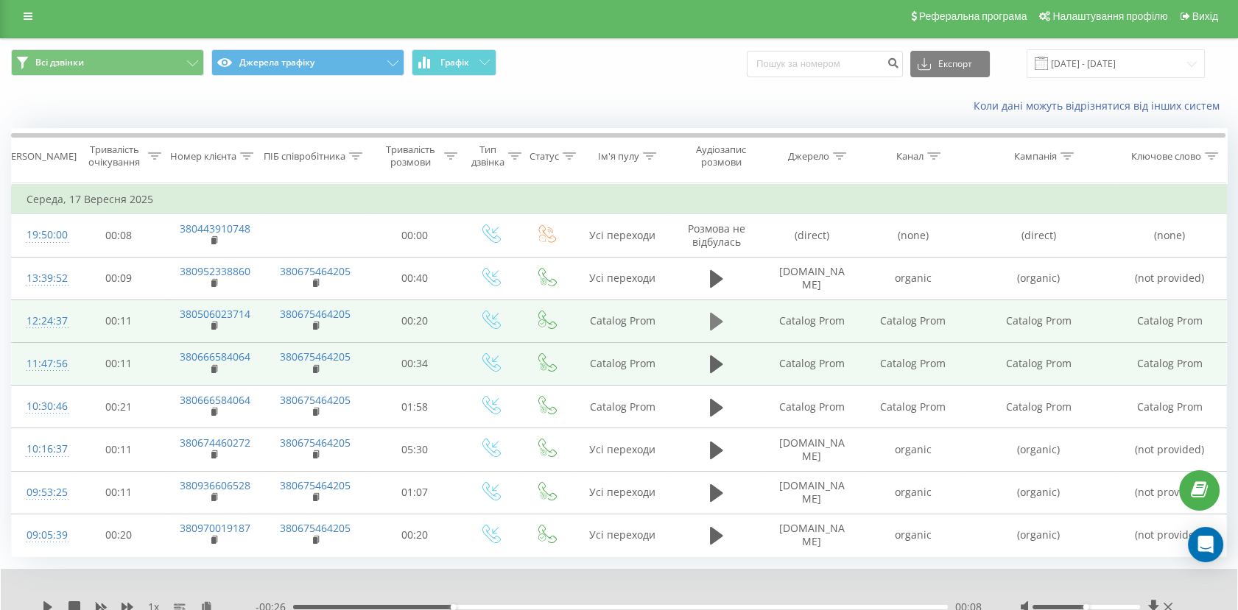
click at [720, 317] on icon at bounding box center [716, 321] width 13 height 21
click at [47, 604] on icon at bounding box center [48, 607] width 12 height 12
click at [213, 327] on rect at bounding box center [213, 326] width 4 height 7
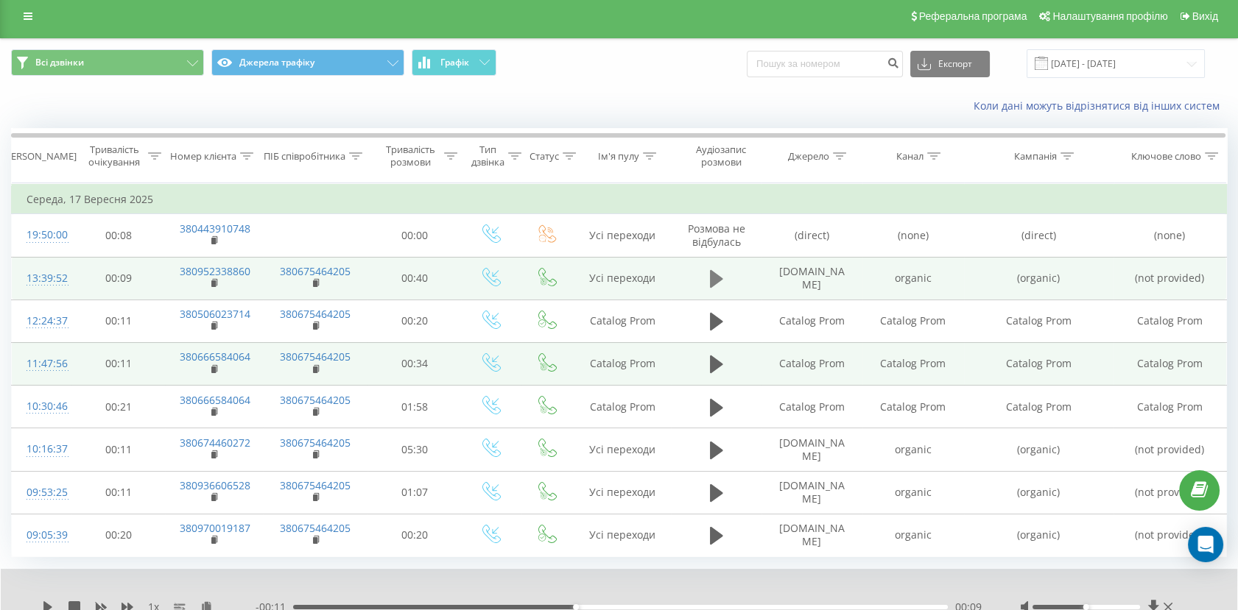
click at [707, 278] on button at bounding box center [716, 279] width 22 height 22
click at [47, 606] on icon at bounding box center [48, 607] width 12 height 12
click at [1119, 65] on input "17.09.2025 - 17.09.2025" at bounding box center [1115, 63] width 178 height 29
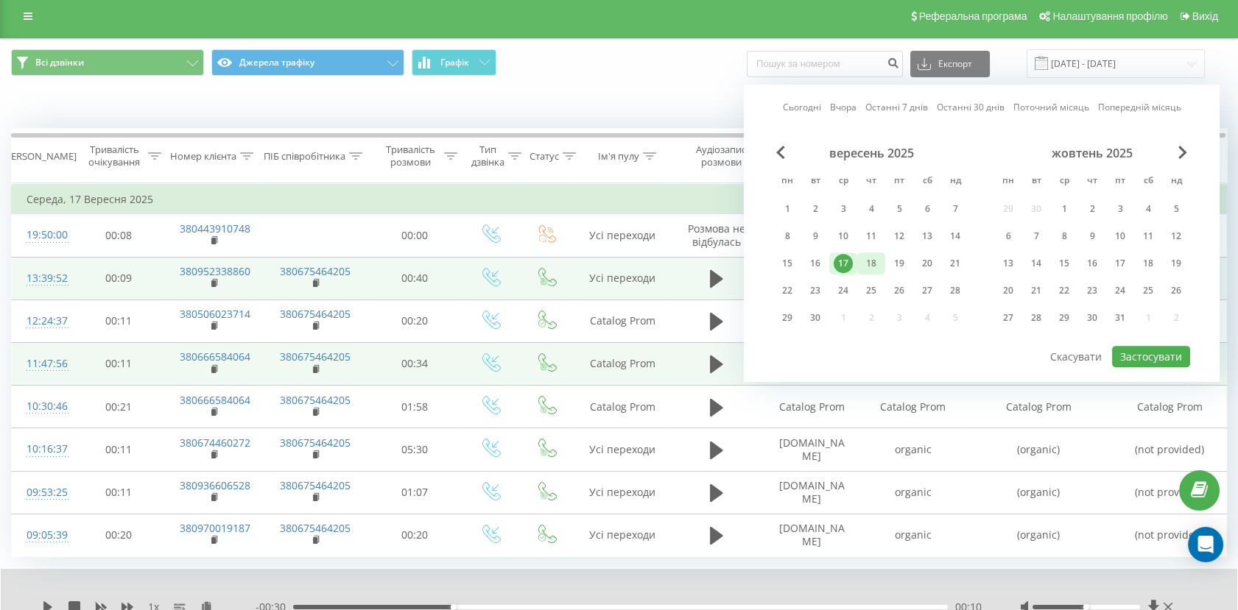
click at [878, 263] on div "18" at bounding box center [870, 263] width 19 height 19
click at [1143, 349] on button "Застосувати" at bounding box center [1151, 356] width 78 height 21
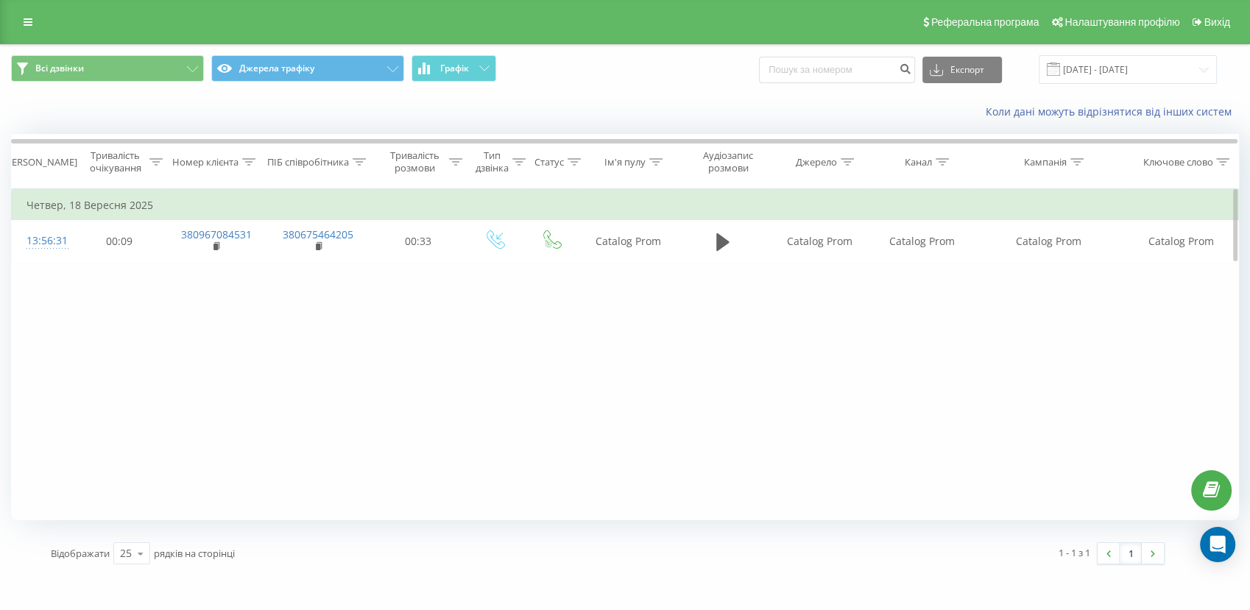
click at [663, 427] on div "Фільтрувати за умовою Дорівнює Скасувати OK Фільтрувати за умовою Містить Скасу…" at bounding box center [625, 354] width 1228 height 331
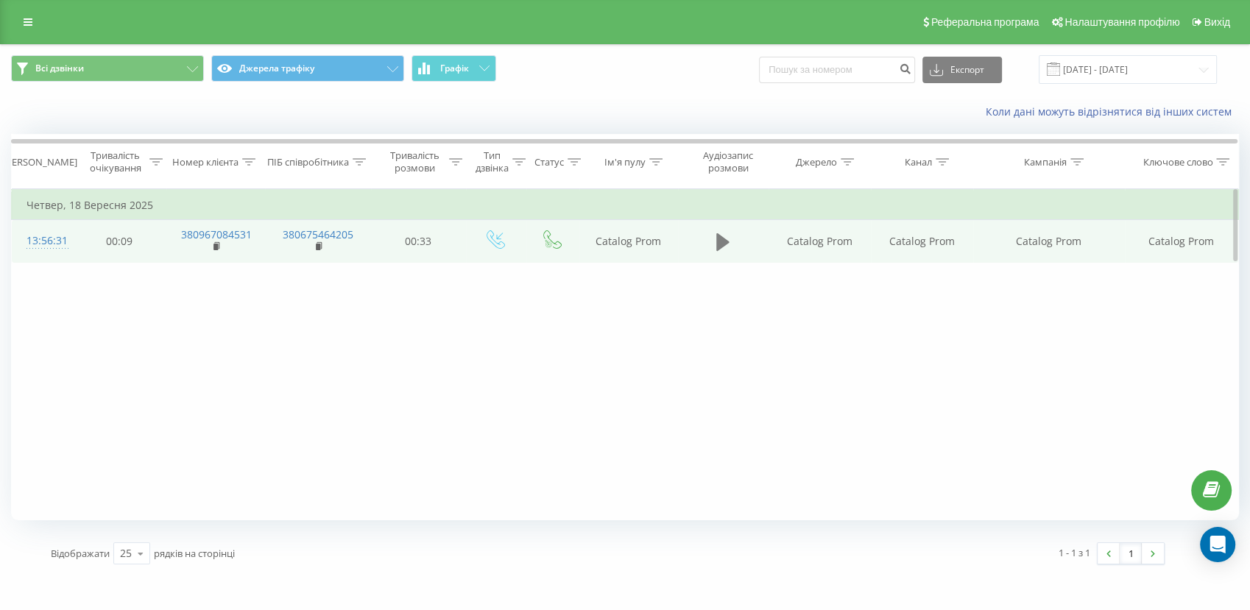
click at [716, 244] on icon at bounding box center [722, 242] width 13 height 21
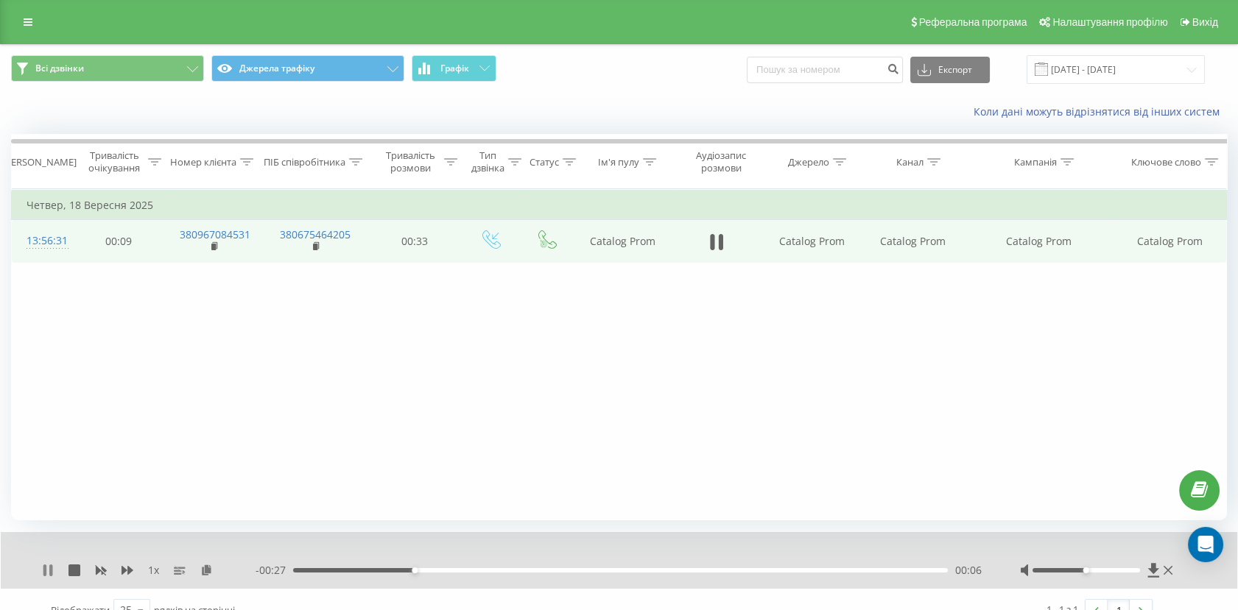
click at [46, 573] on icon at bounding box center [44, 571] width 3 height 12
click at [214, 251] on span at bounding box center [215, 248] width 8 height 14
click at [810, 244] on td "Catalog Prom" at bounding box center [811, 241] width 101 height 43
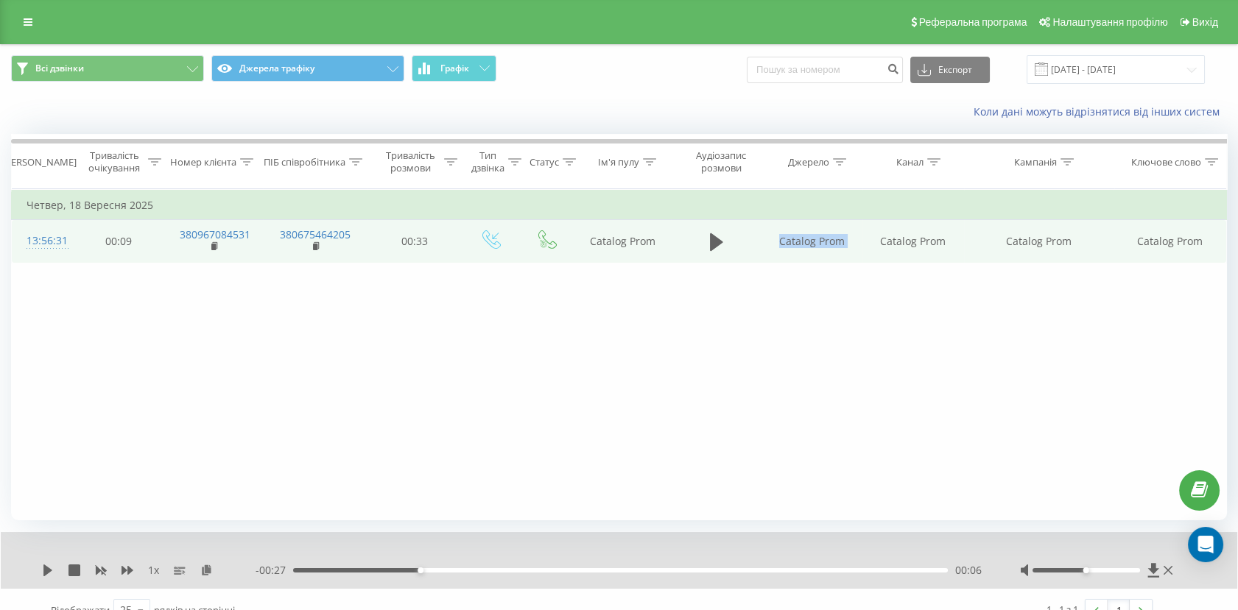
copy td "Catalog Prom"
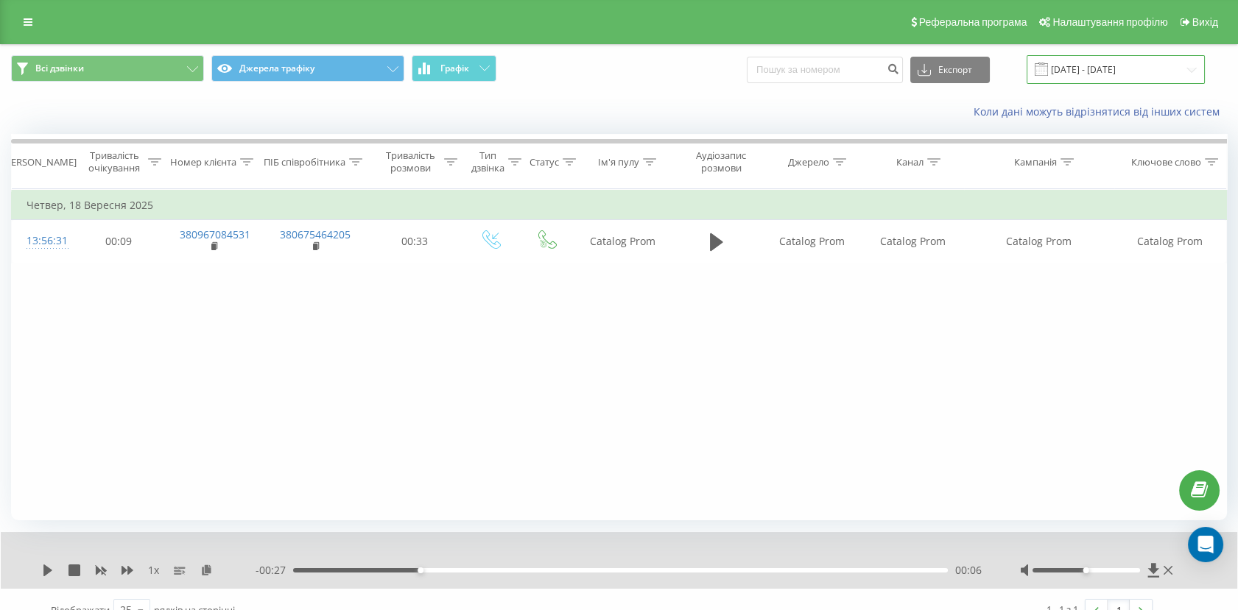
click at [1065, 71] on input "18.09.2025 - 18.09.2025" at bounding box center [1115, 69] width 178 height 29
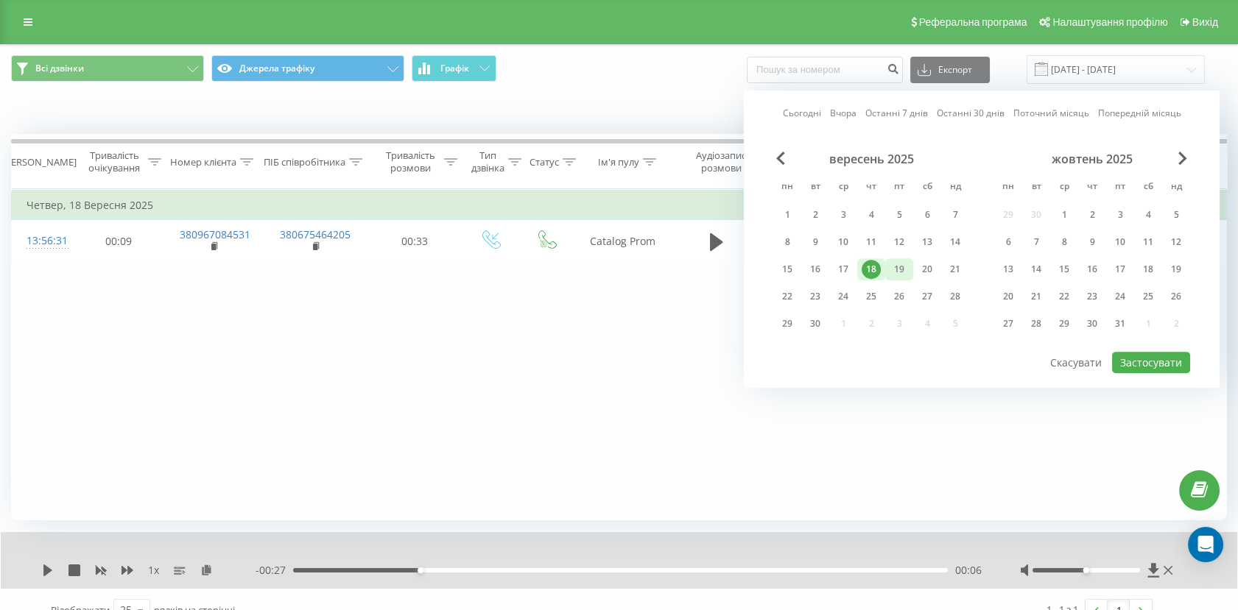
click at [905, 264] on div "19" at bounding box center [898, 269] width 19 height 19
click at [1135, 357] on button "Застосувати" at bounding box center [1151, 362] width 78 height 21
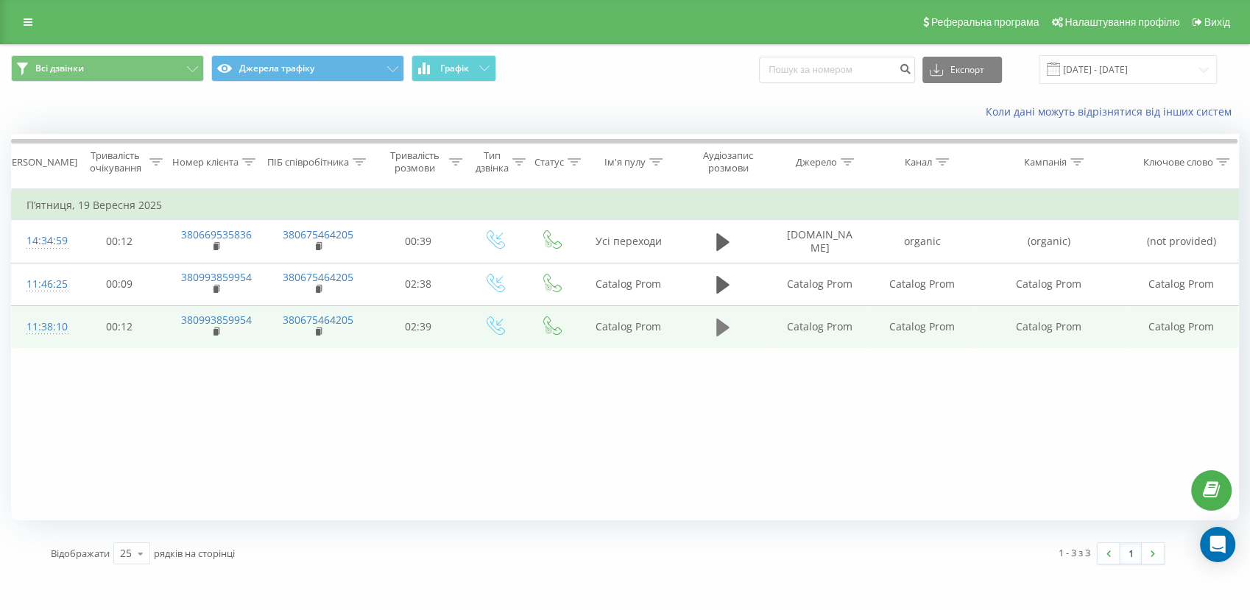
click at [716, 322] on button at bounding box center [723, 328] width 22 height 22
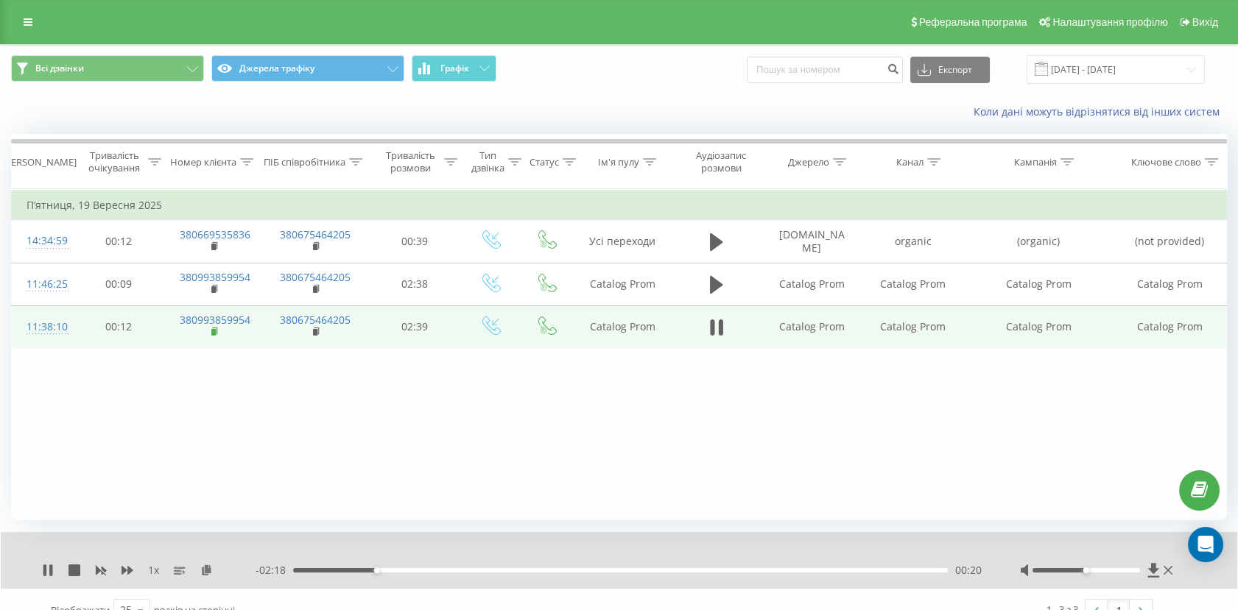
click at [215, 333] on rect at bounding box center [213, 332] width 4 height 7
click at [213, 331] on rect at bounding box center [213, 332] width 4 height 7
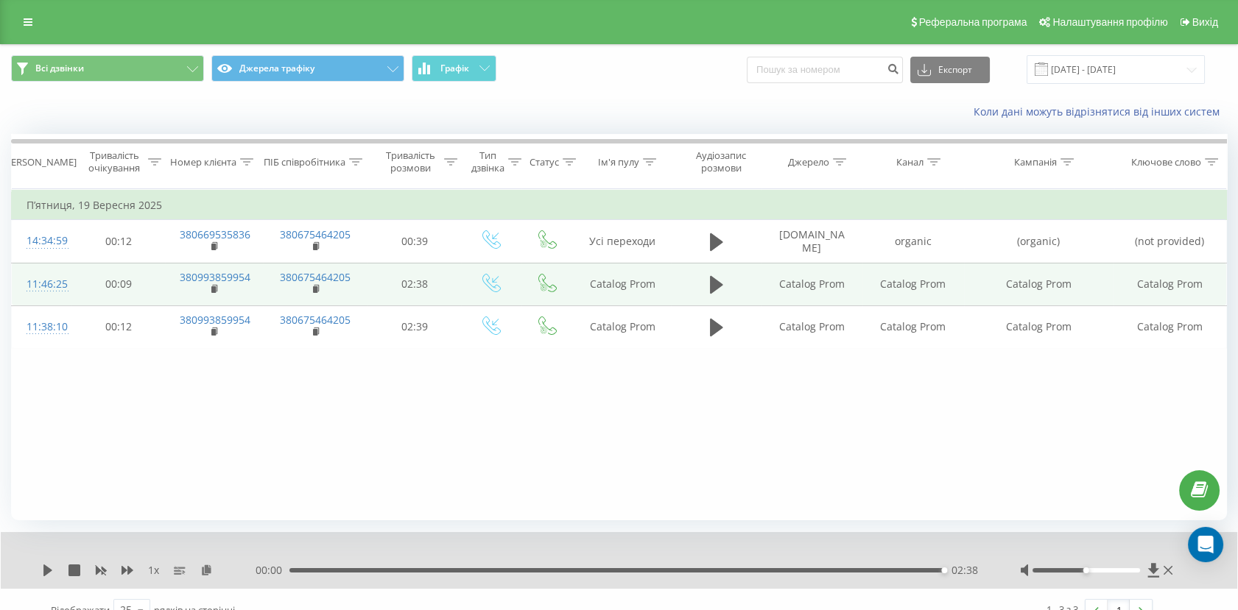
click at [727, 283] on td at bounding box center [716, 284] width 90 height 43
click at [710, 284] on icon at bounding box center [716, 285] width 13 height 18
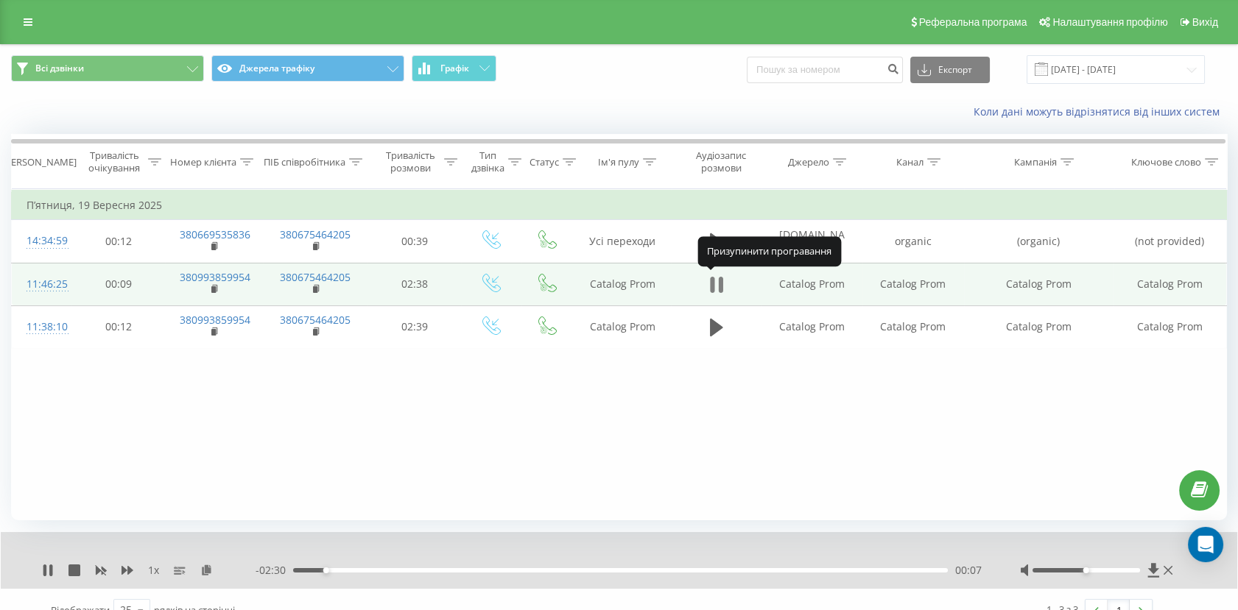
click at [719, 286] on icon at bounding box center [720, 285] width 4 height 16
click at [814, 288] on td "Catalog Prom" at bounding box center [811, 284] width 101 height 43
copy td "Catalog Prom"
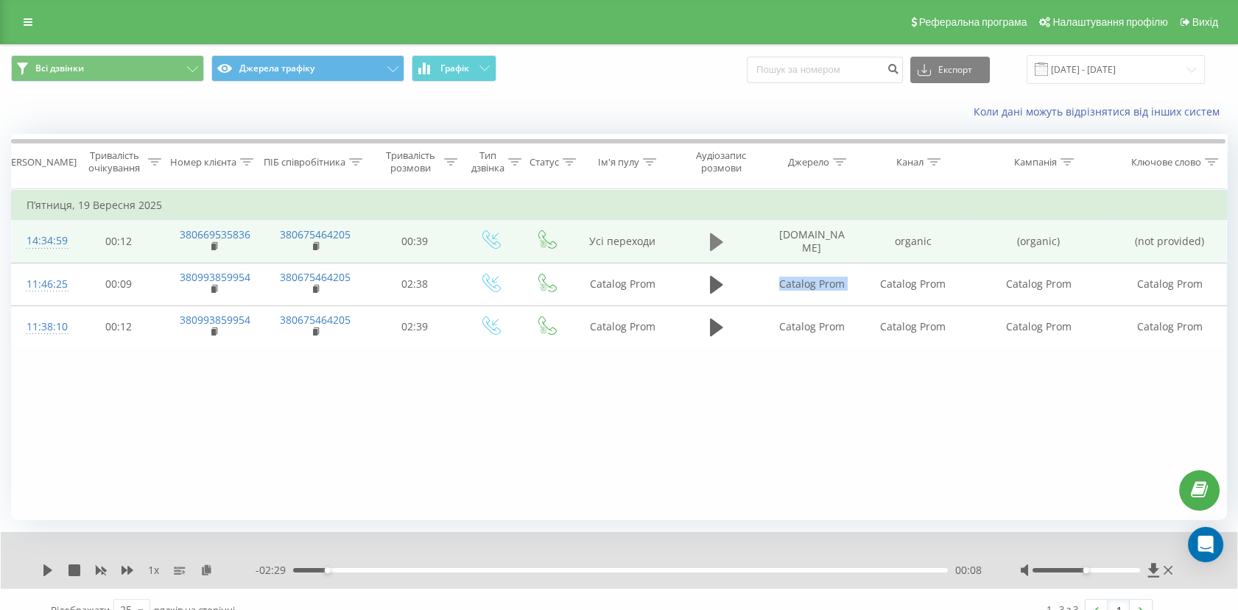
click at [712, 239] on icon at bounding box center [716, 242] width 13 height 18
click at [50, 575] on icon at bounding box center [50, 571] width 3 height 12
click at [1113, 57] on input "19.09.2025 - 19.09.2025" at bounding box center [1115, 69] width 178 height 29
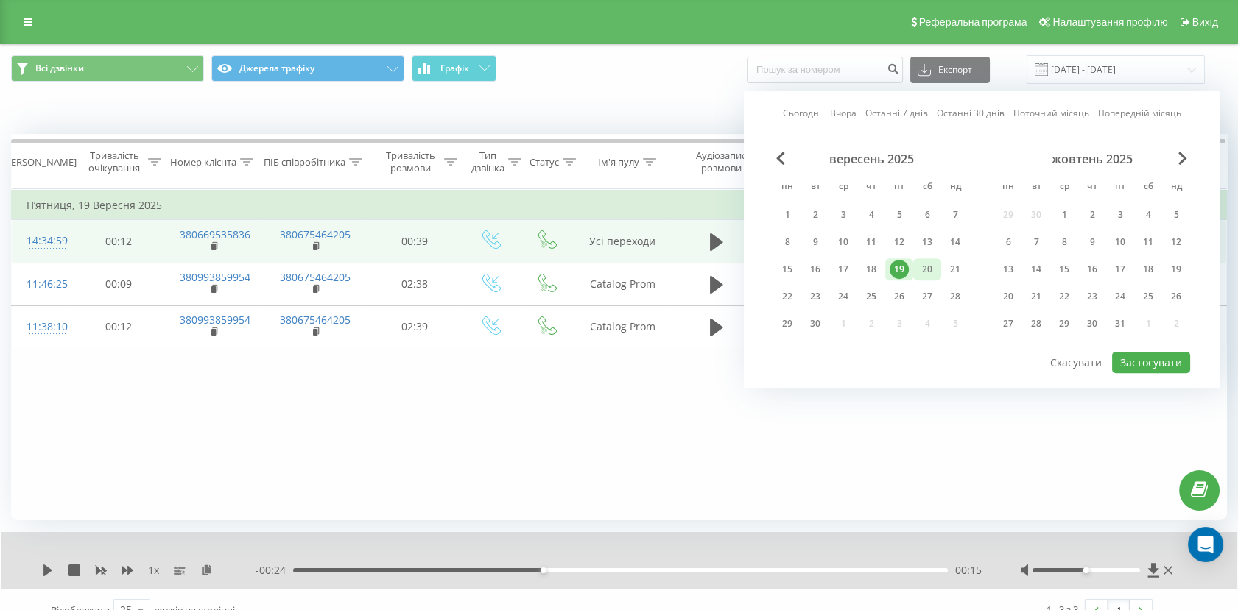
click at [922, 266] on div "20" at bounding box center [926, 269] width 19 height 19
click at [1158, 360] on button "Застосувати" at bounding box center [1151, 362] width 78 height 21
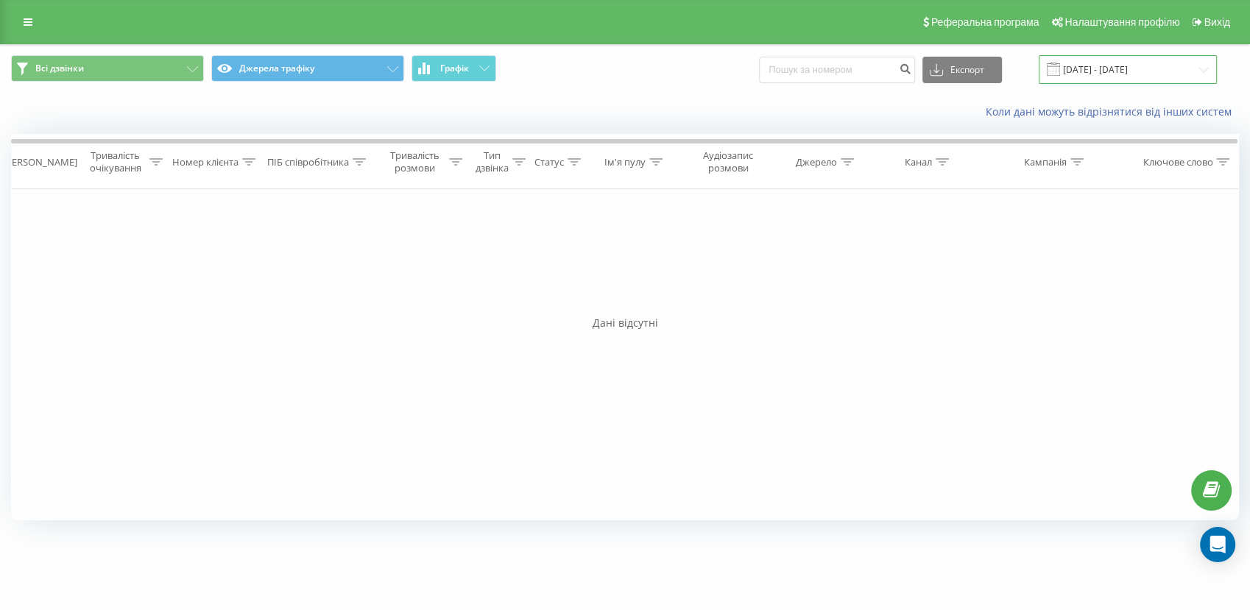
click at [1103, 74] on input "20.09.2025 - 20.09.2025" at bounding box center [1128, 69] width 178 height 29
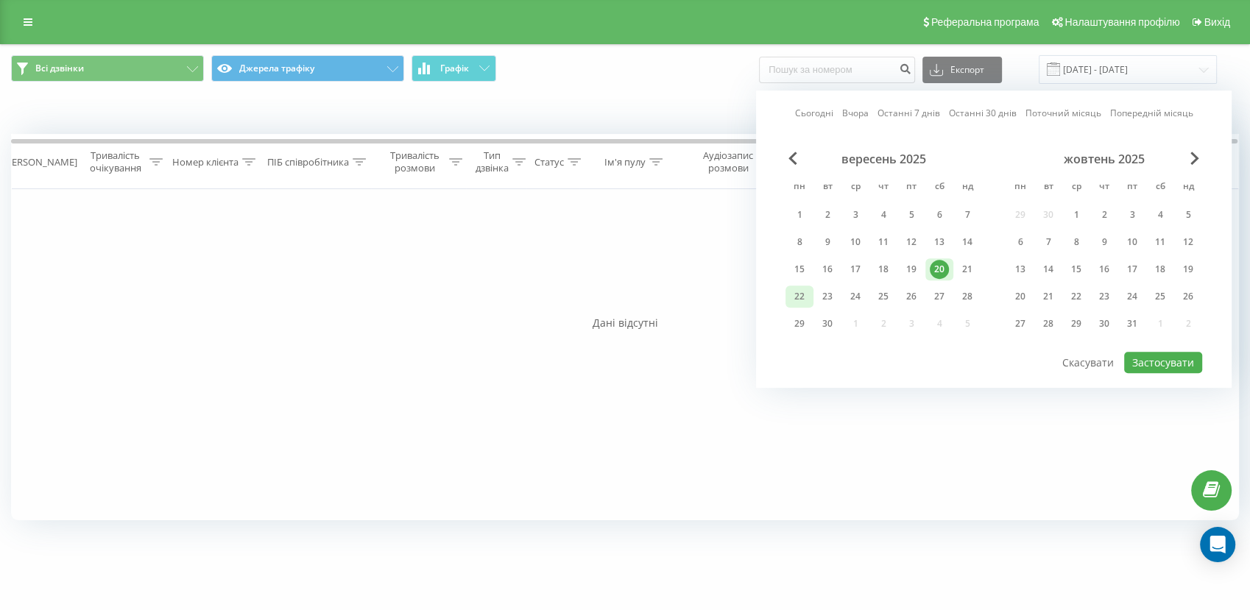
click at [802, 288] on div "22" at bounding box center [799, 296] width 19 height 19
click at [1173, 361] on button "Застосувати" at bounding box center [1163, 362] width 78 height 21
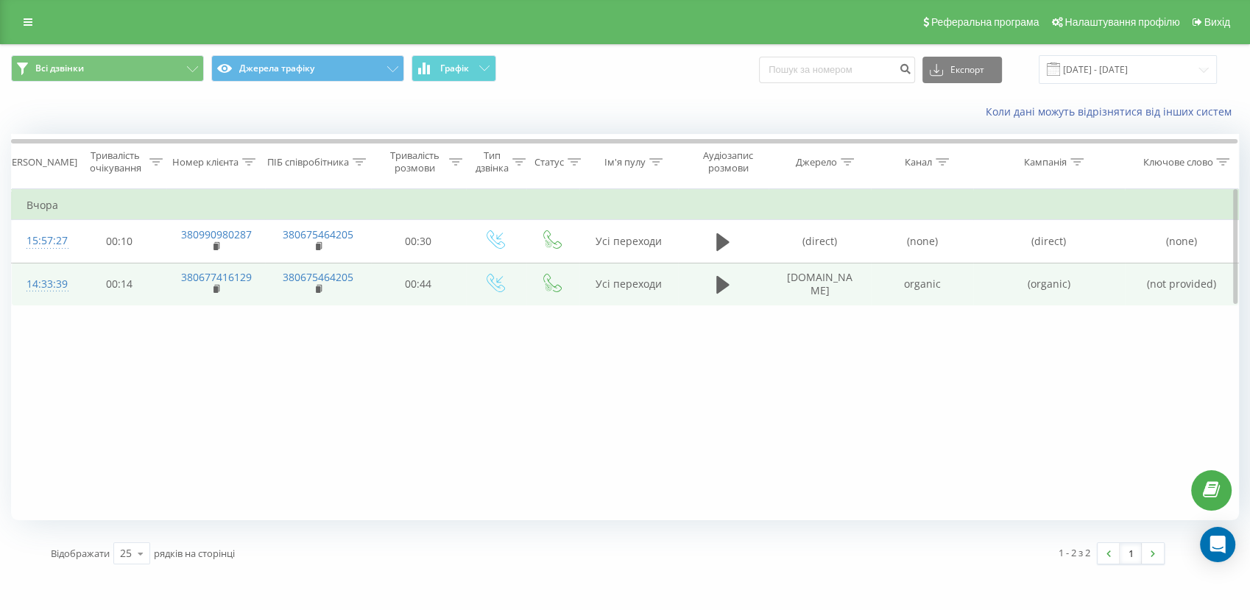
click at [742, 275] on td at bounding box center [723, 284] width 91 height 43
click at [724, 285] on icon at bounding box center [722, 285] width 13 height 18
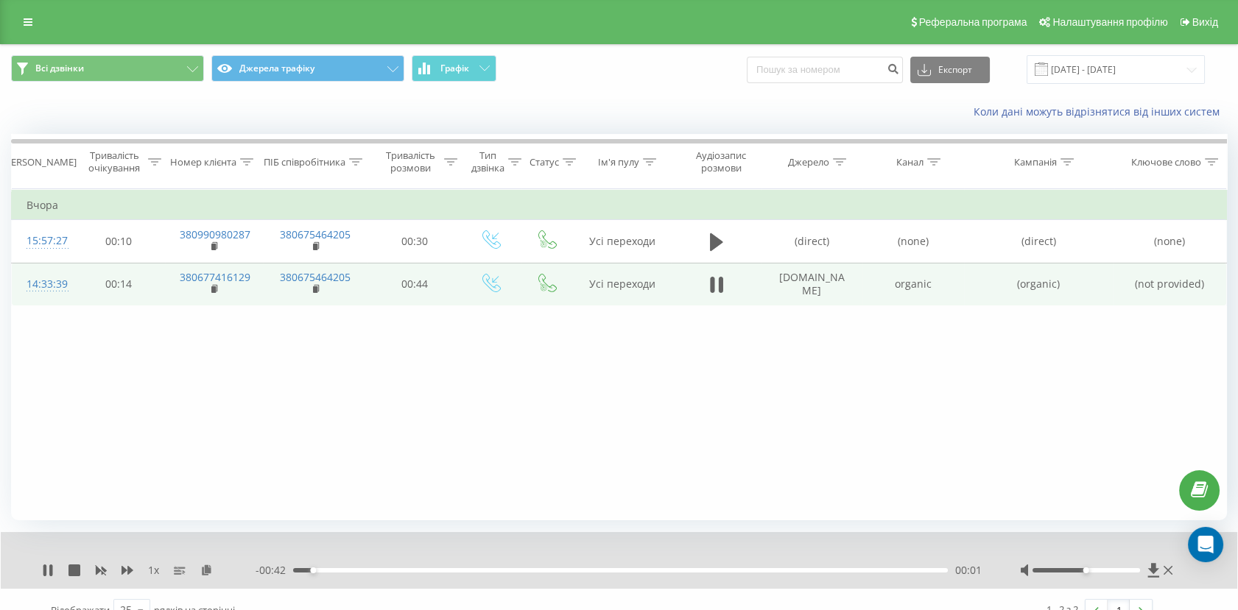
click at [351, 573] on div "- 00:42 00:01 00:01" at bounding box center [618, 570] width 727 height 15
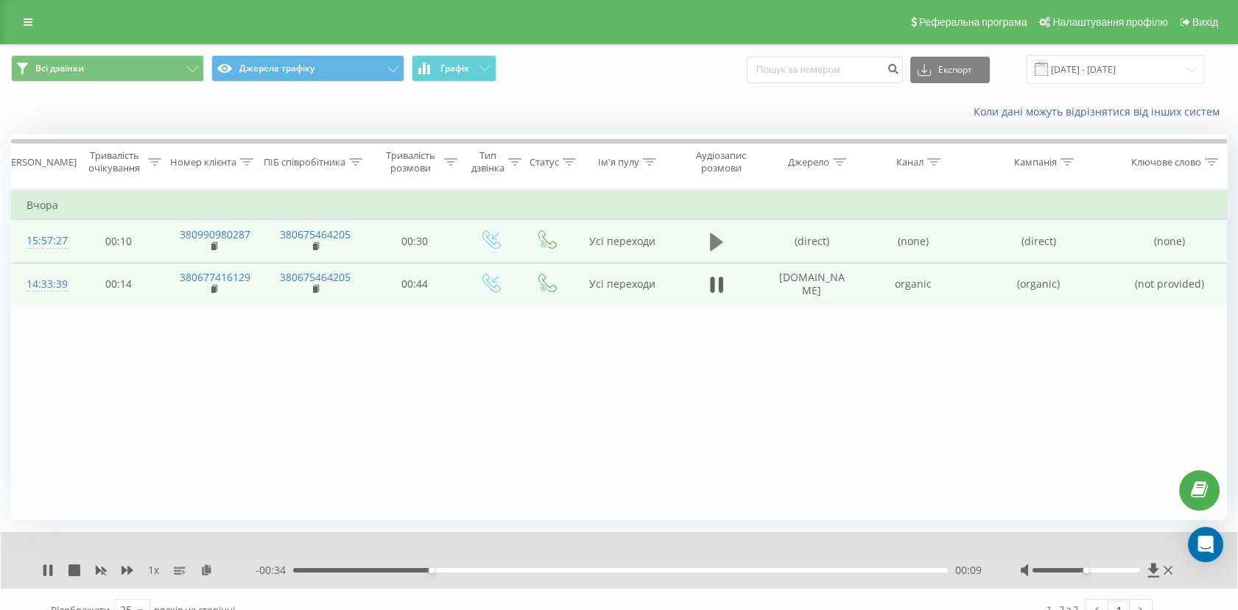
click at [718, 244] on icon at bounding box center [716, 242] width 13 height 18
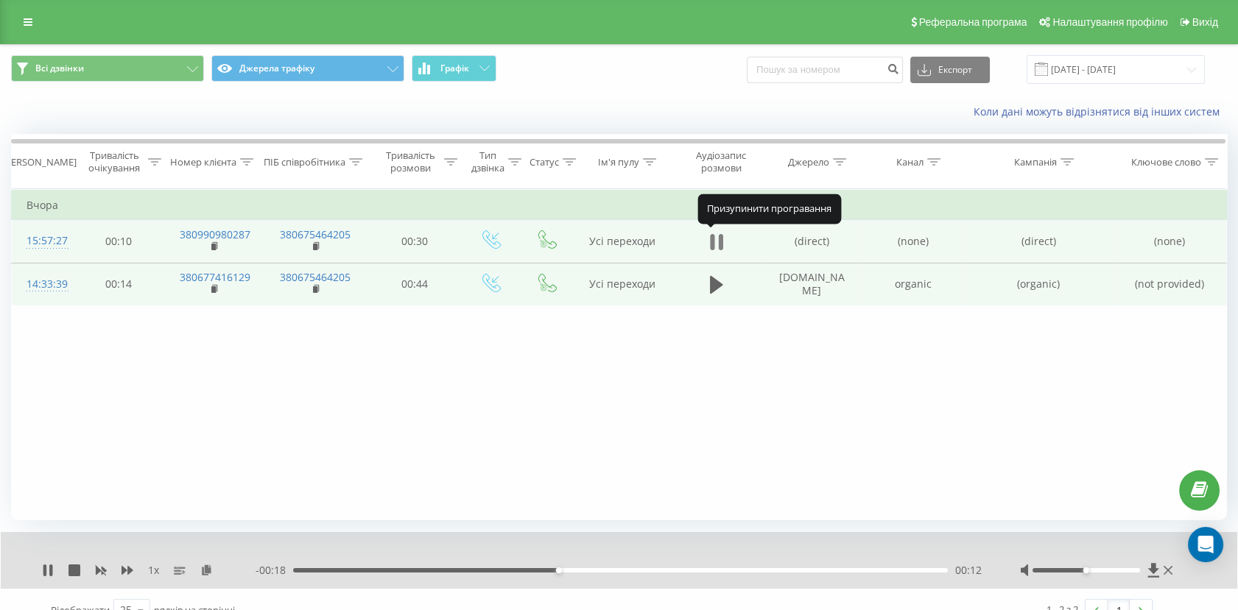
click at [716, 242] on icon at bounding box center [716, 242] width 13 height 21
click at [213, 249] on rect at bounding box center [213, 247] width 4 height 7
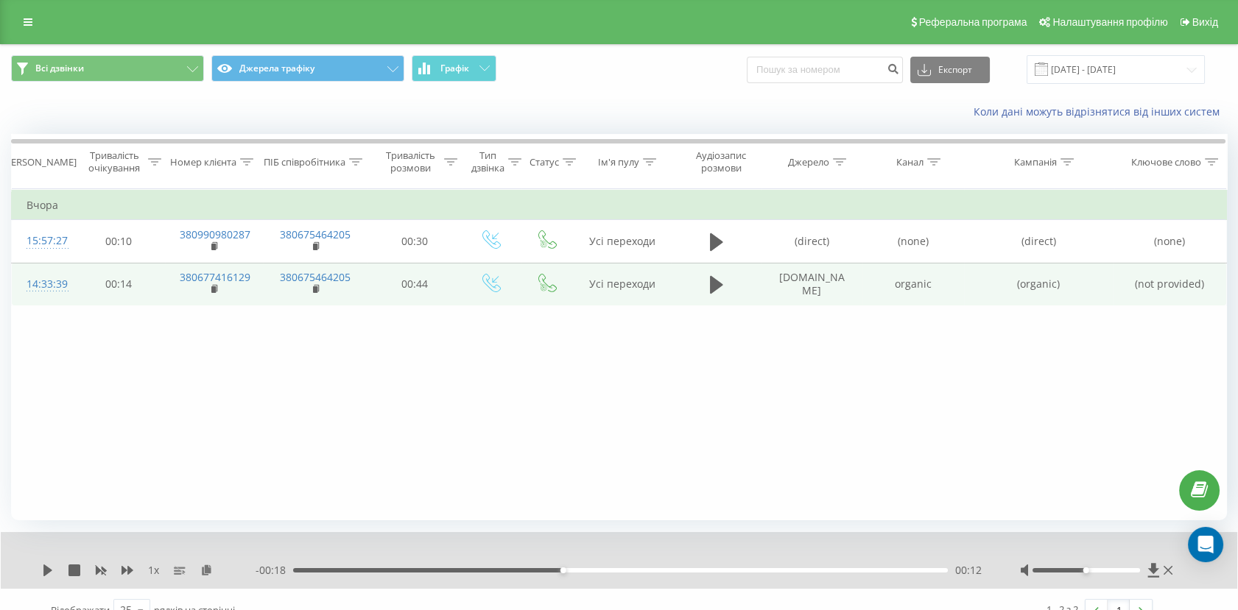
click at [1048, 63] on span at bounding box center [1040, 69] width 13 height 13
click at [1096, 85] on div "Всі дзвінки Джерела трафіку Графік Експорт .csv .xls .xlsx 22.09.2025 - 22.09.2…" at bounding box center [619, 69] width 1236 height 49
click at [1098, 69] on input "22.09.2025 - 22.09.2025" at bounding box center [1115, 69] width 178 height 29
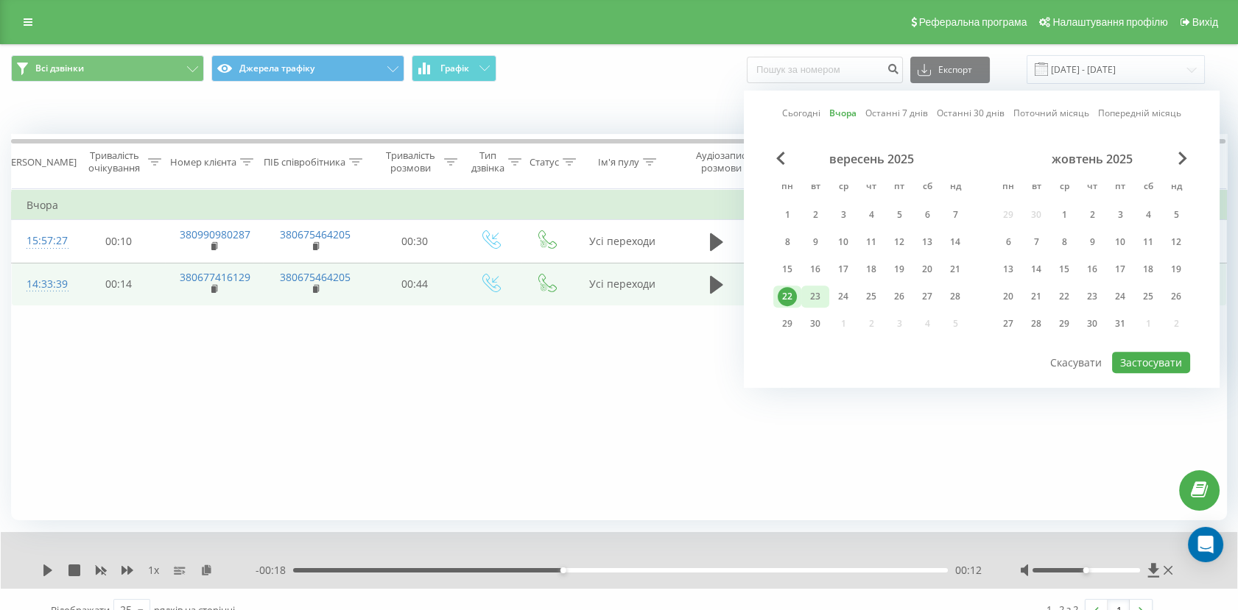
click at [813, 300] on div "23" at bounding box center [814, 296] width 19 height 19
click at [1140, 359] on button "Застосувати" at bounding box center [1151, 362] width 78 height 21
type input "23.09.2025 - 23.09.2025"
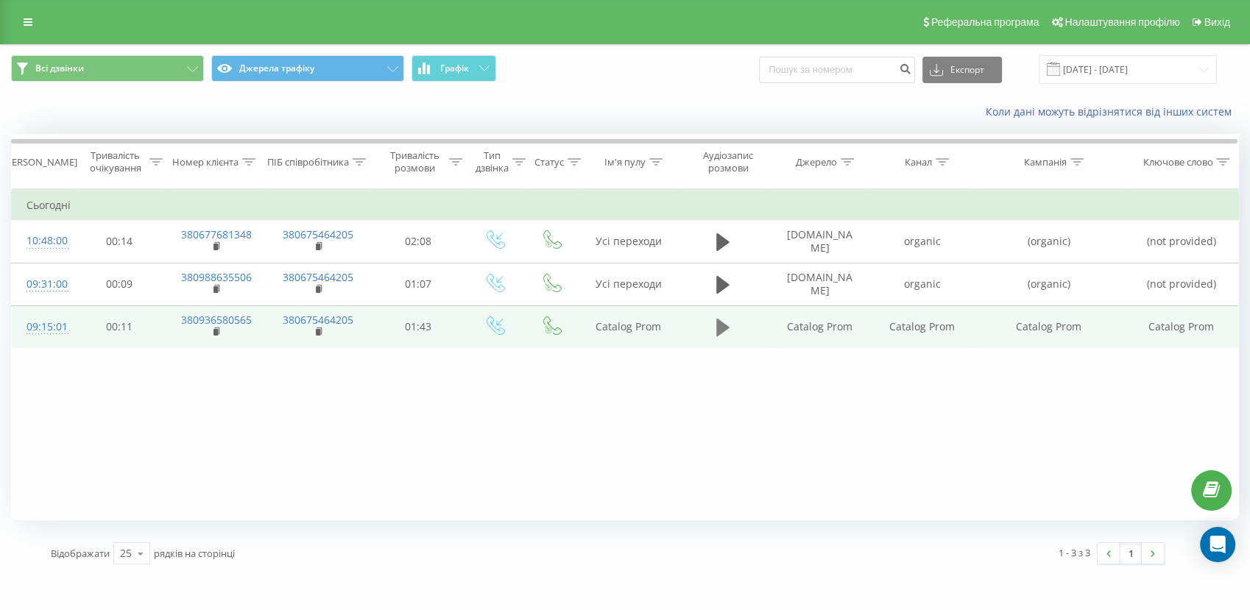
click at [724, 326] on icon at bounding box center [722, 328] width 13 height 18
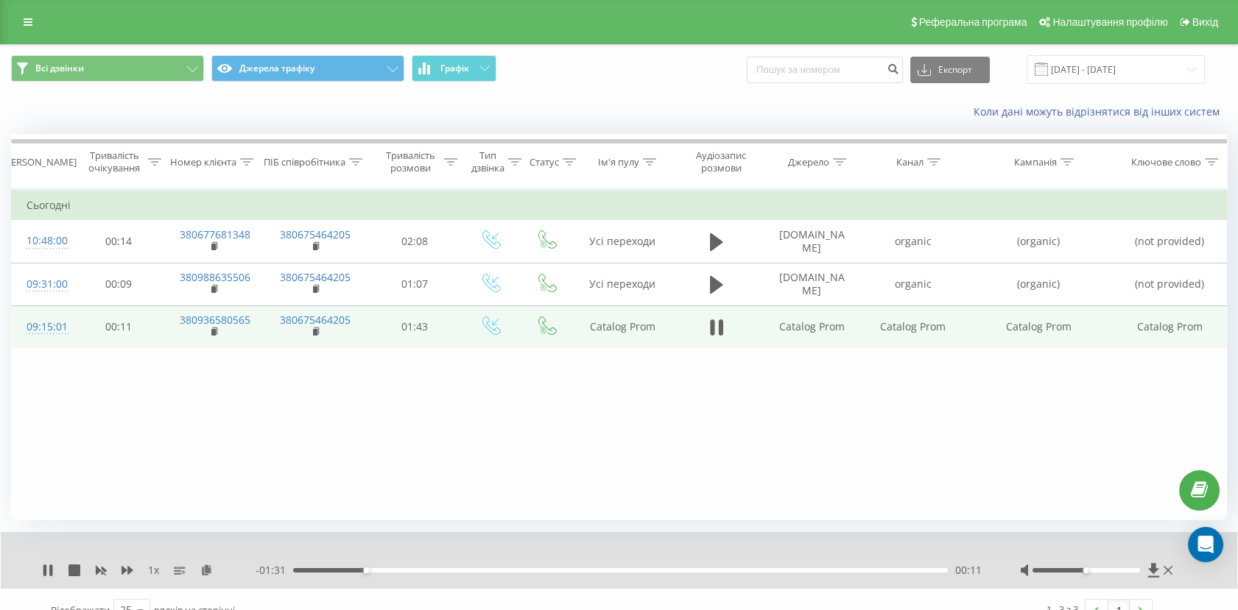
click at [44, 576] on div "1 x" at bounding box center [148, 570] width 213 height 15
click at [46, 575] on icon at bounding box center [44, 571] width 3 height 12
click at [217, 331] on icon at bounding box center [215, 331] width 5 height 7
click at [833, 324] on td "Catalog Prom" at bounding box center [811, 327] width 101 height 43
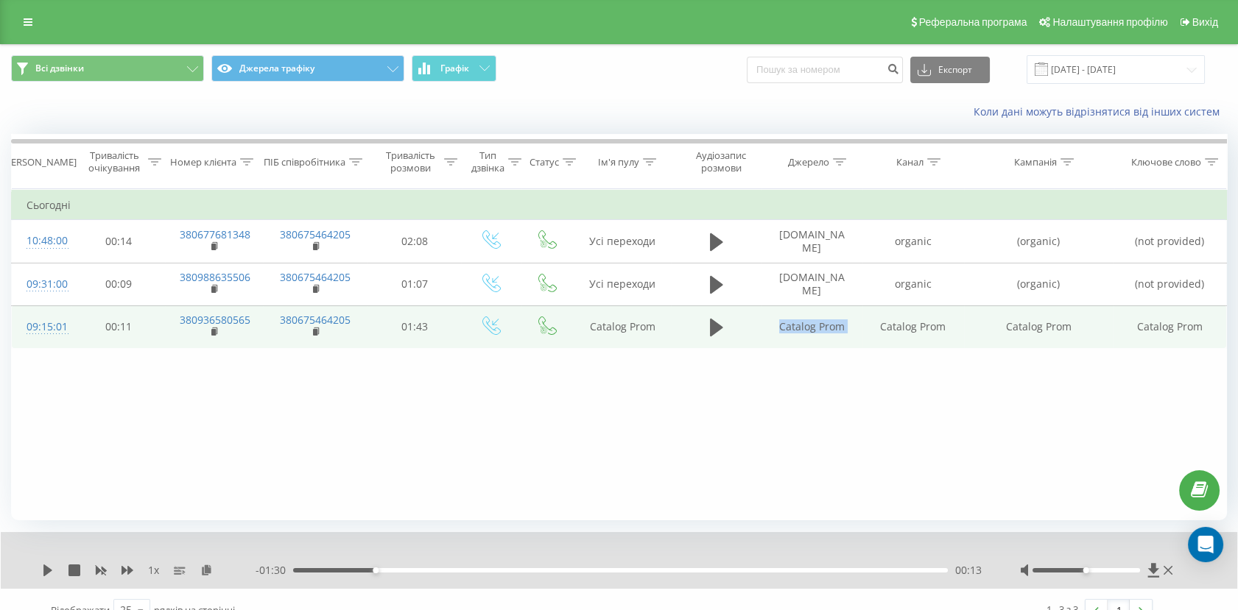
click at [833, 324] on td "Catalog Prom" at bounding box center [811, 327] width 101 height 43
copy td "Catalog Prom"
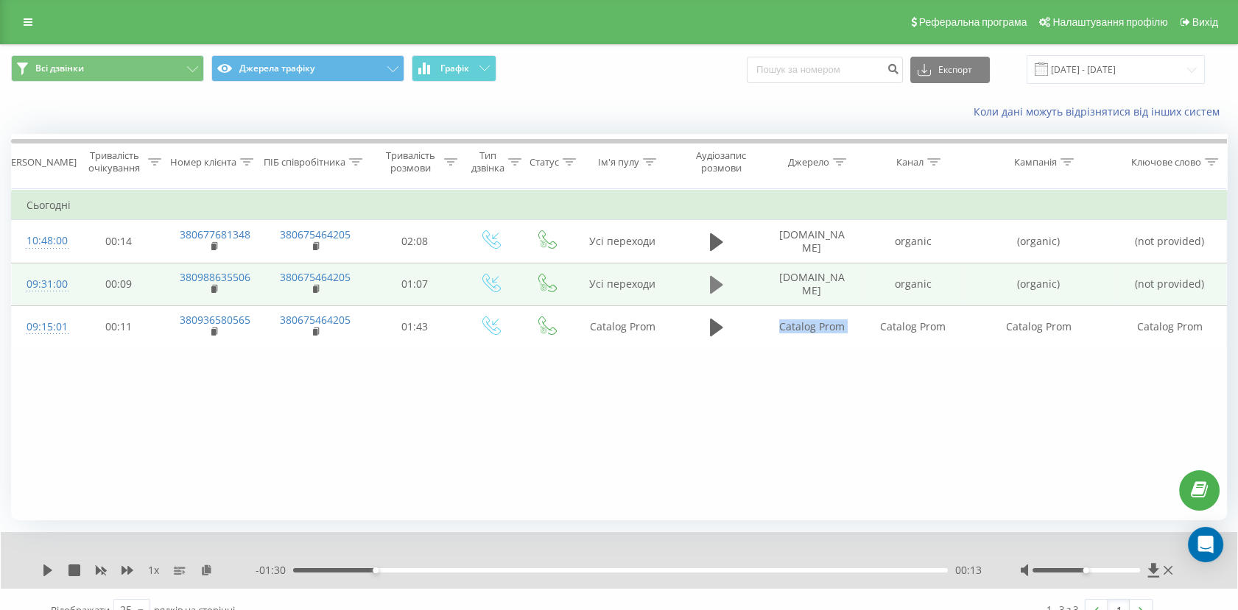
click at [719, 282] on icon at bounding box center [716, 285] width 13 height 18
click at [713, 282] on icon at bounding box center [712, 285] width 4 height 16
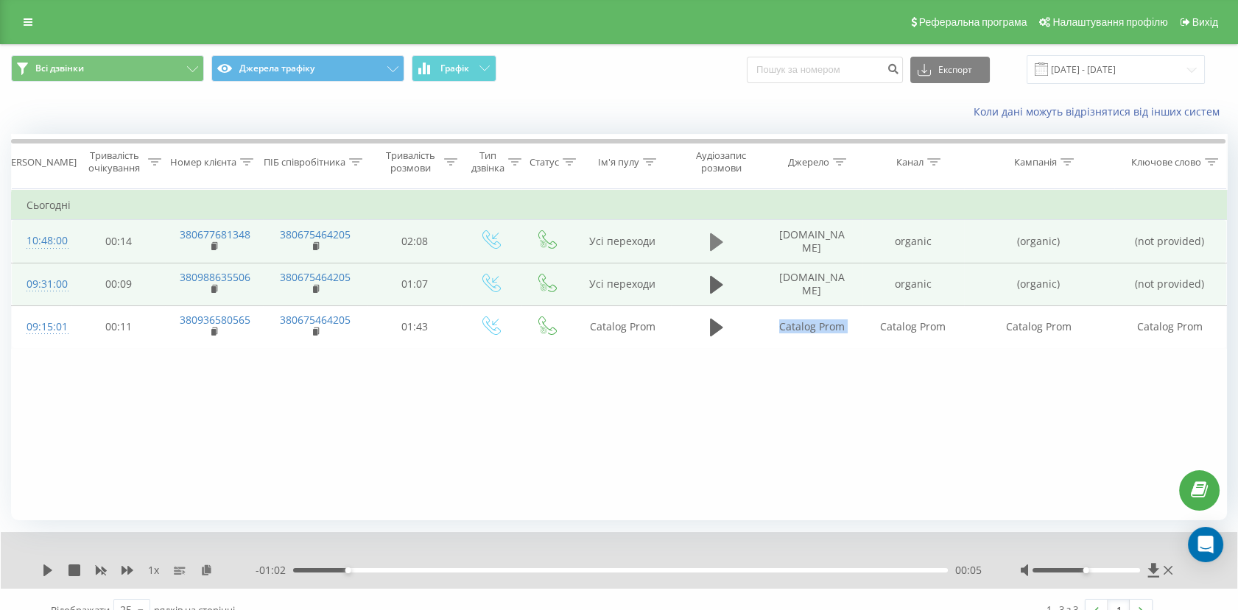
click at [707, 244] on button at bounding box center [716, 242] width 22 height 22
click at [47, 576] on icon at bounding box center [48, 571] width 12 height 12
